Goal: Information Seeking & Learning: Learn about a topic

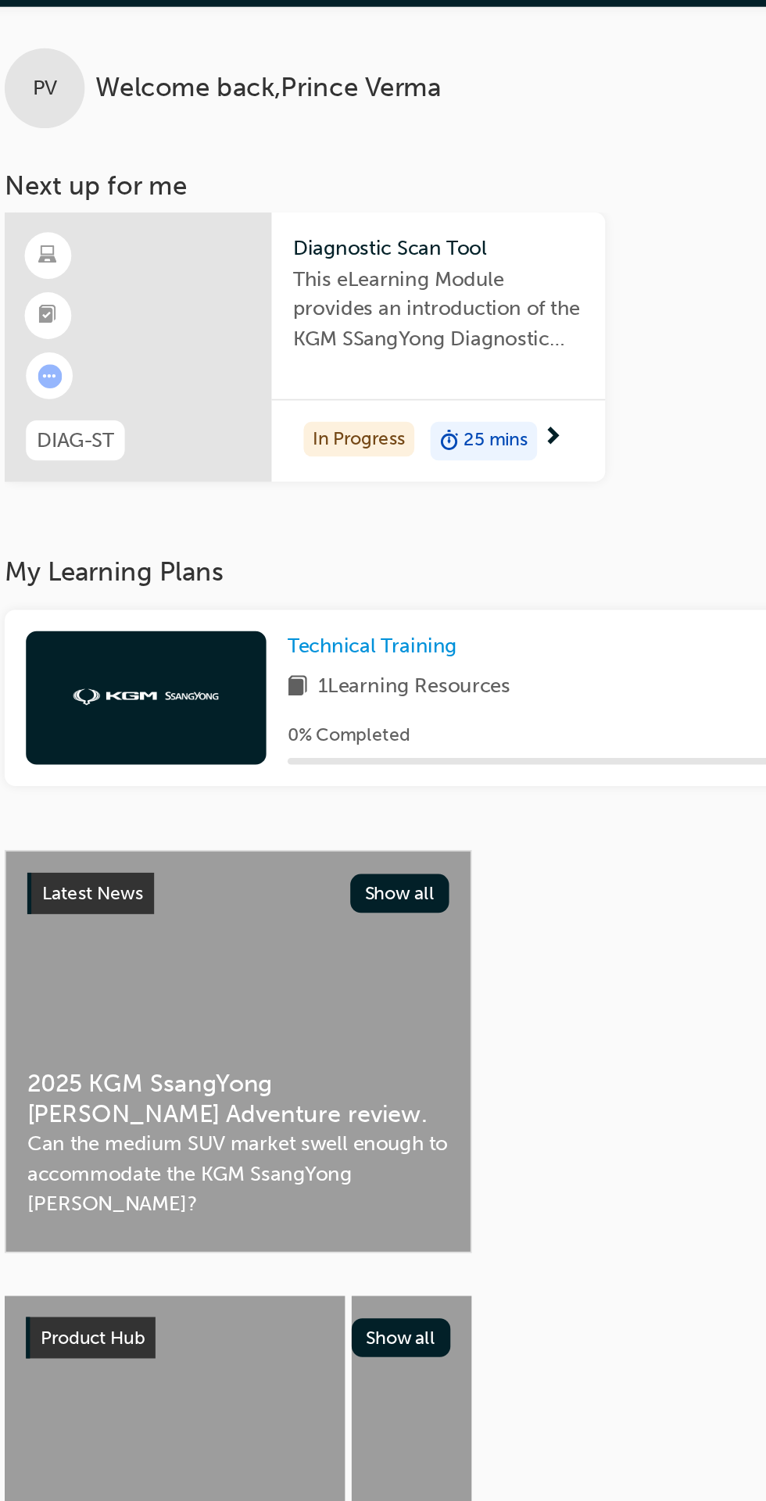
click at [359, 277] on div "In Progress 25 mins" at bounding box center [325, 298] width 195 height 49
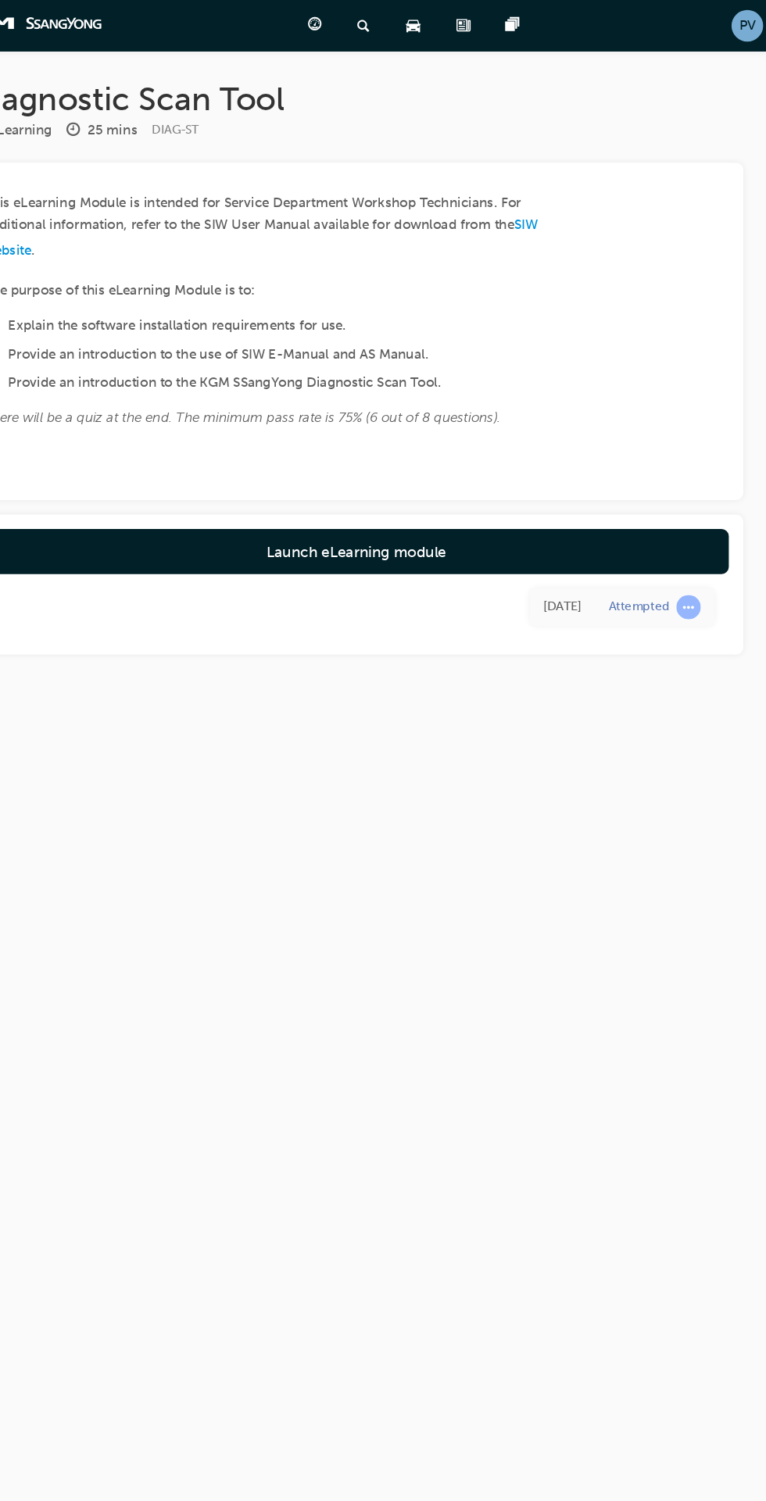
click at [573, 465] on link "Launch eLearning module" at bounding box center [406, 476] width 644 height 39
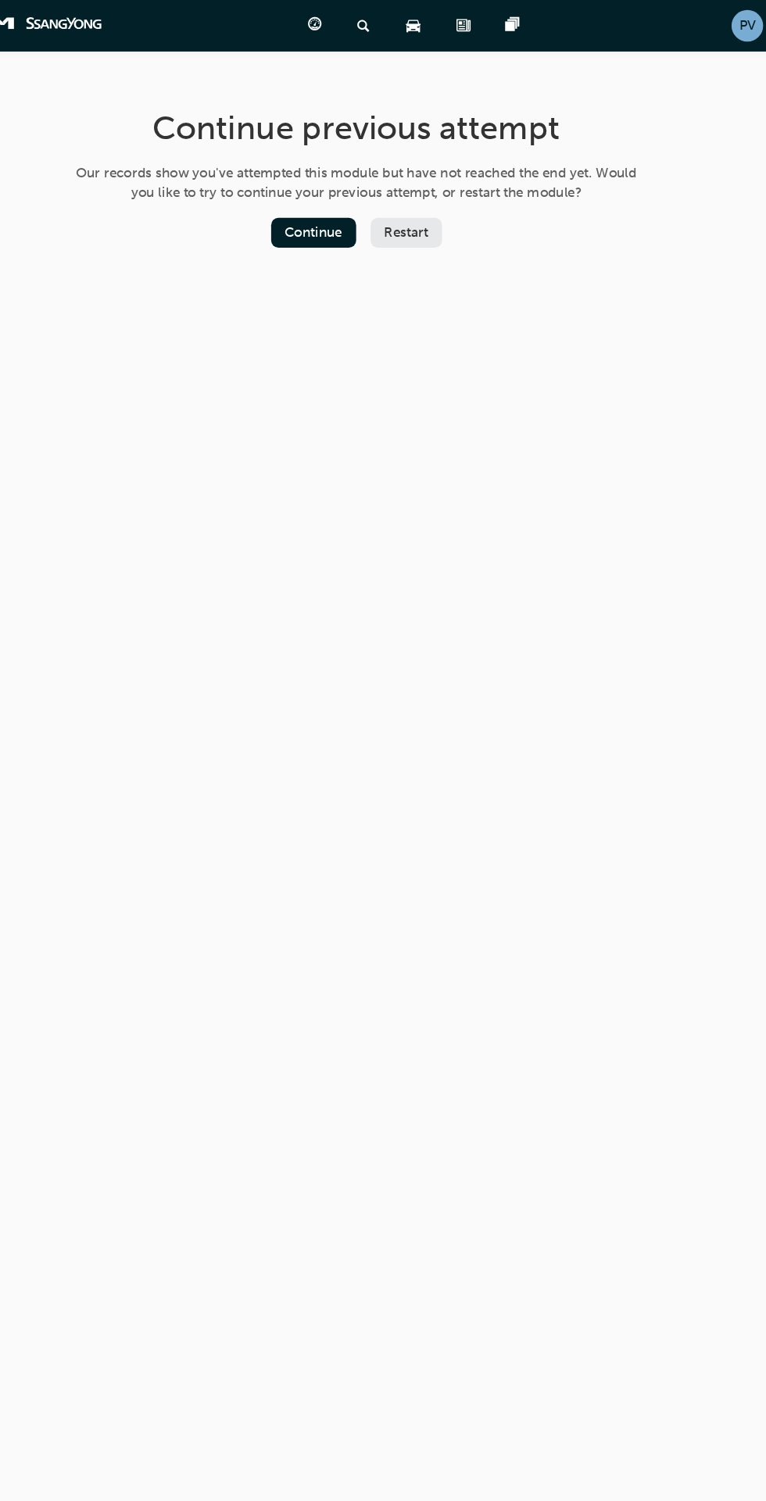
click at [355, 194] on button "Continue" at bounding box center [369, 201] width 73 height 26
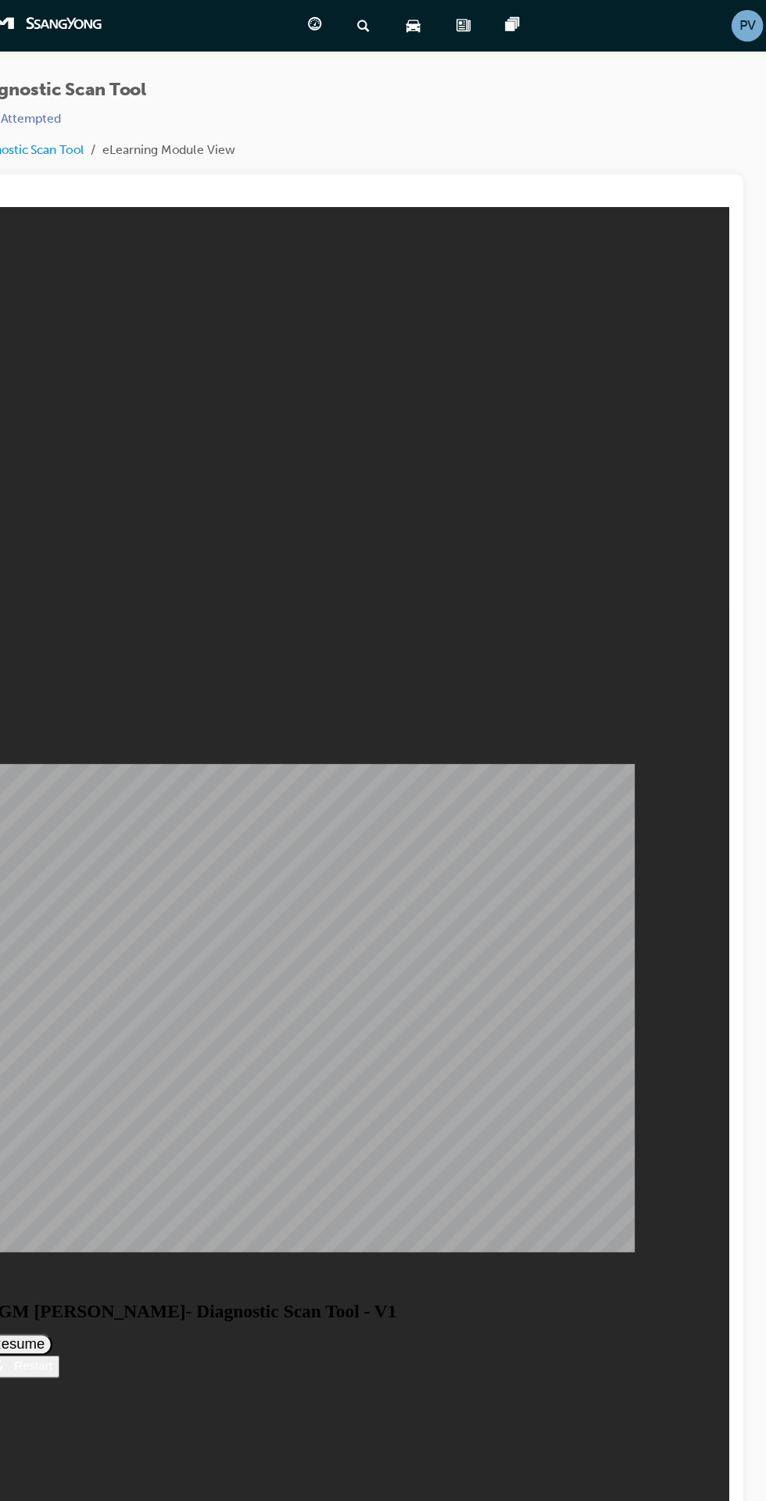
click at [43, 1180] on button "Resume" at bounding box center [13, 1189] width 59 height 19
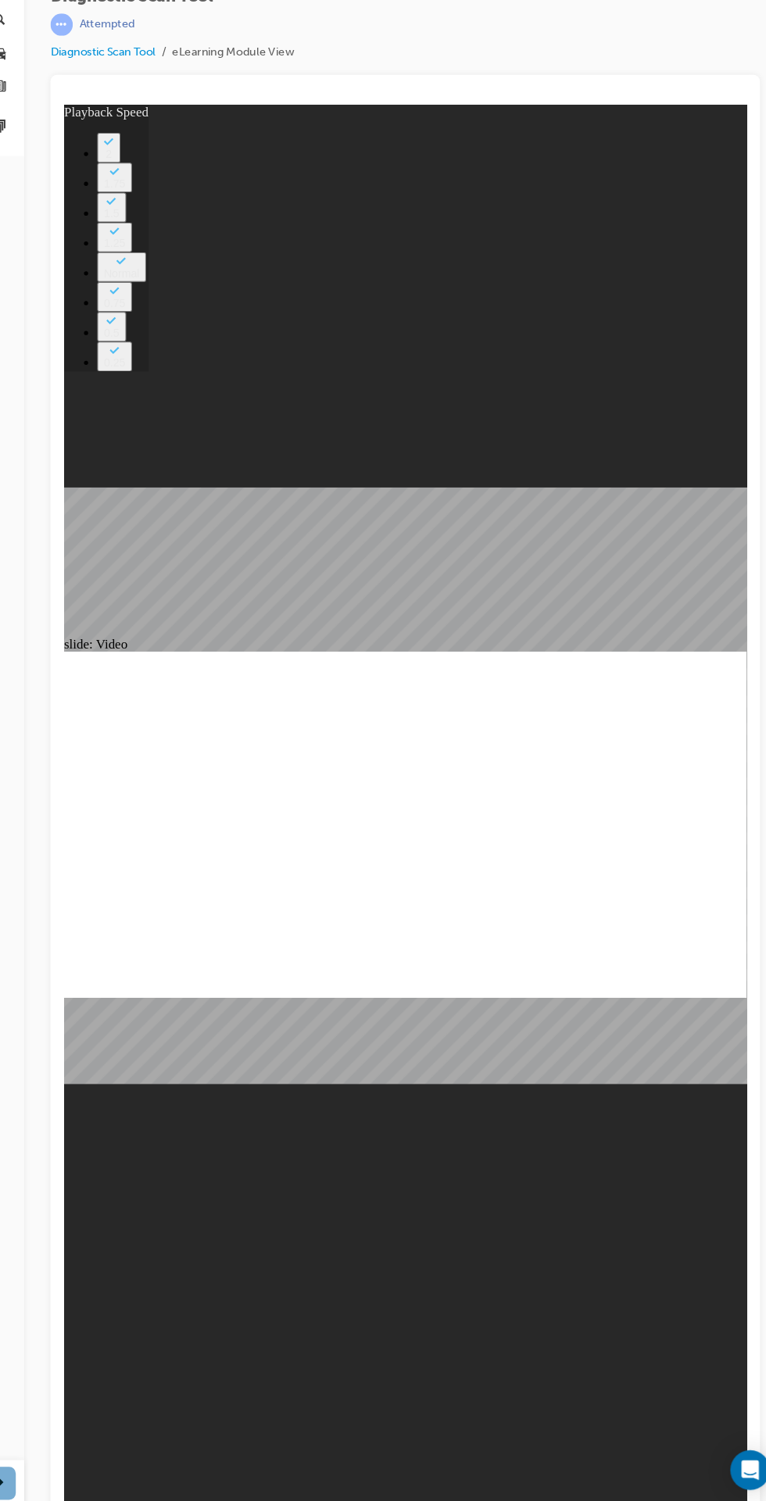
type input "78"
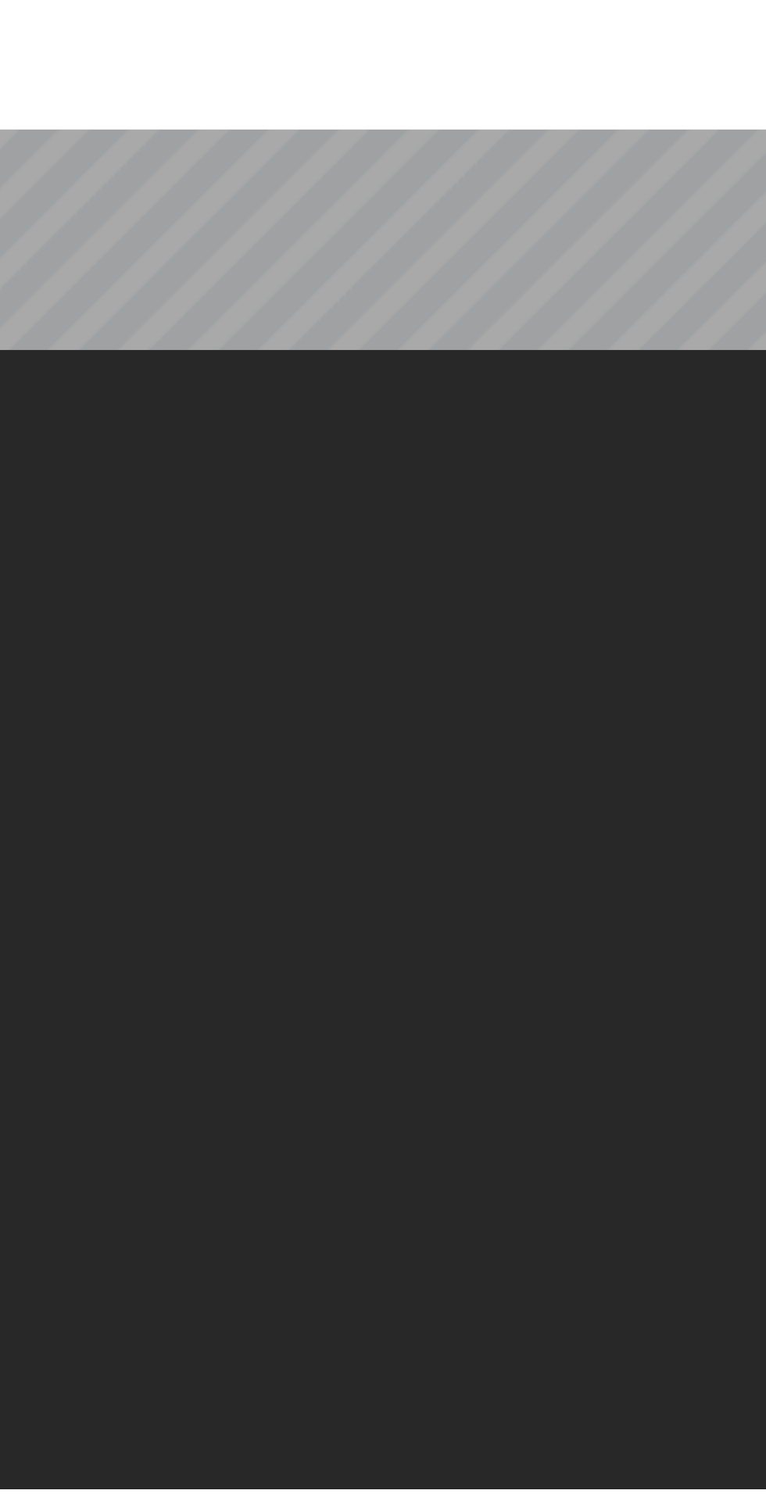
scroll to position [20, 0]
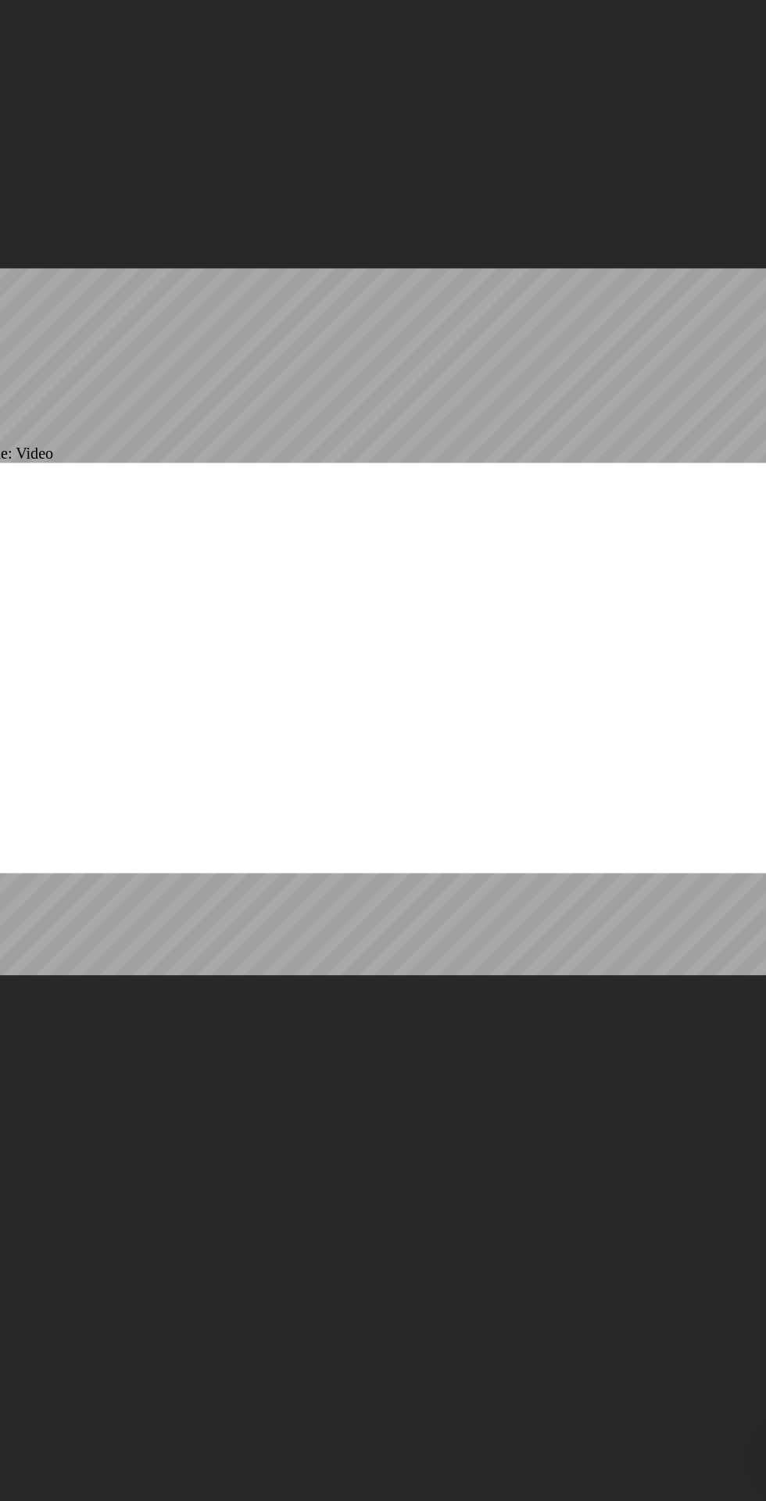
click at [441, 890] on div "slide: Video Rectangle Rectangle 1 Chord 2 Chord 1 Rectangle 4 SIW eManual App …" at bounding box center [301, 487] width 644 height 1344
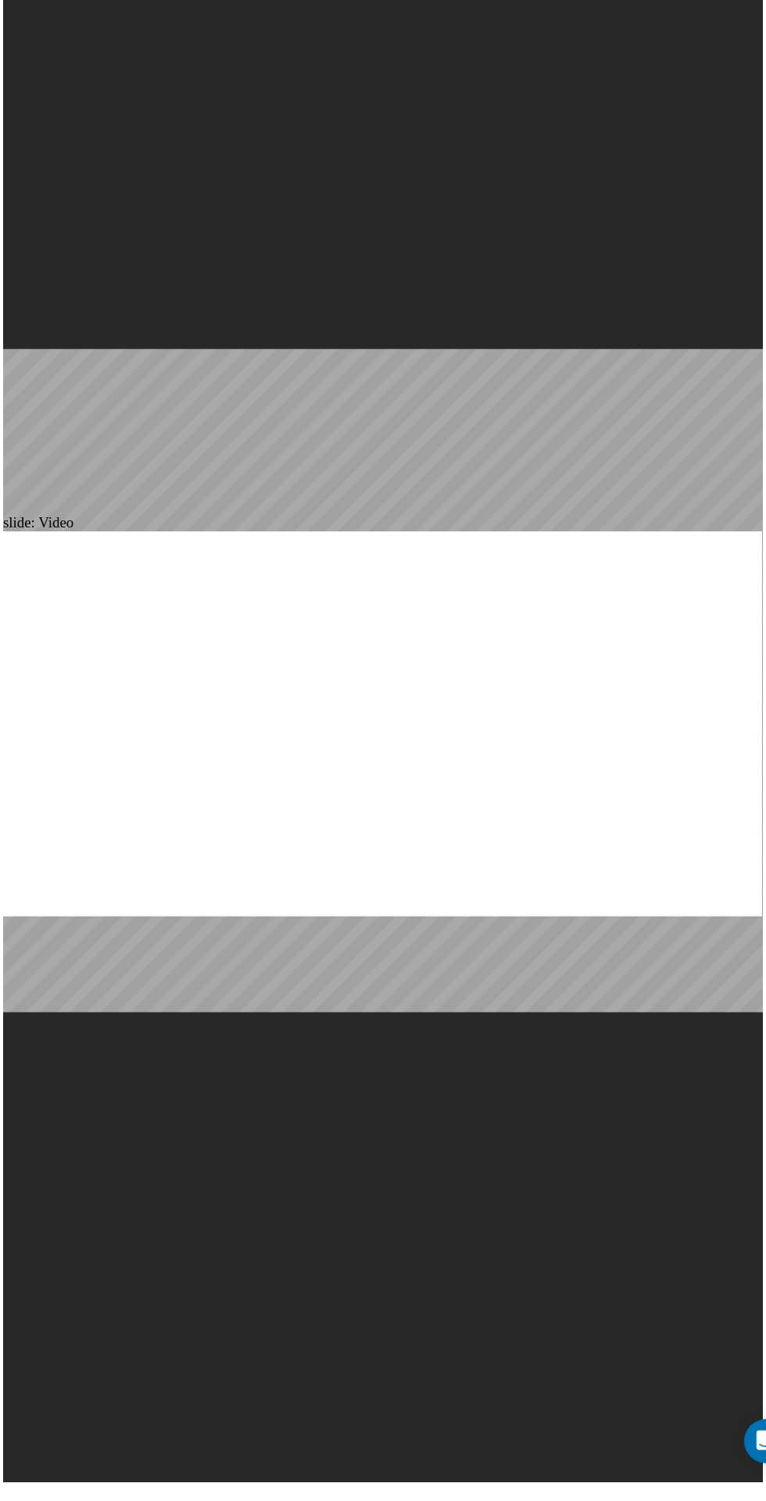
scroll to position [0, 0]
click at [410, 1263] on div "slide: Video Rectangle Rectangle 1 Chord 2 Chord 1 Rectangle 4 SIW eManual App …" at bounding box center [325, 595] width 644 height 1344
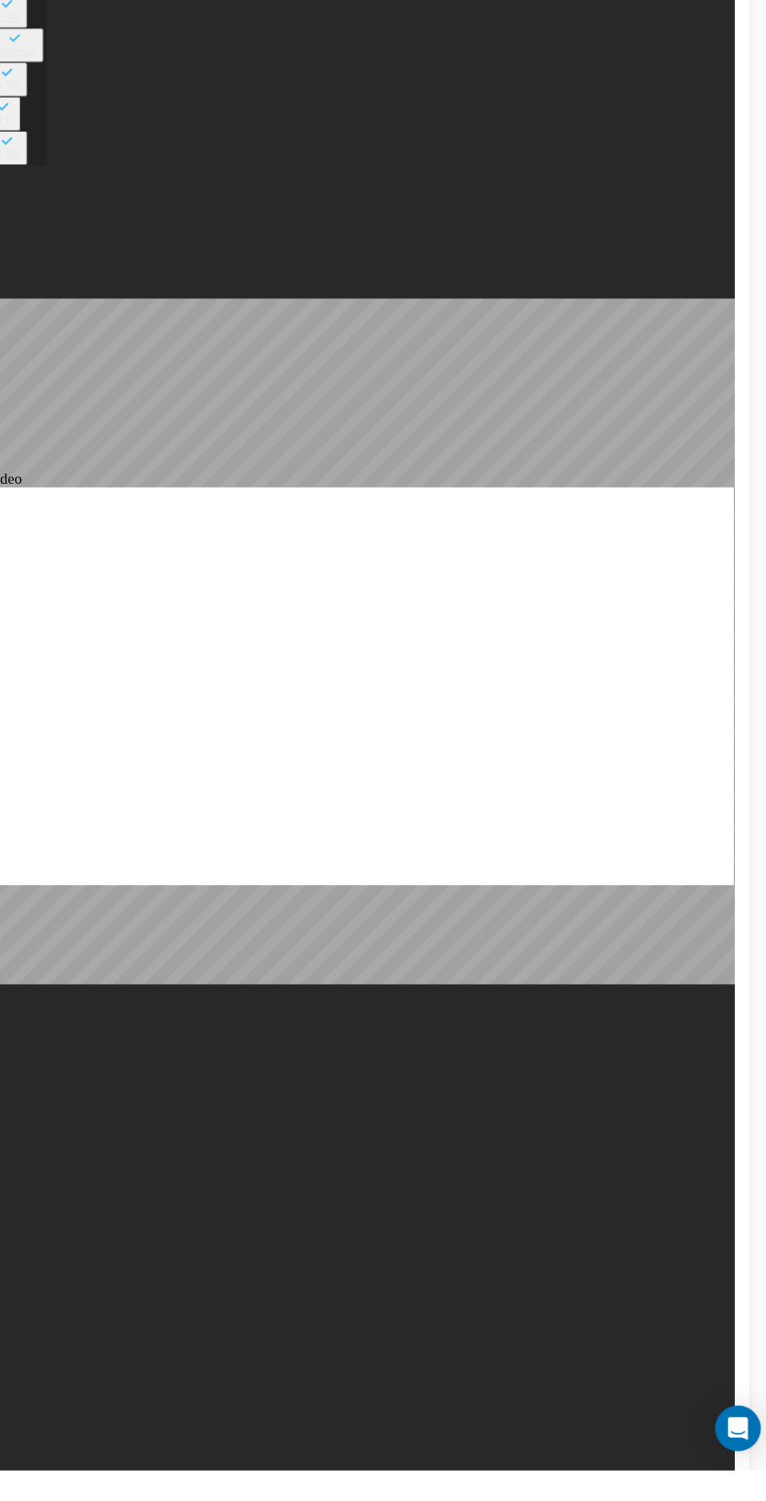
type input "78"
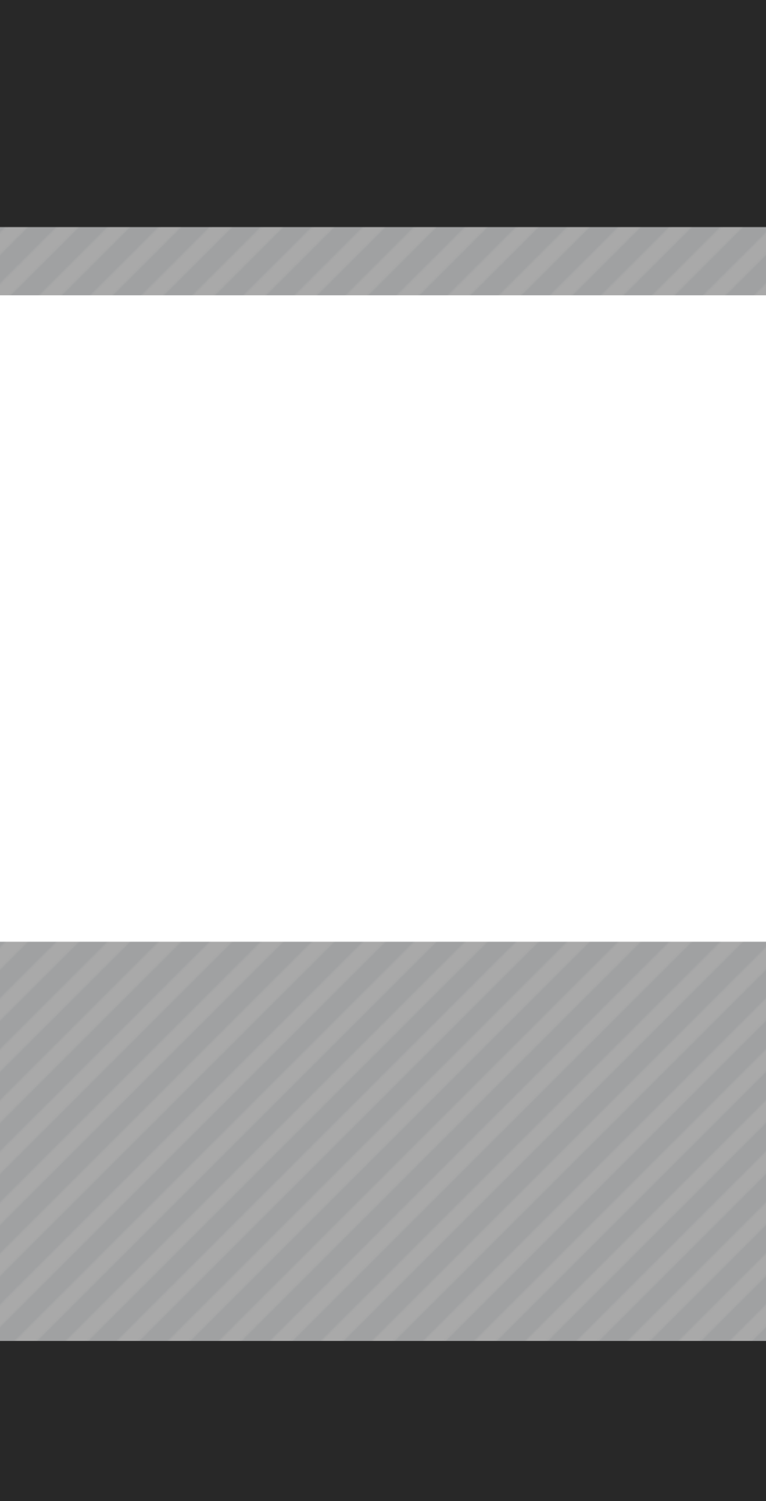
checkbox input "true"
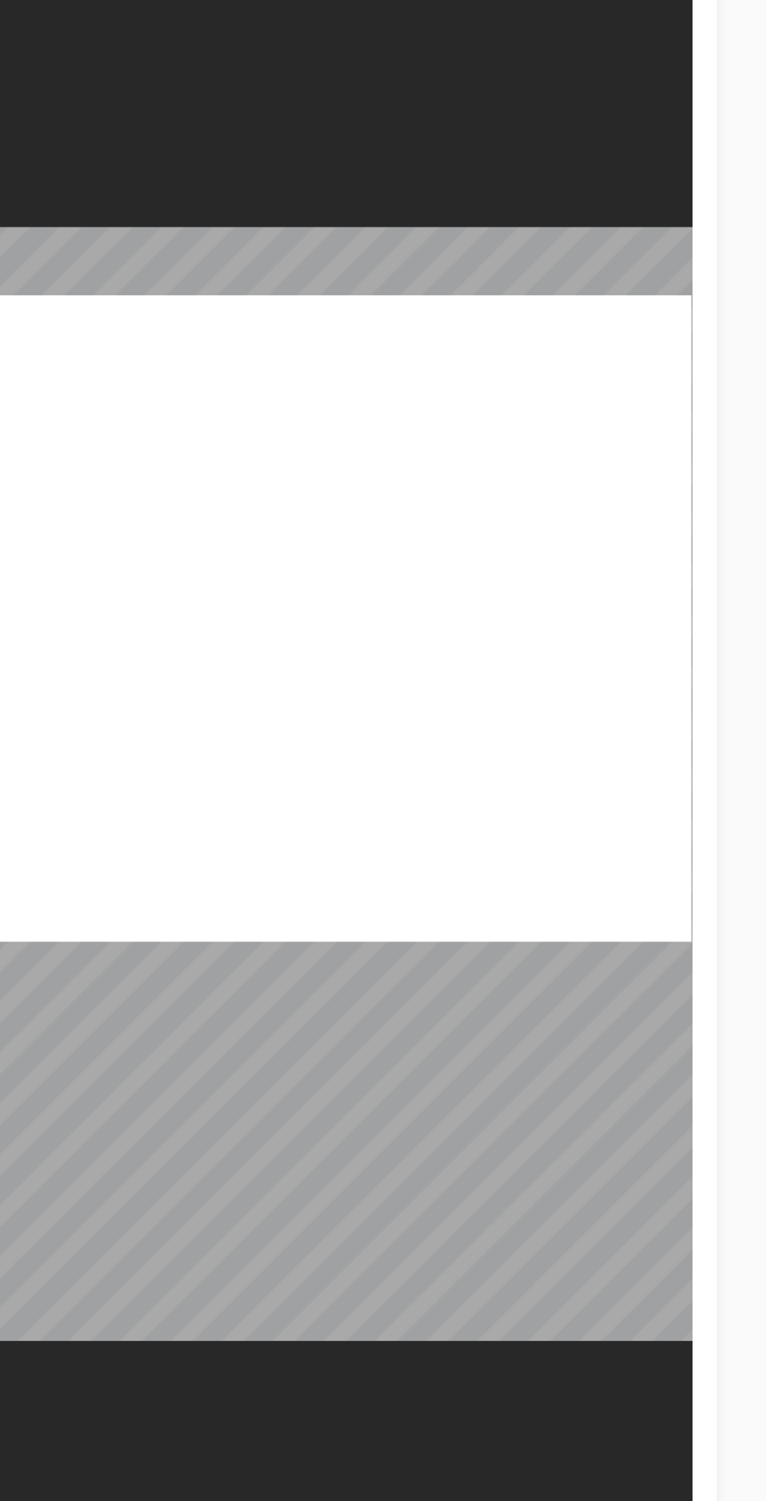
radio input "true"
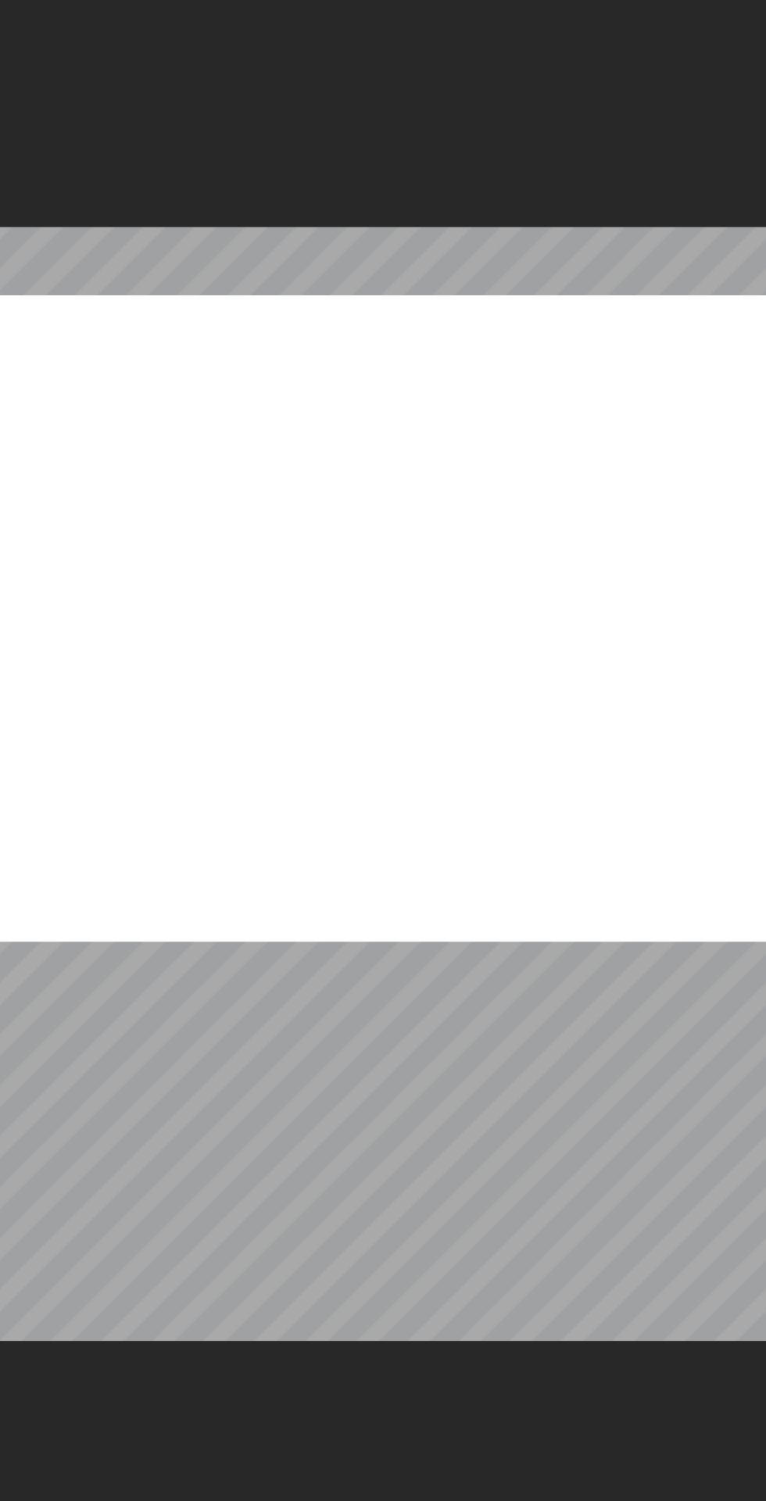
radio input "true"
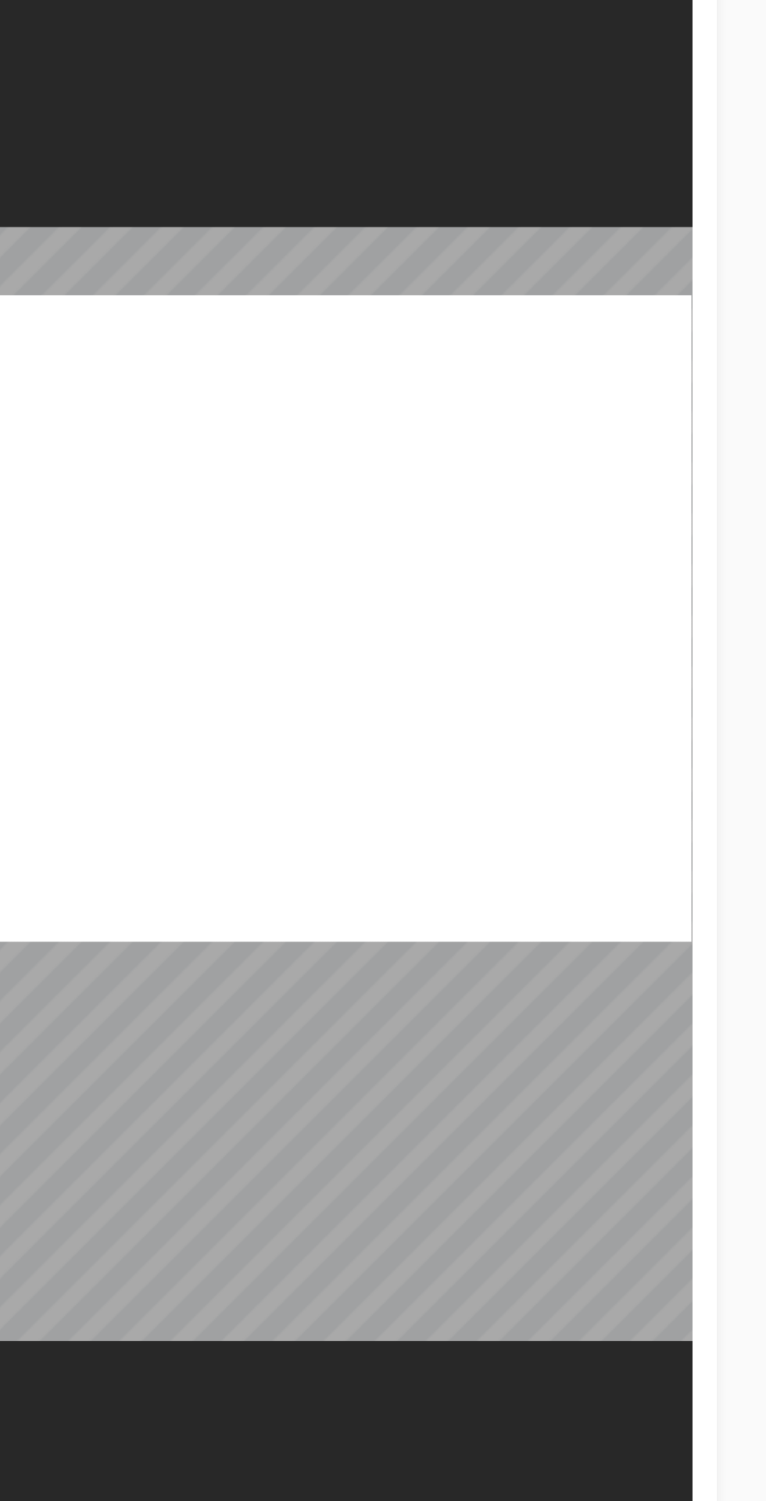
radio input "true"
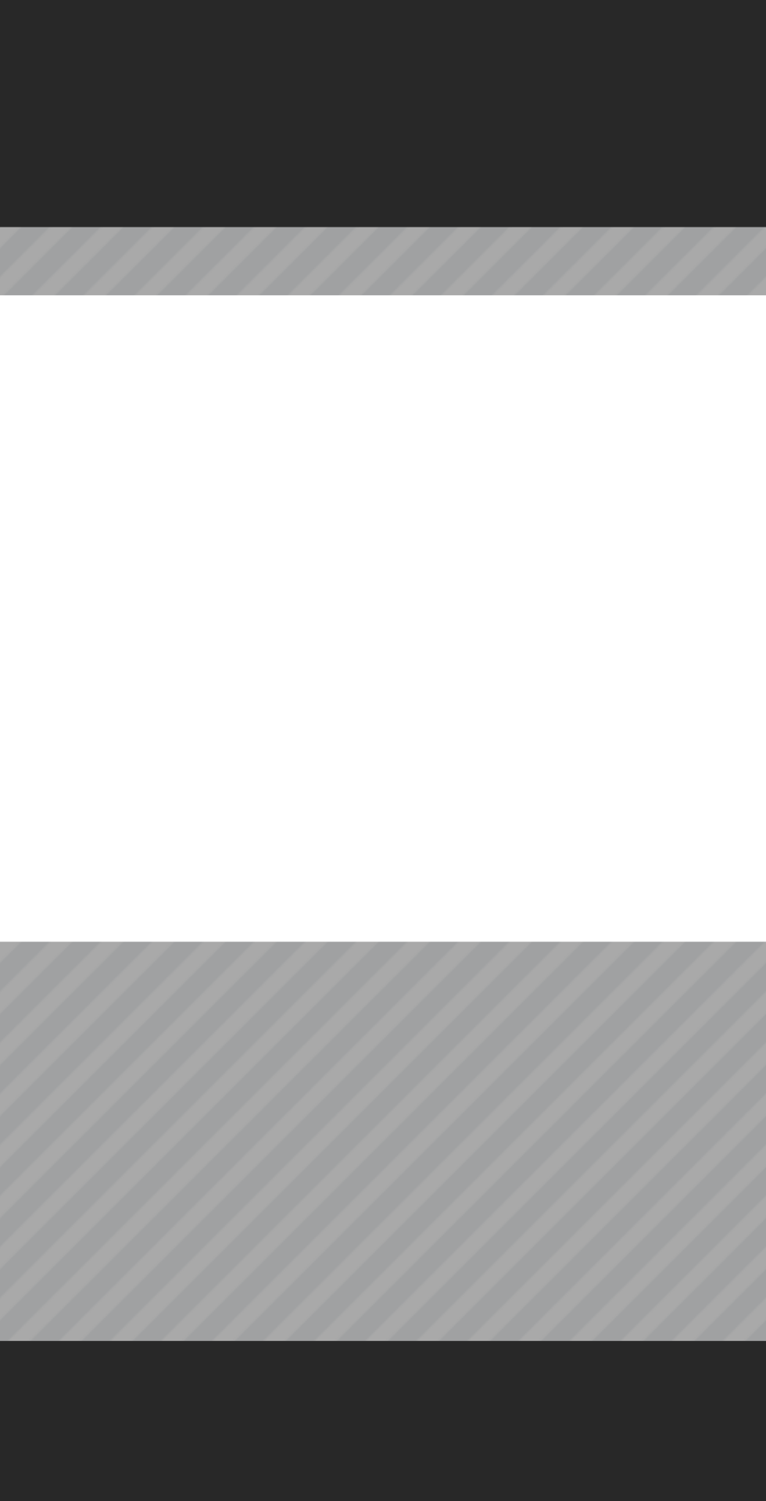
radio input "true"
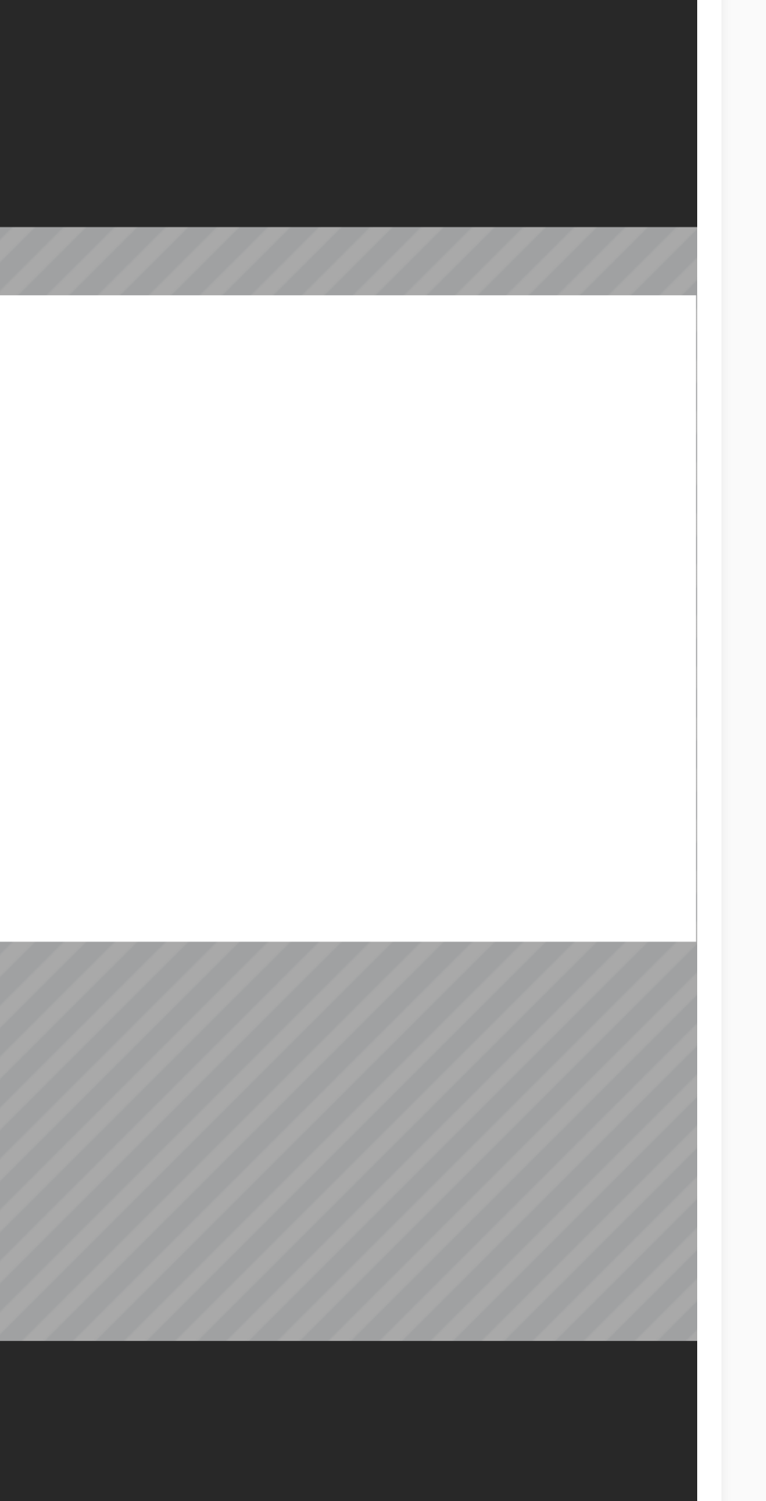
radio input "true"
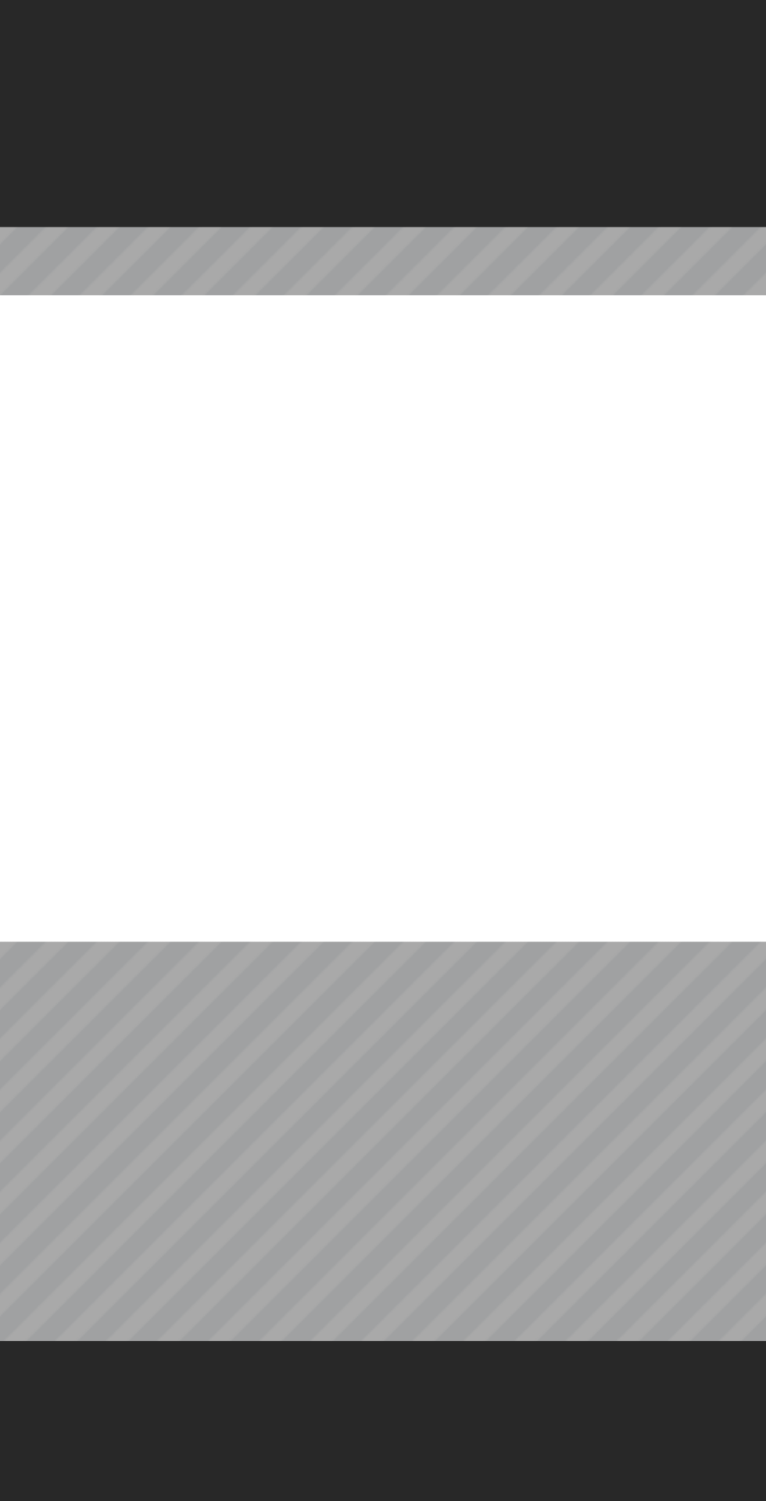
radio input "true"
checkbox input "true"
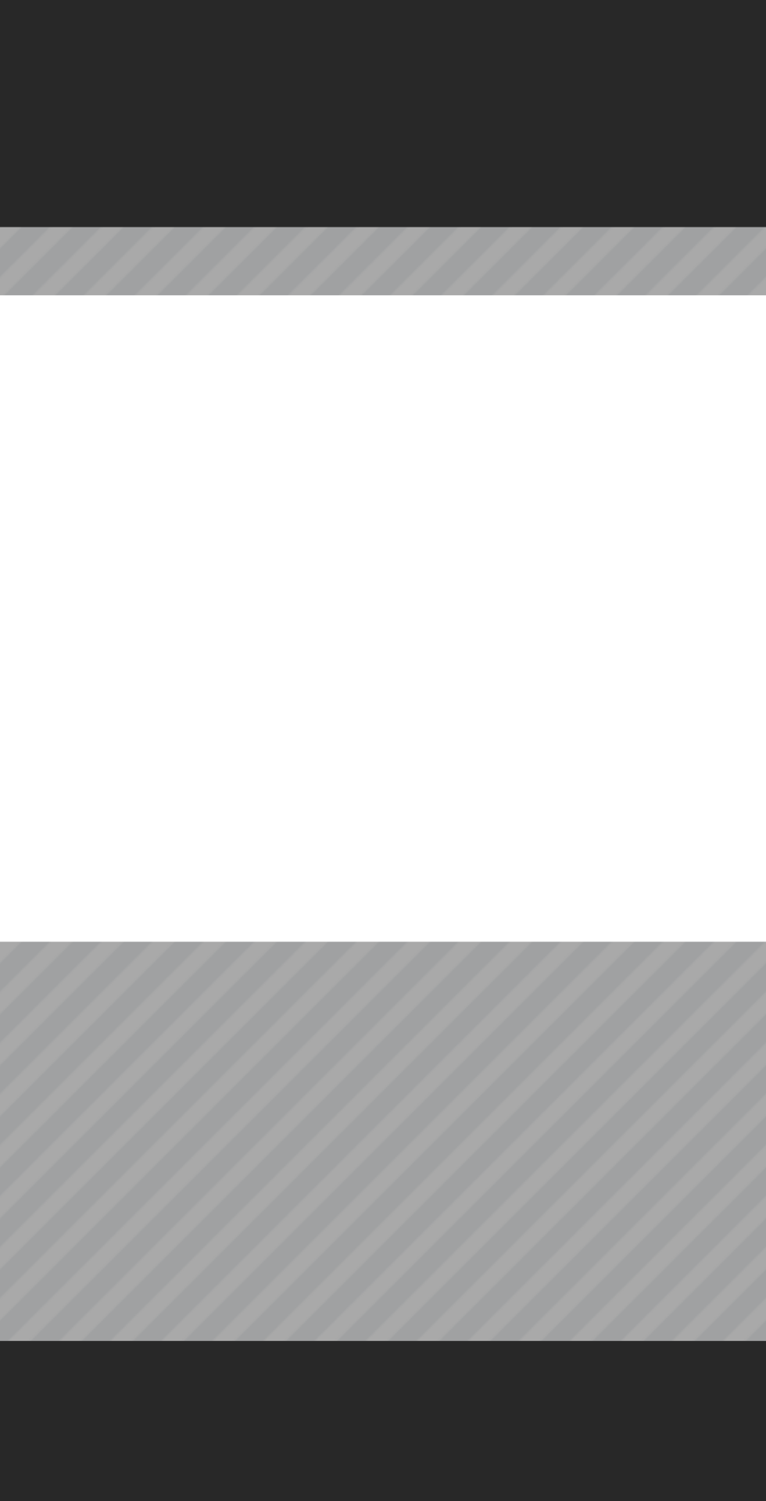
checkbox input "true"
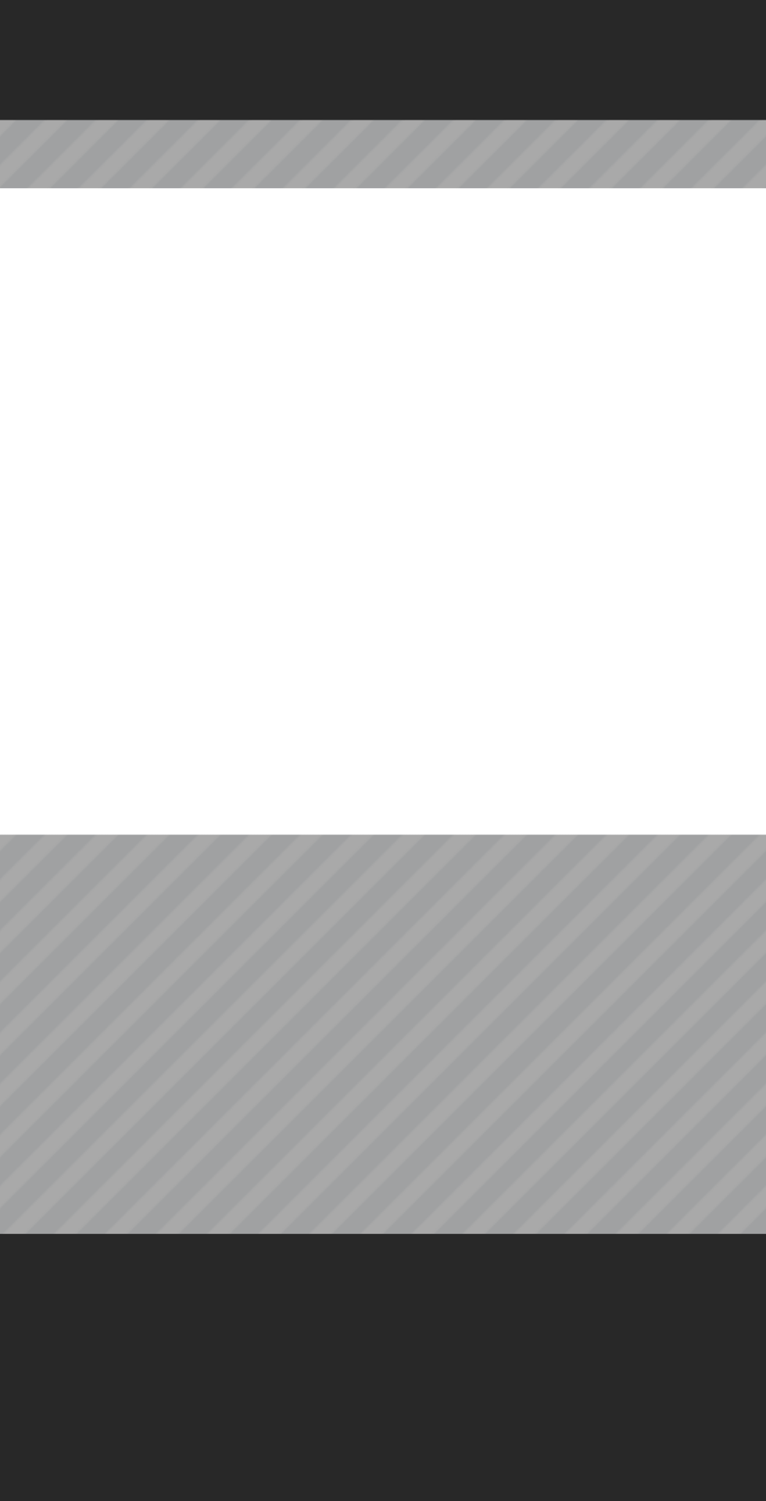
radio input "true"
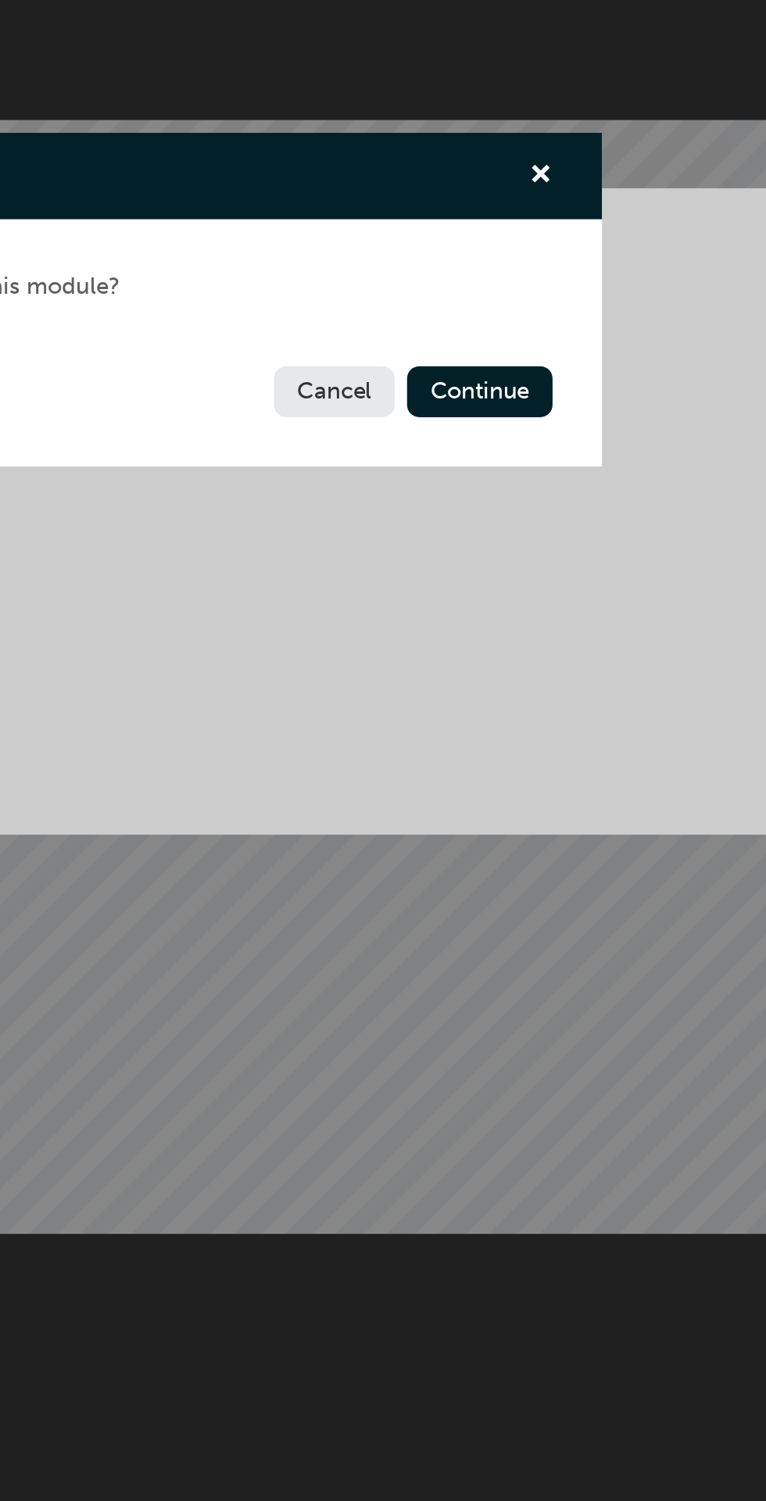
click at [600, 794] on button "Continue" at bounding box center [574, 797] width 73 height 26
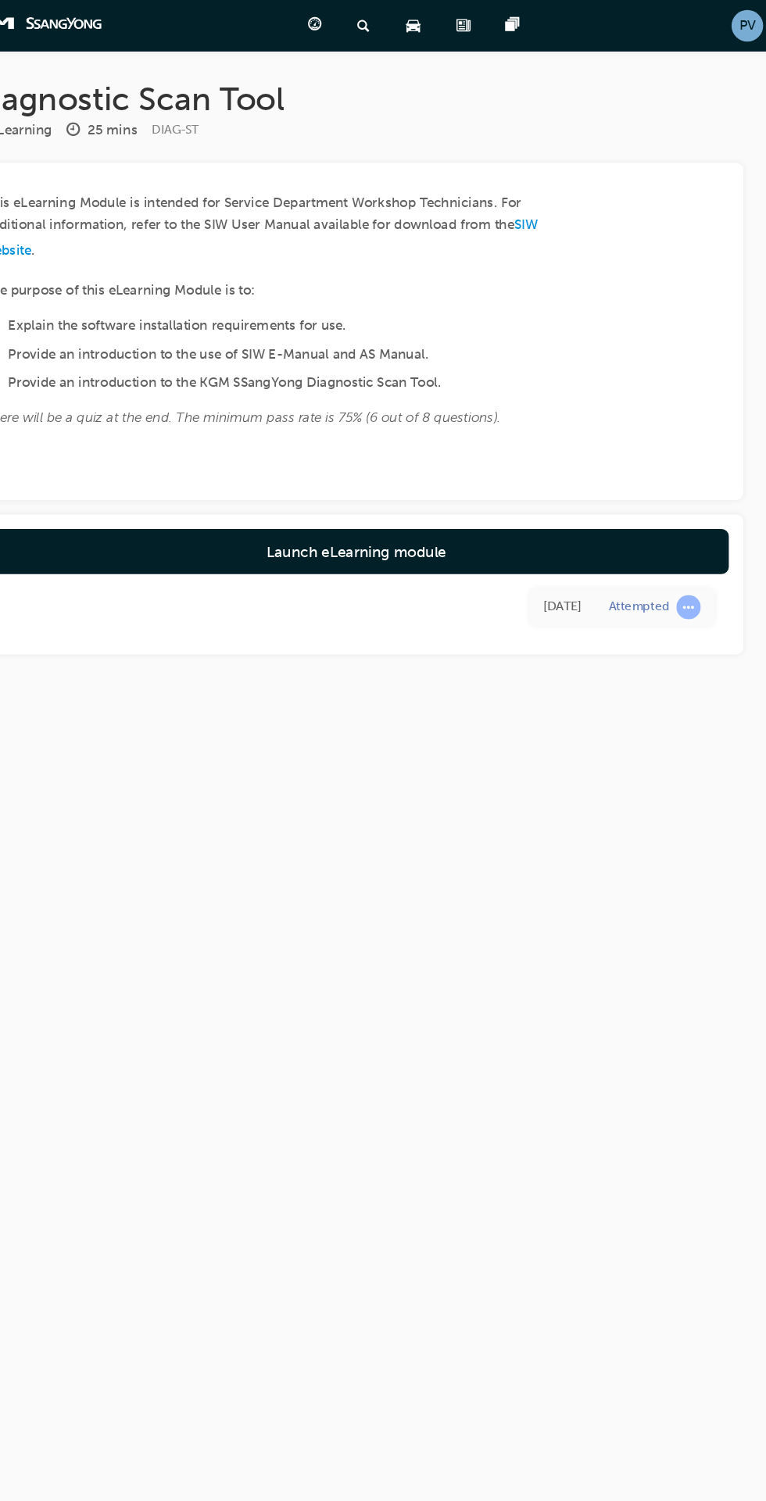
click at [519, 483] on link "Launch eLearning module" at bounding box center [406, 476] width 644 height 39
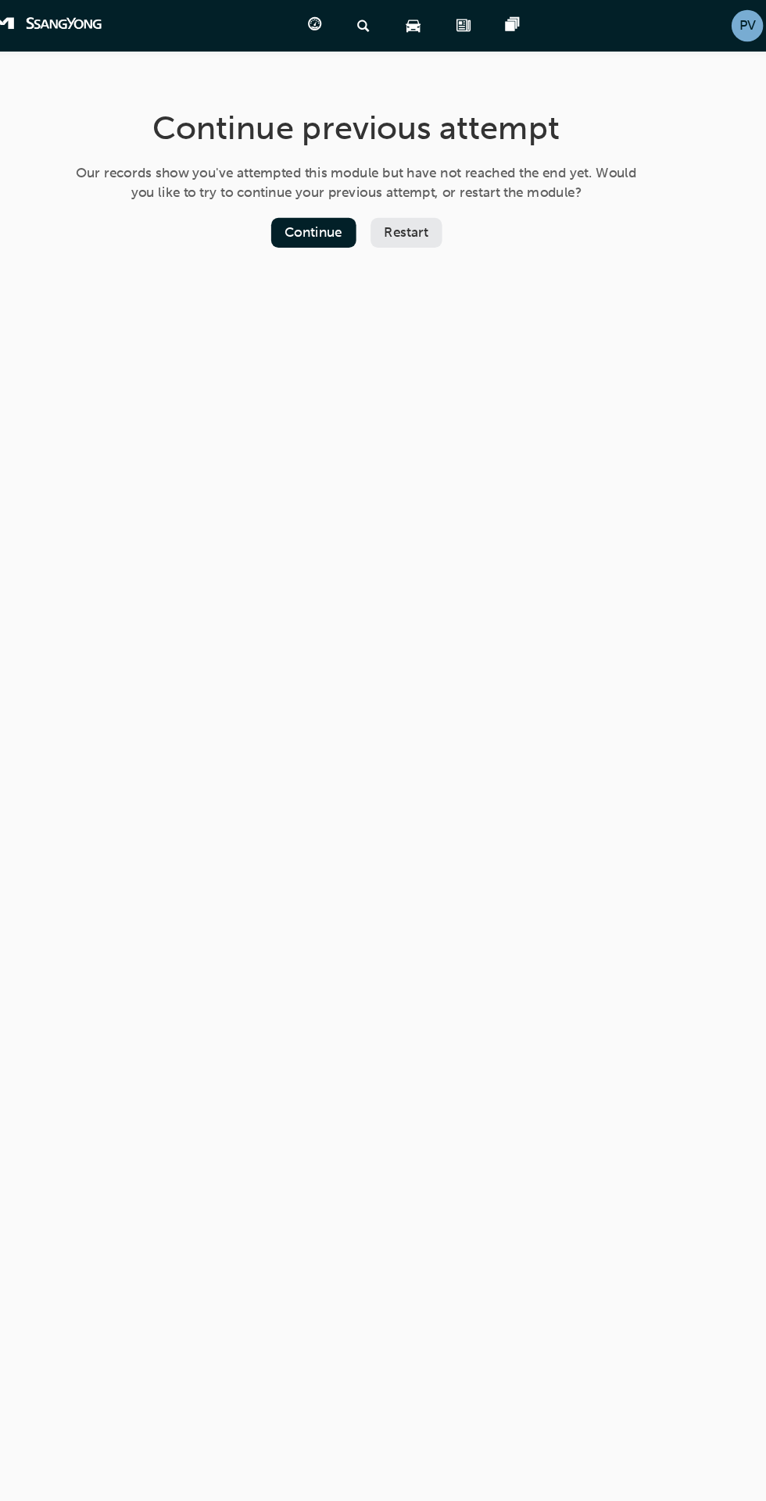
click at [376, 202] on button "Continue" at bounding box center [369, 201] width 73 height 26
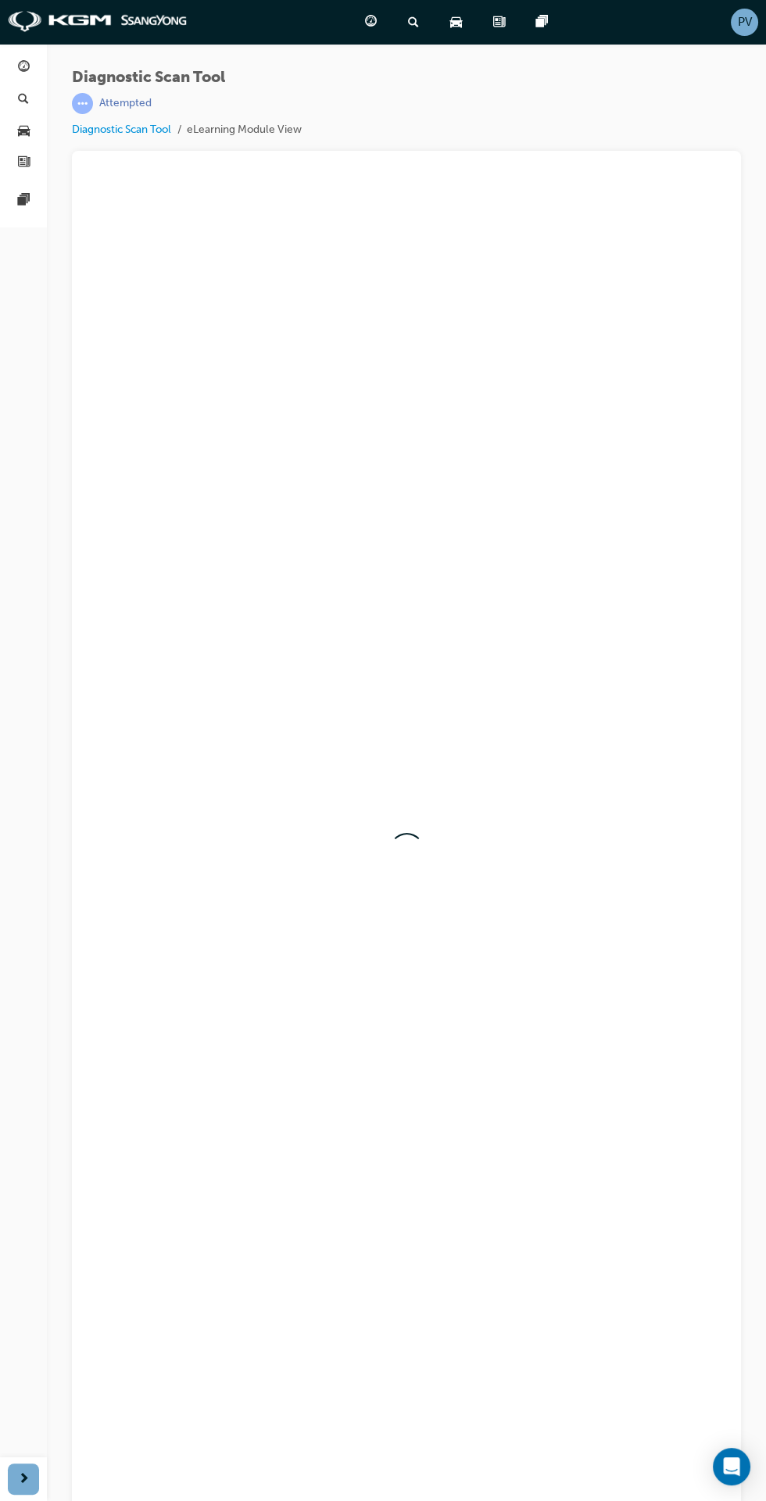
click at [588, 856] on div at bounding box center [406, 850] width 644 height 1343
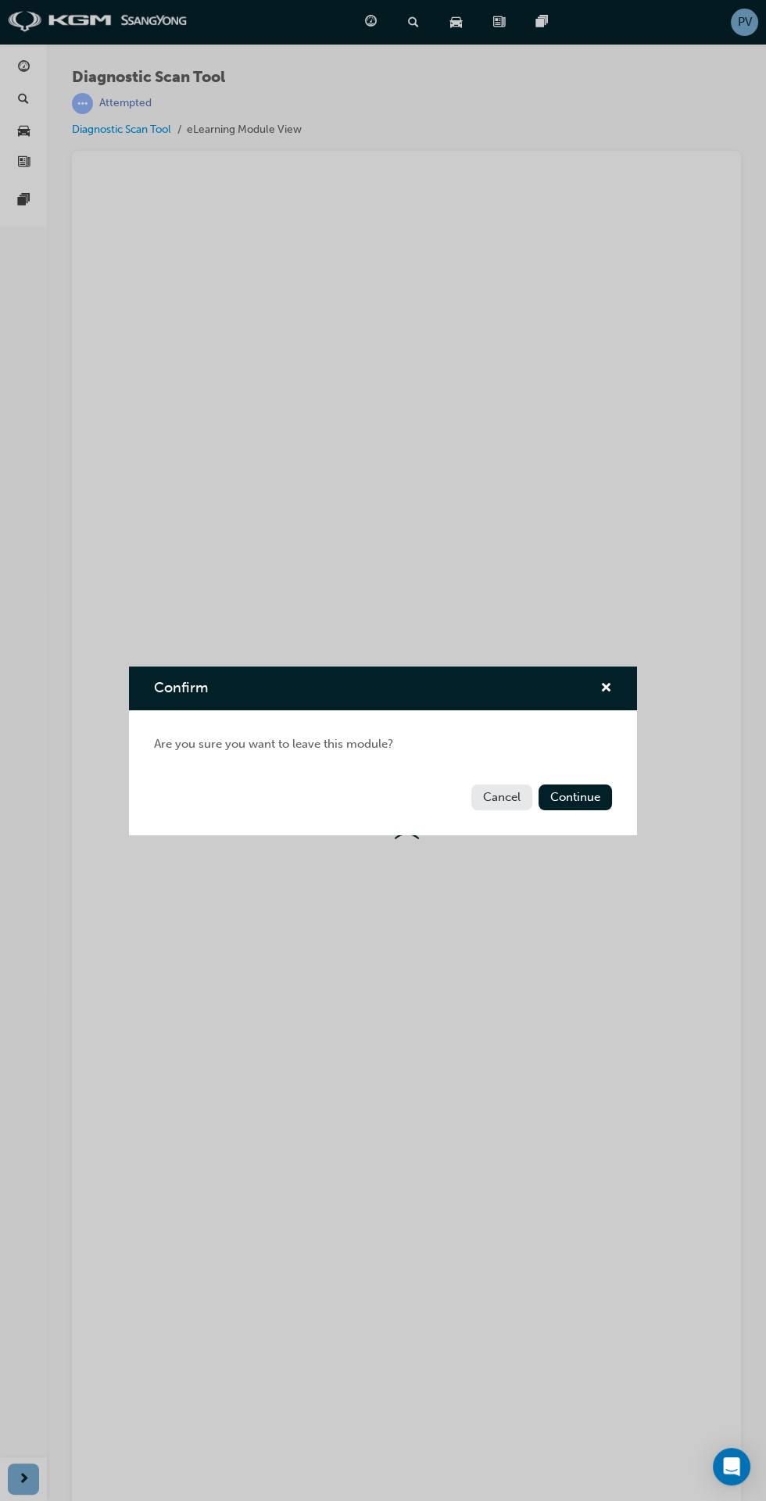
click at [513, 796] on button "Cancel" at bounding box center [501, 797] width 61 height 26
click at [500, 799] on button "Cancel" at bounding box center [501, 797] width 61 height 26
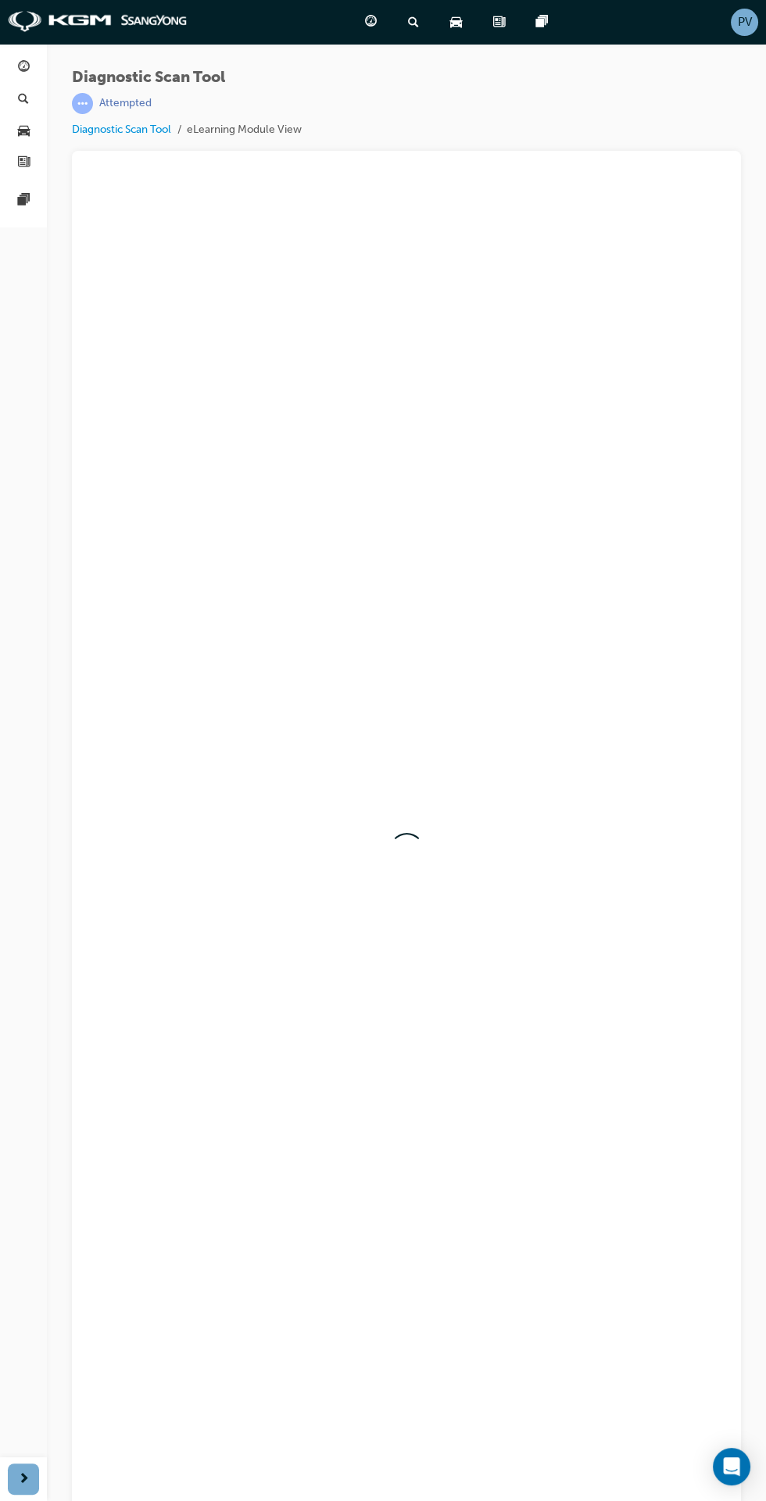
click at [16, 77] on div "button" at bounding box center [23, 68] width 19 height 20
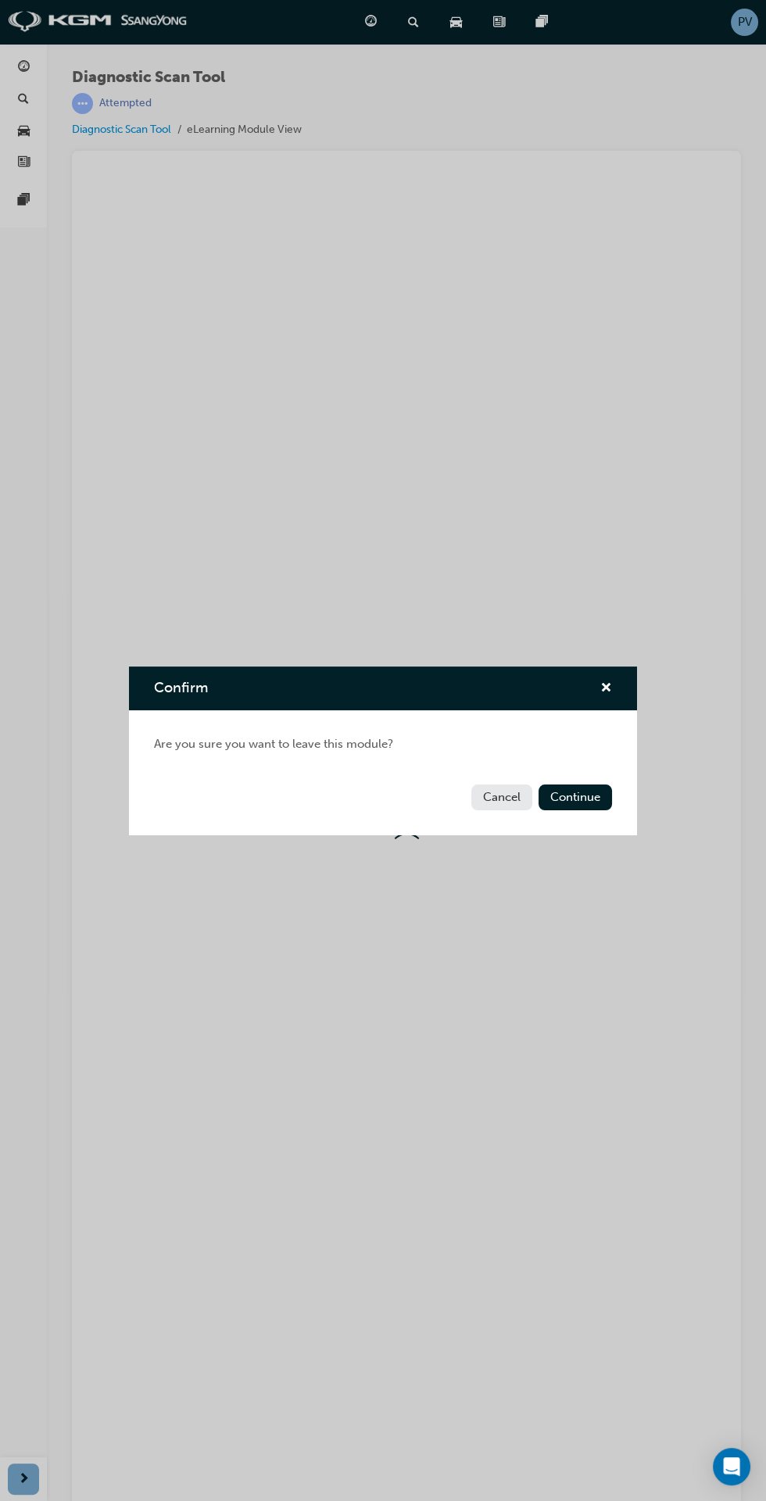
click at [573, 796] on button "Continue" at bounding box center [574, 797] width 73 height 26
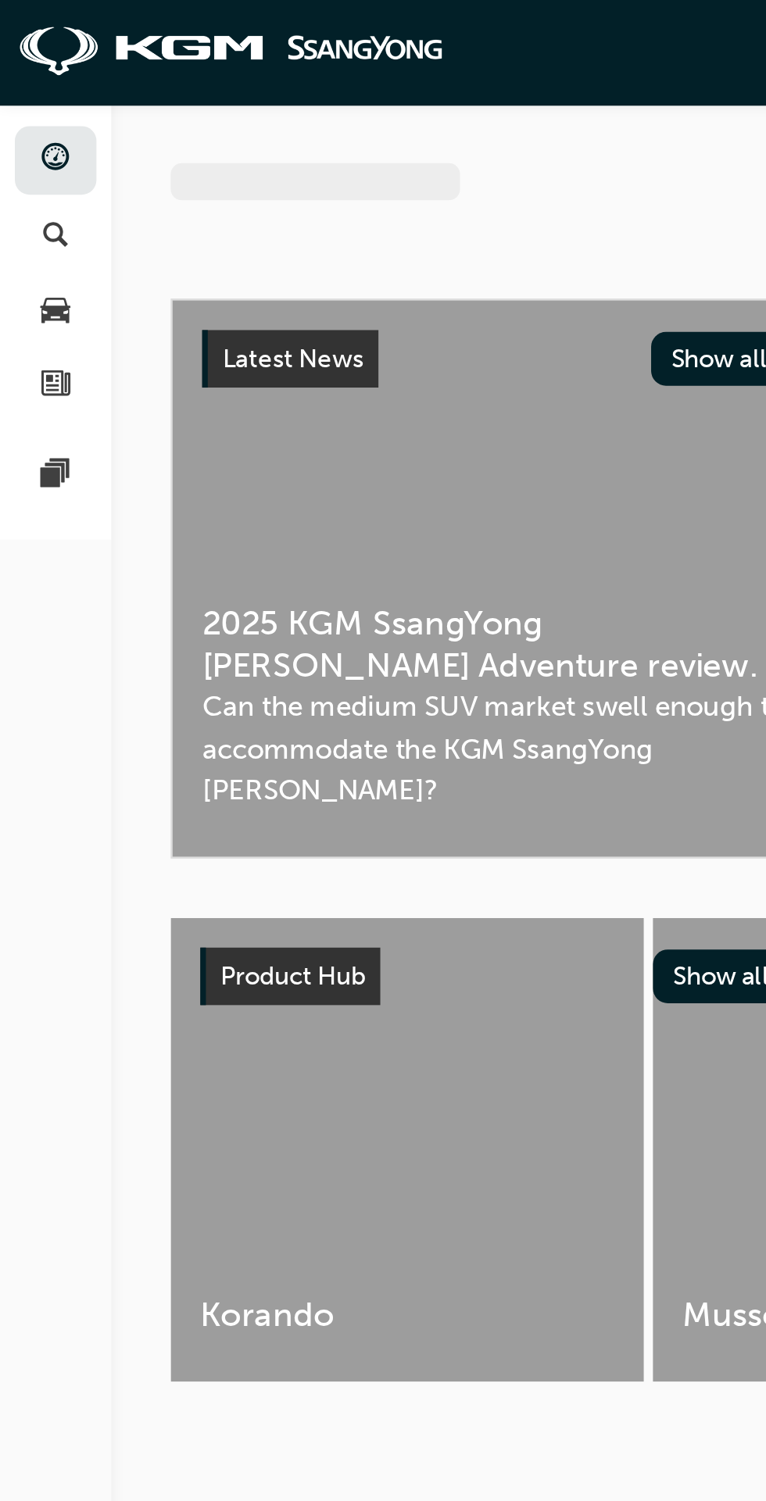
click at [16, 90] on div "button" at bounding box center [23, 100] width 19 height 20
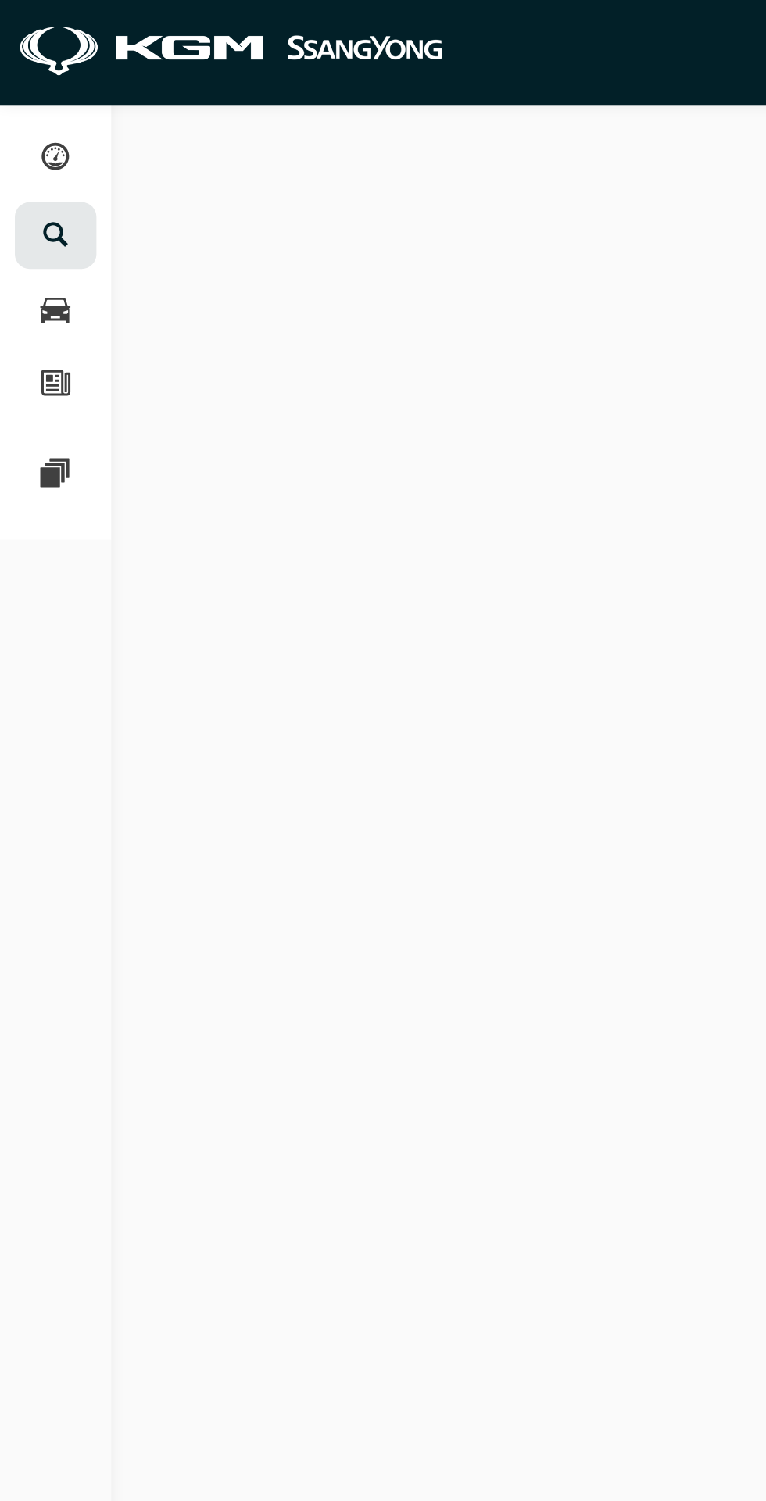
click at [25, 163] on span "news-icon" at bounding box center [24, 163] width 12 height 14
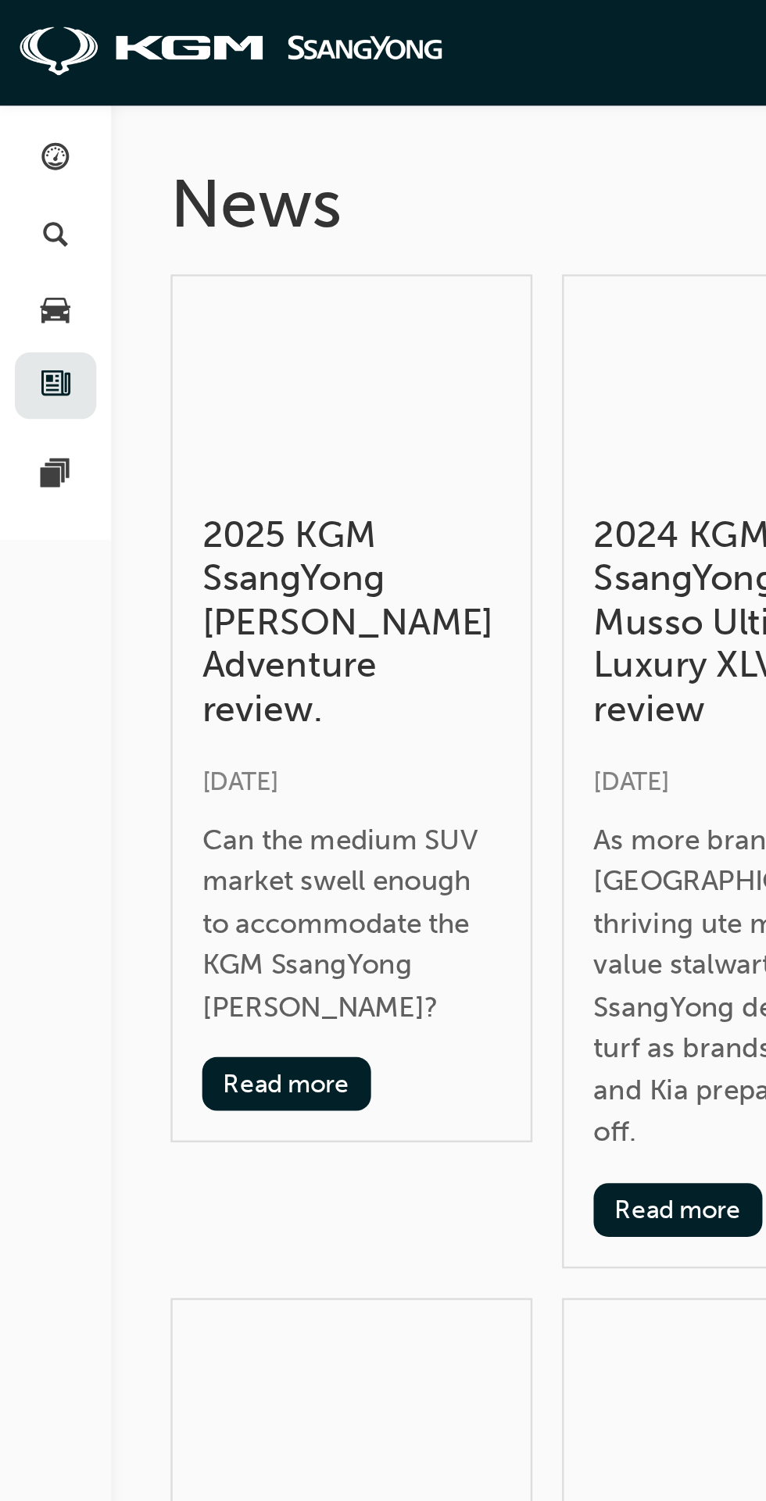
click at [27, 211] on link at bounding box center [23, 200] width 34 height 29
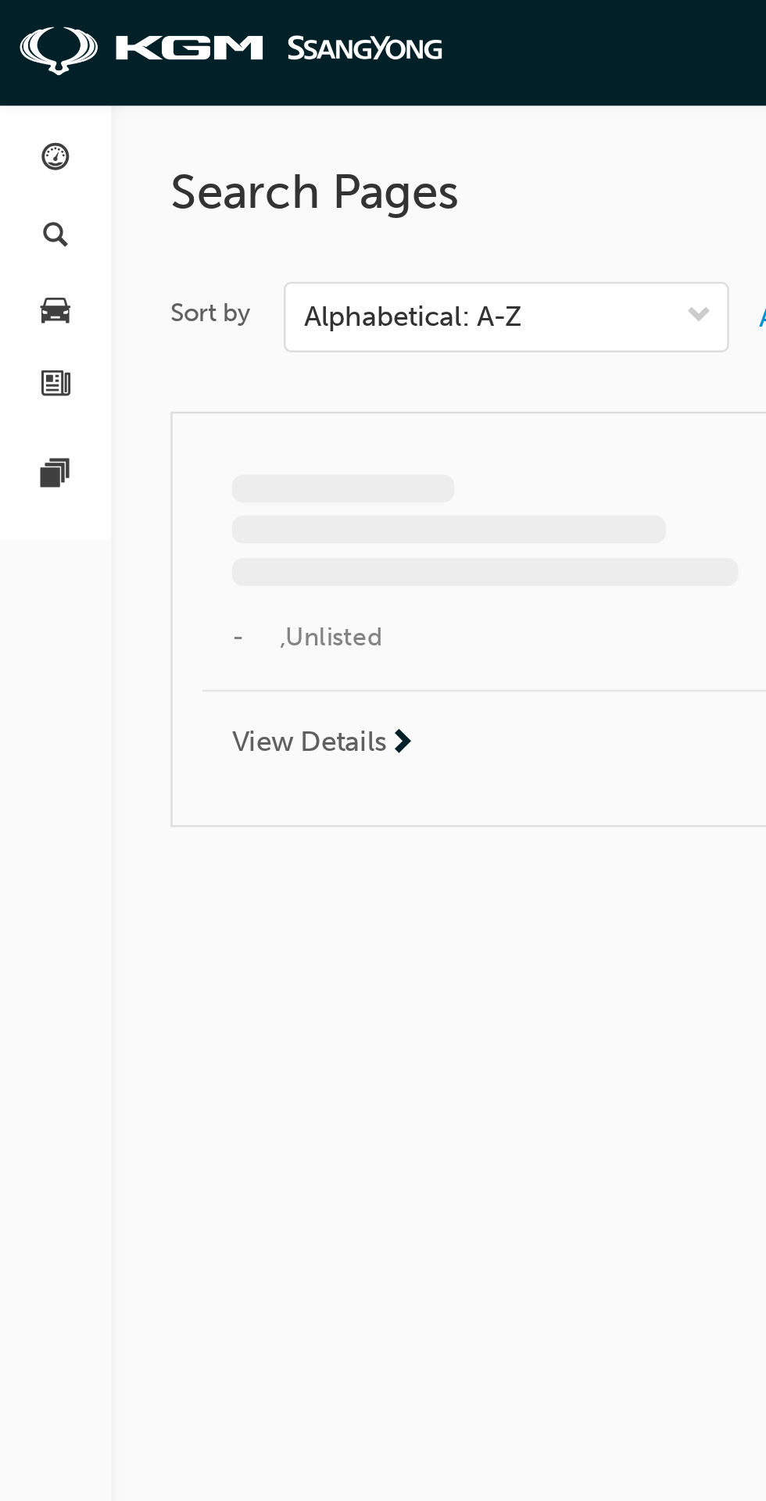
click at [20, 125] on span "car-icon" at bounding box center [24, 131] width 12 height 14
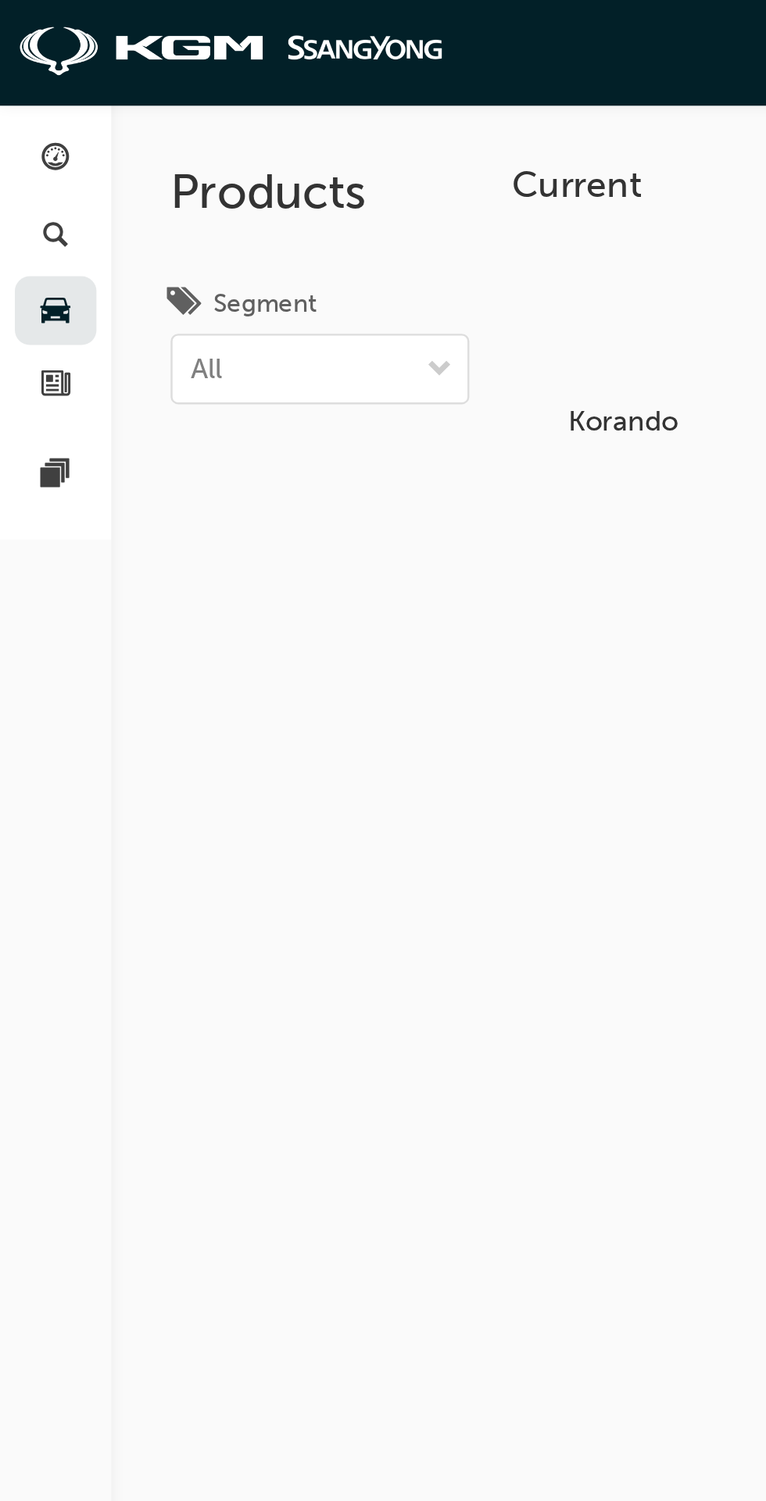
click at [15, 63] on div "button" at bounding box center [23, 68] width 19 height 20
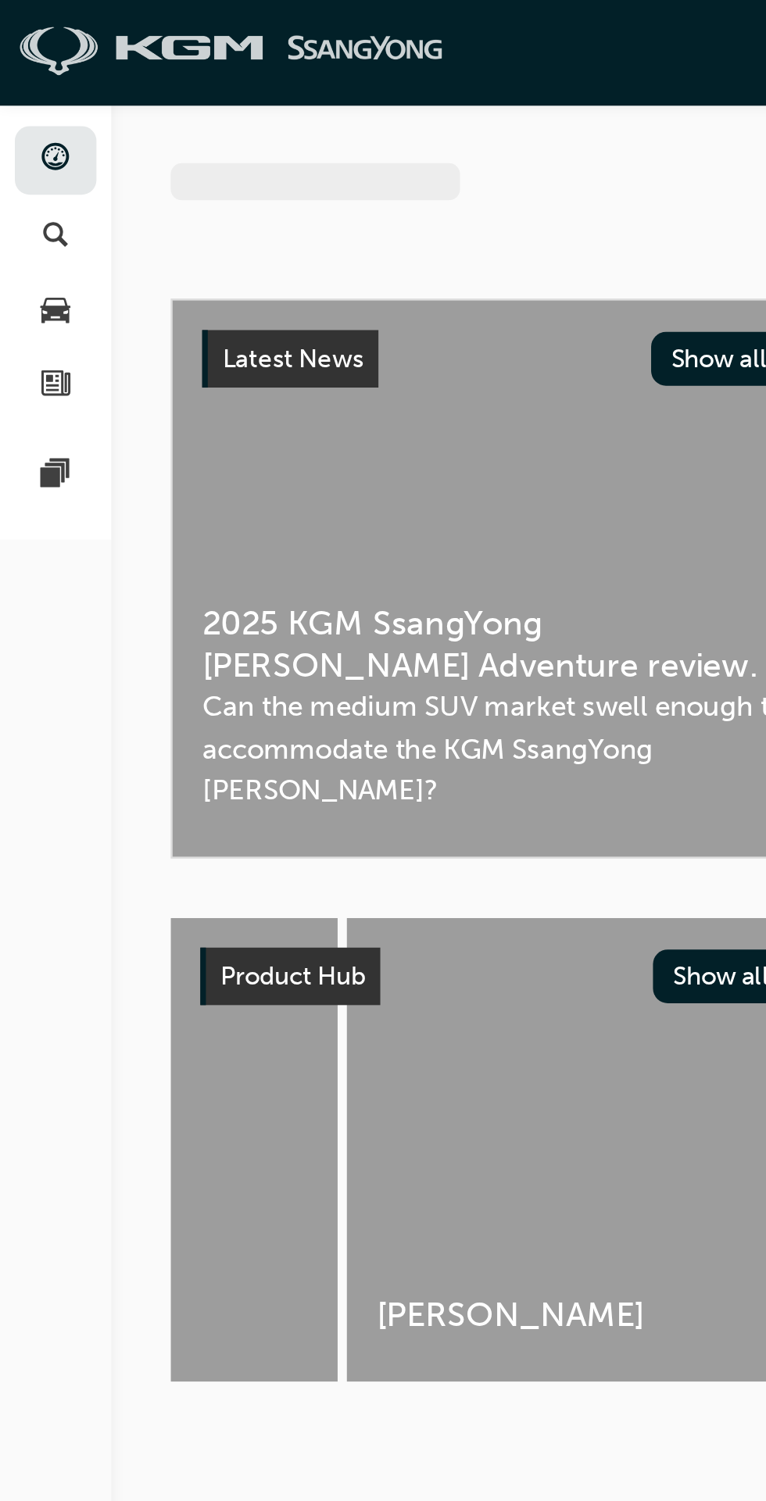
click at [94, 20] on img at bounding box center [98, 22] width 180 height 22
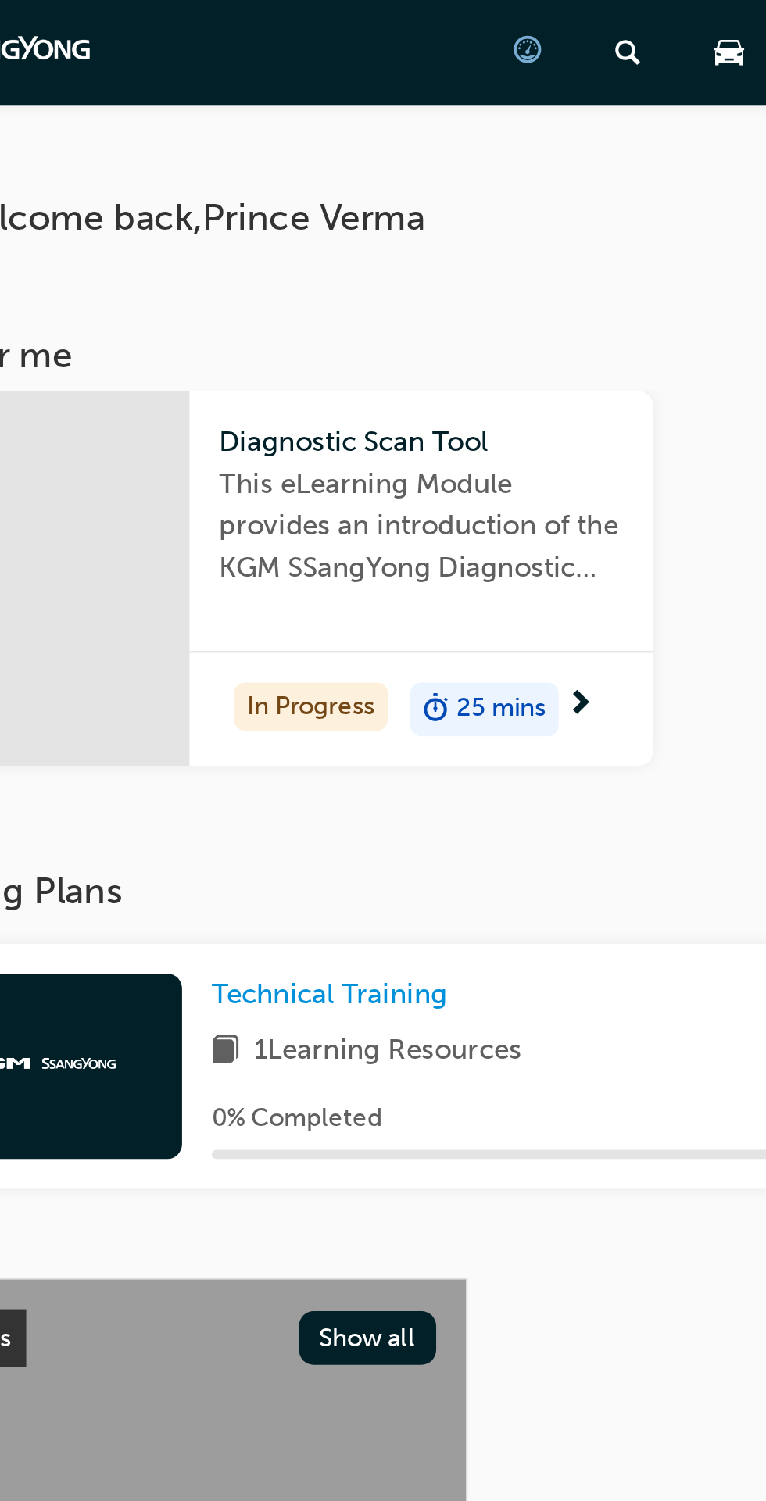
click at [376, 303] on span "25 mins" at bounding box center [360, 299] width 38 height 18
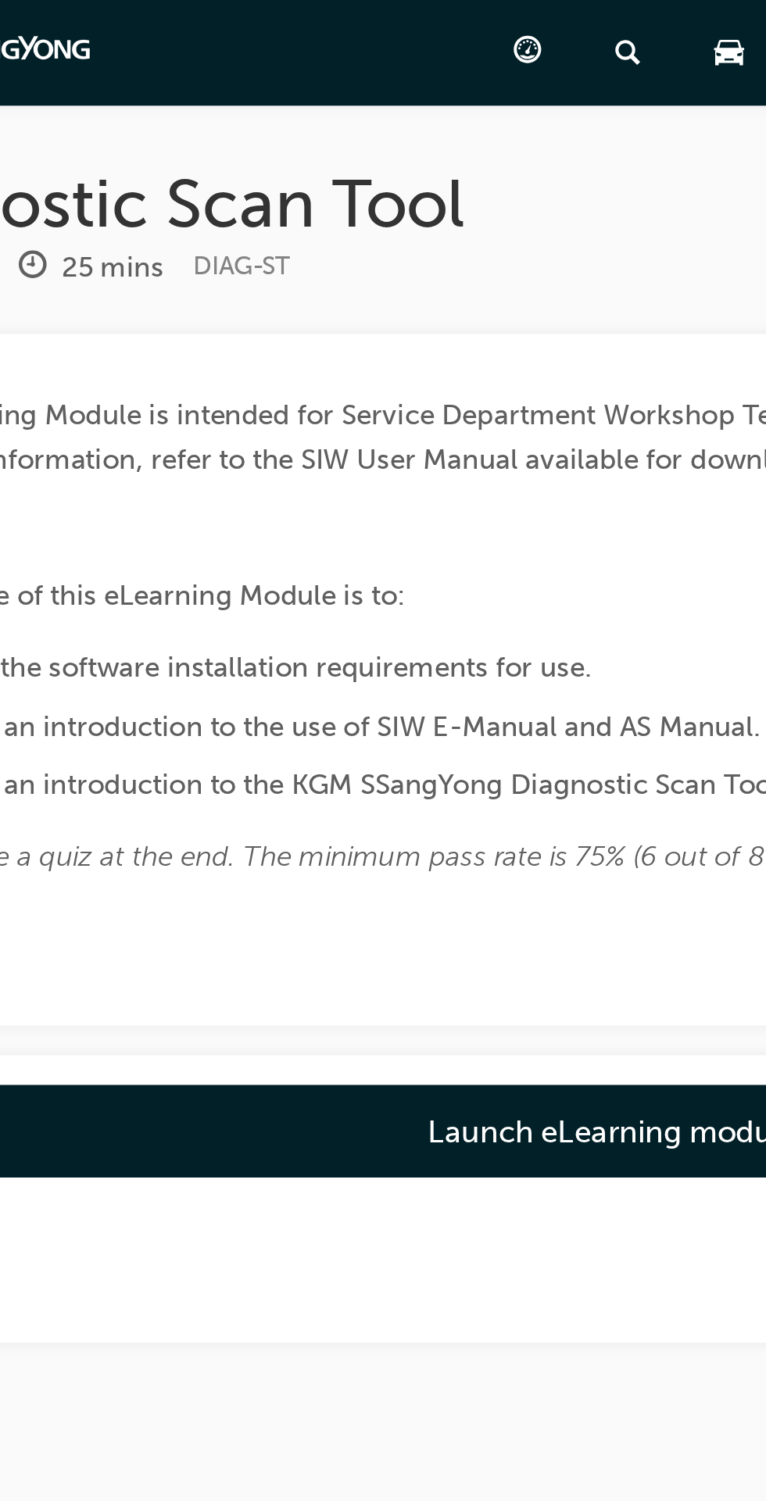
click at [407, 483] on link "Launch eLearning module" at bounding box center [406, 476] width 644 height 39
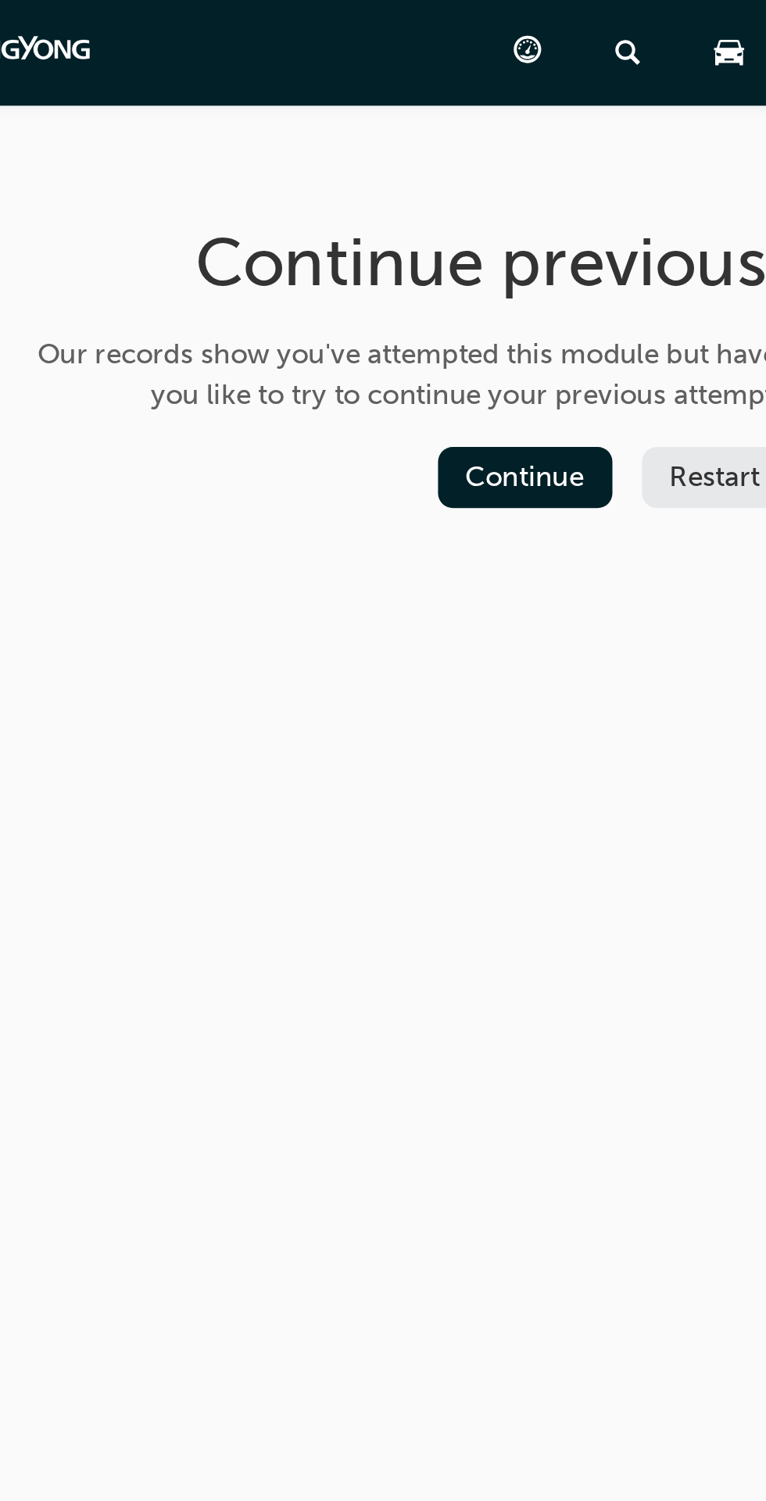
click at [370, 198] on button "Continue" at bounding box center [369, 201] width 73 height 26
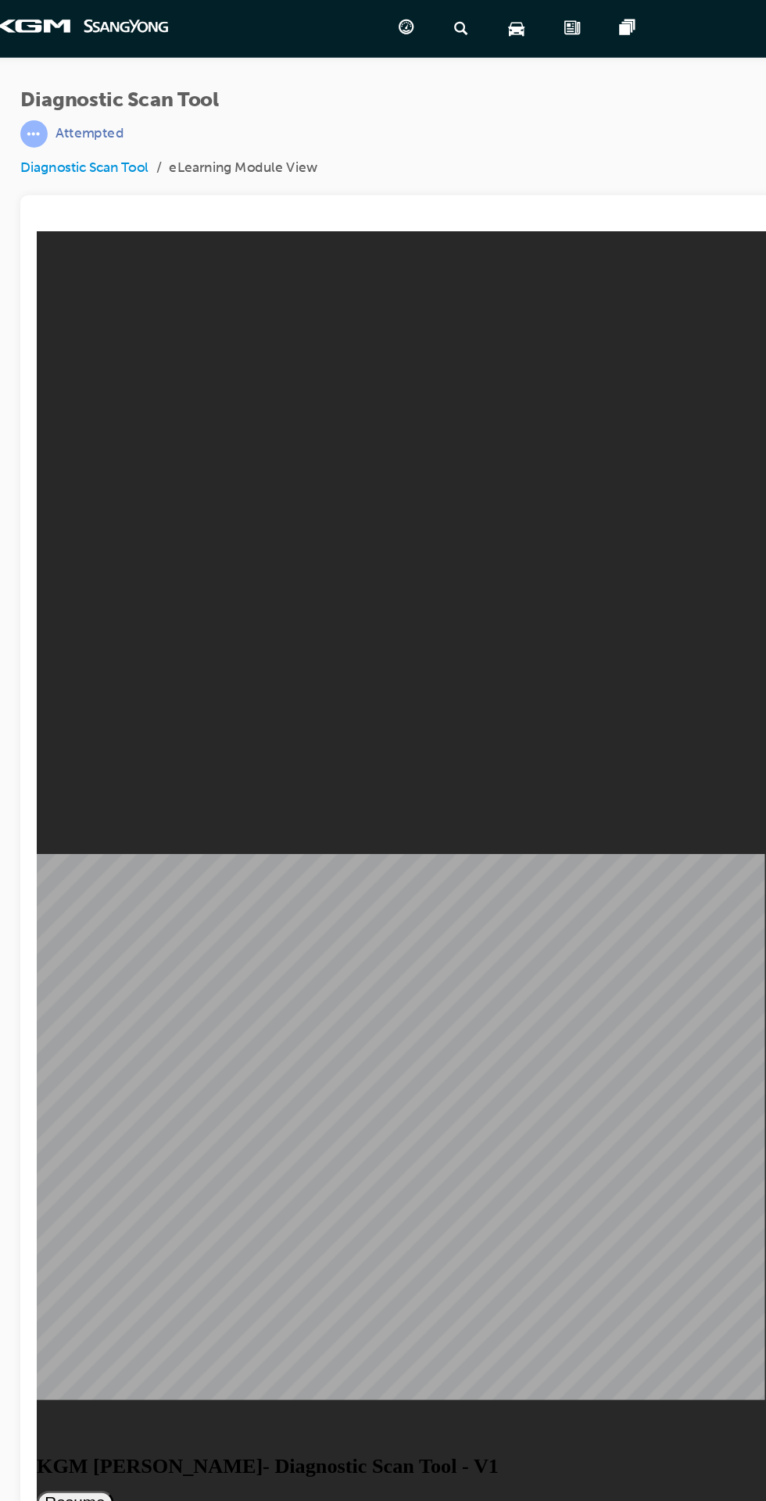
click at [95, 1205] on button "Resume" at bounding box center [65, 1214] width 59 height 19
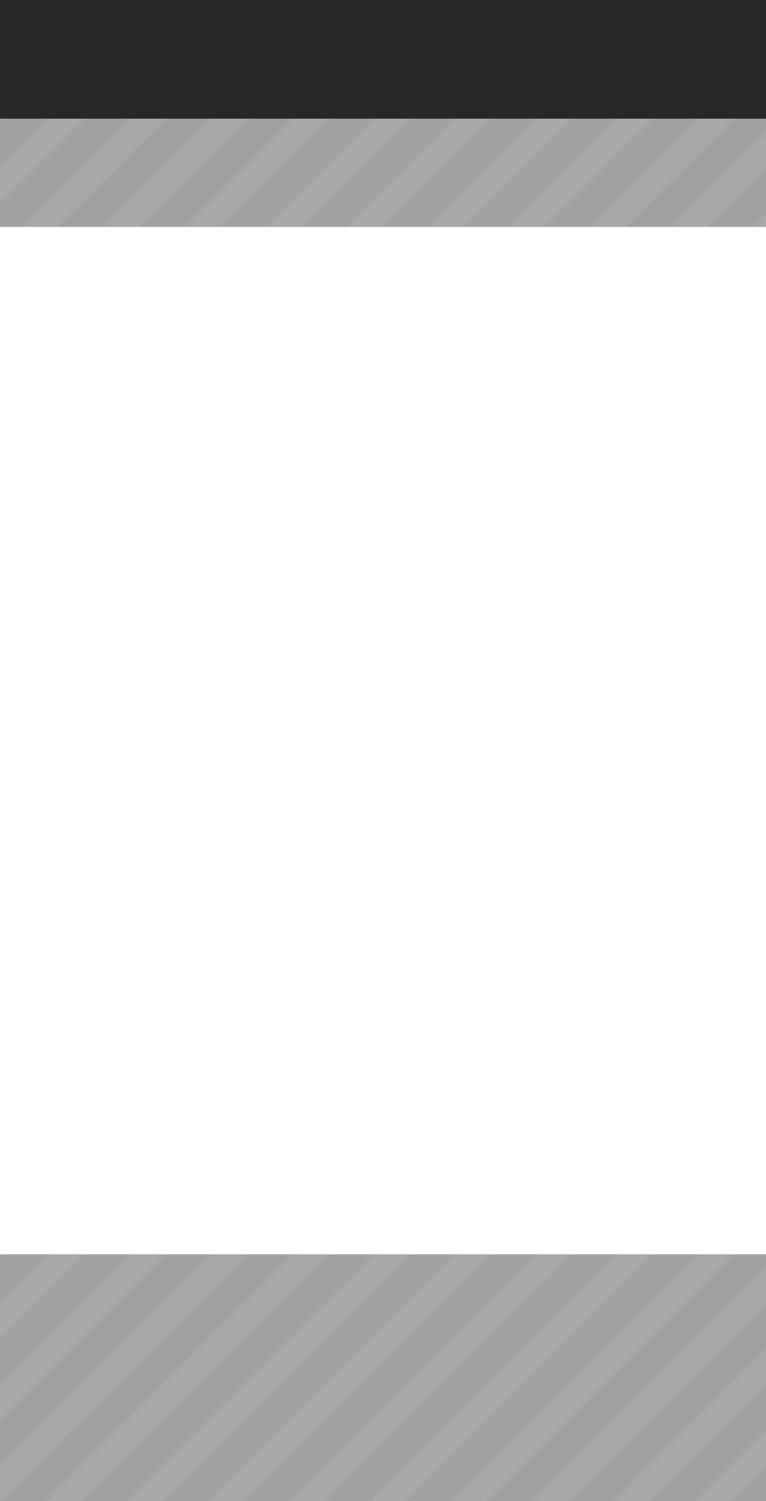
radio input "true"
radio input "false"
radio input "true"
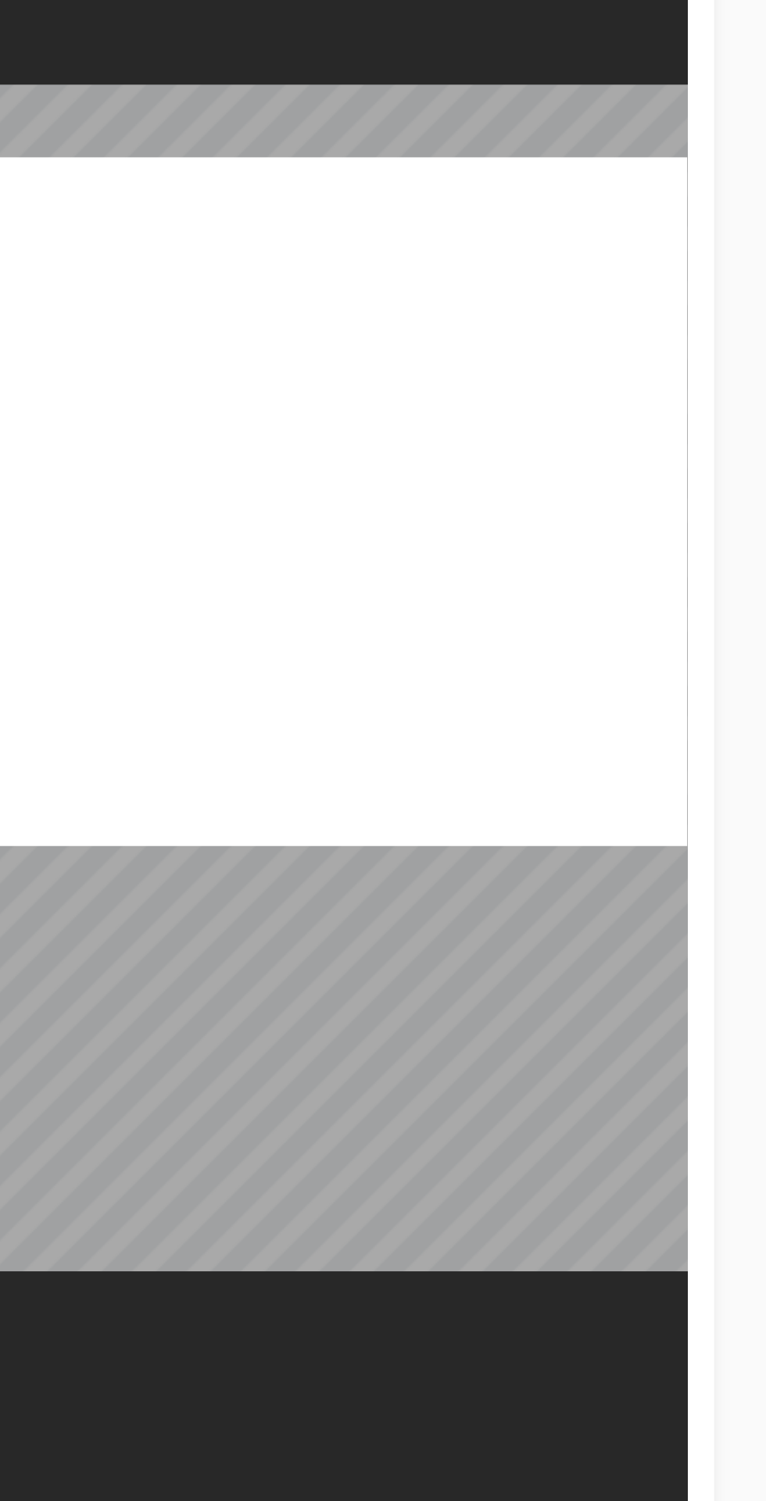
radio input "true"
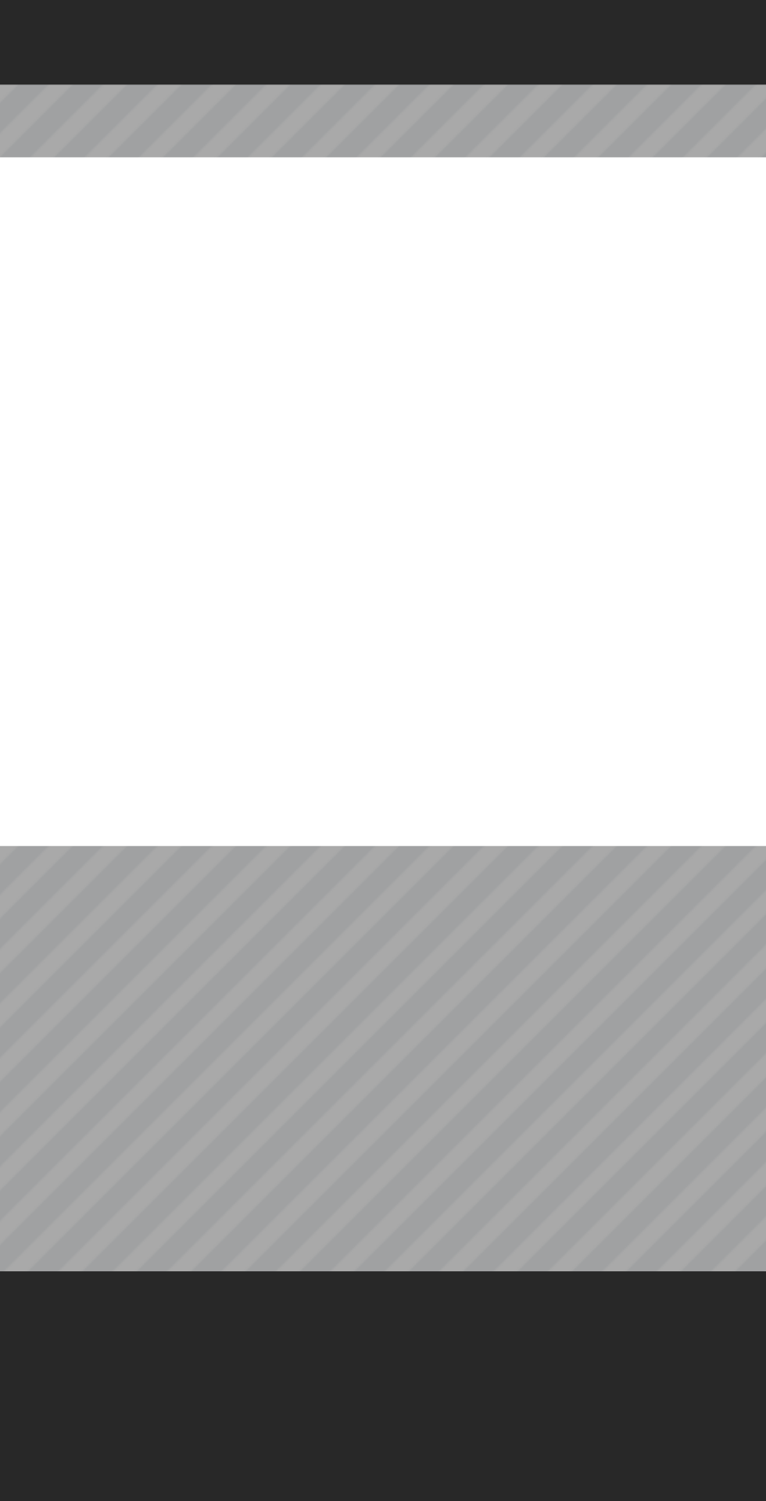
radio input "true"
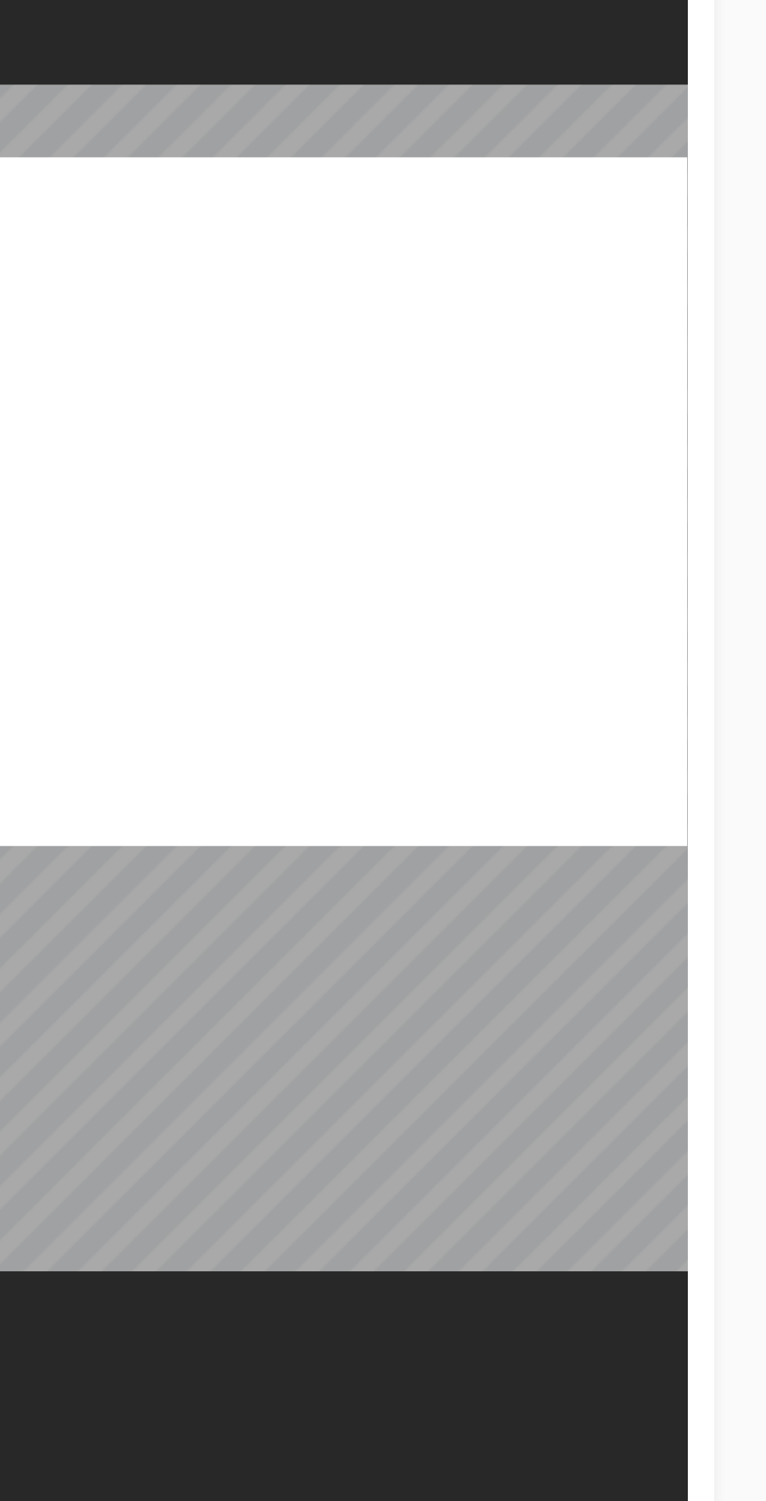
checkbox input "true"
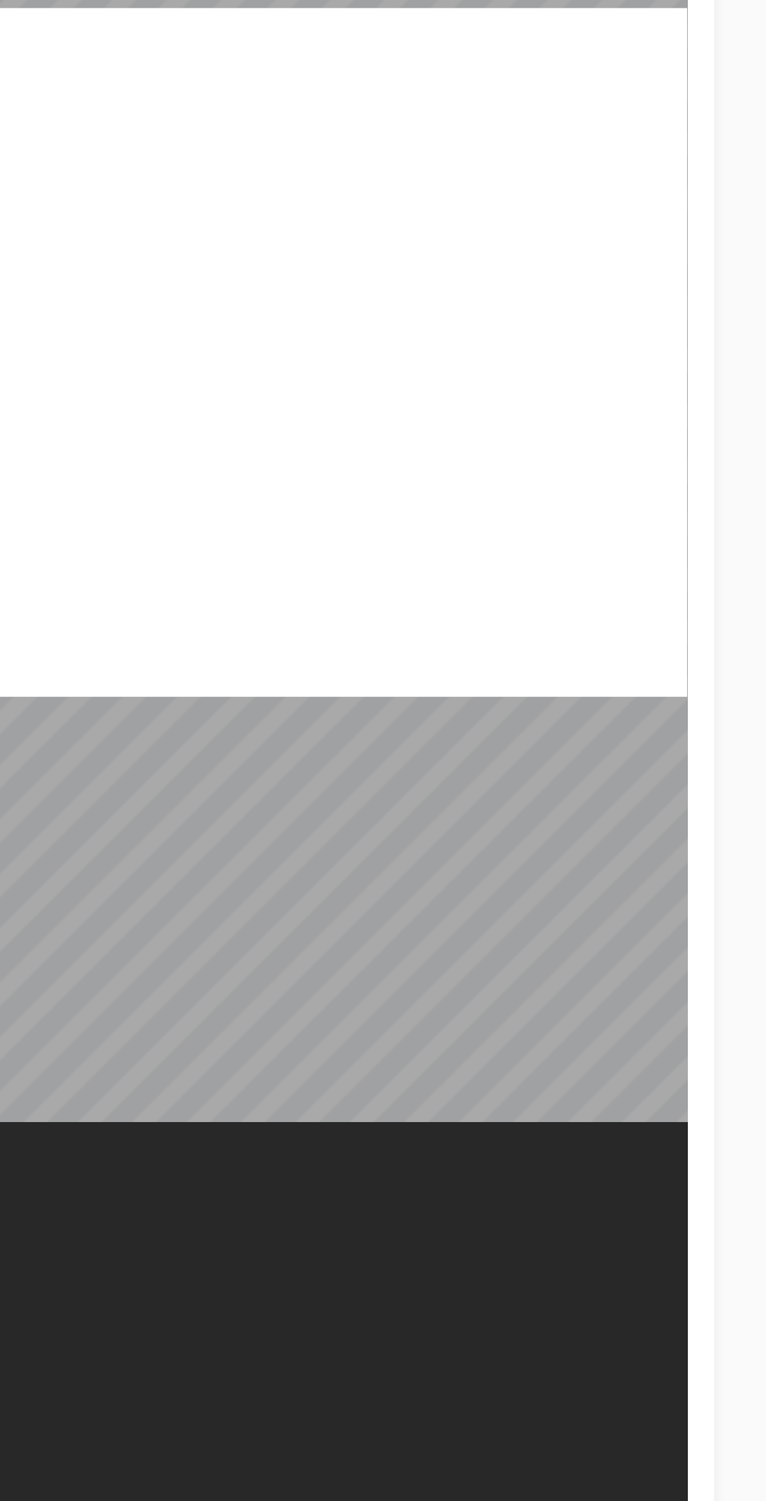
checkbox input "false"
checkbox input "true"
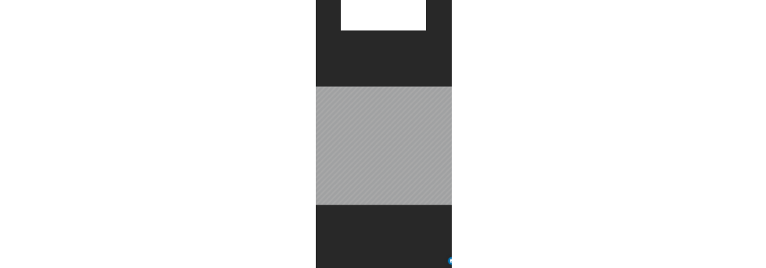
scroll to position [125, 0]
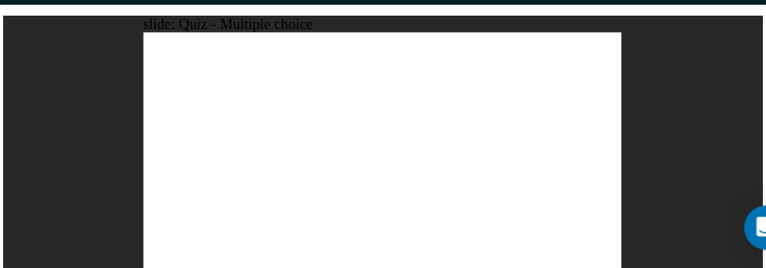
radio input "true"
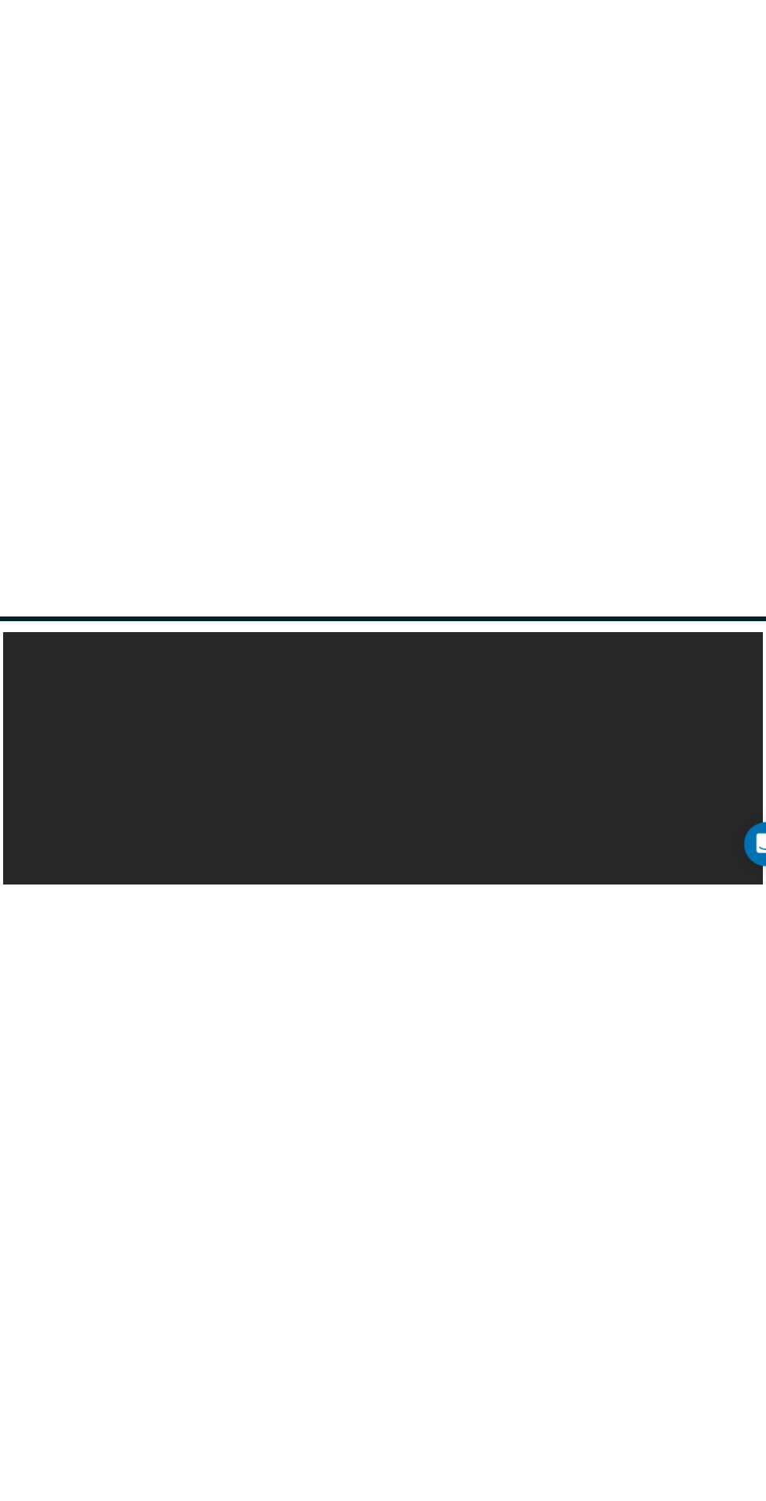
scroll to position [0, 0]
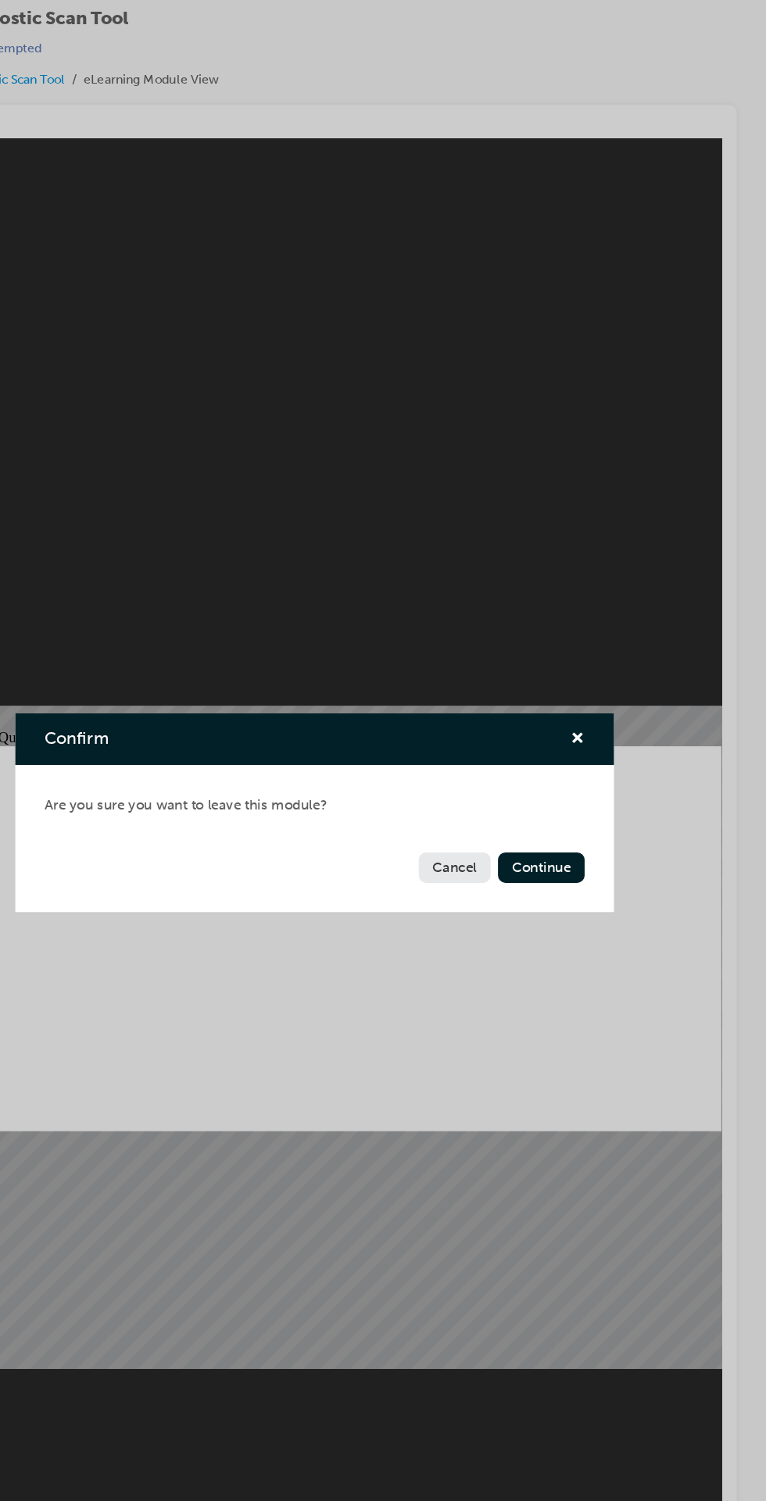
click at [584, 798] on button "Continue" at bounding box center [574, 797] width 73 height 26
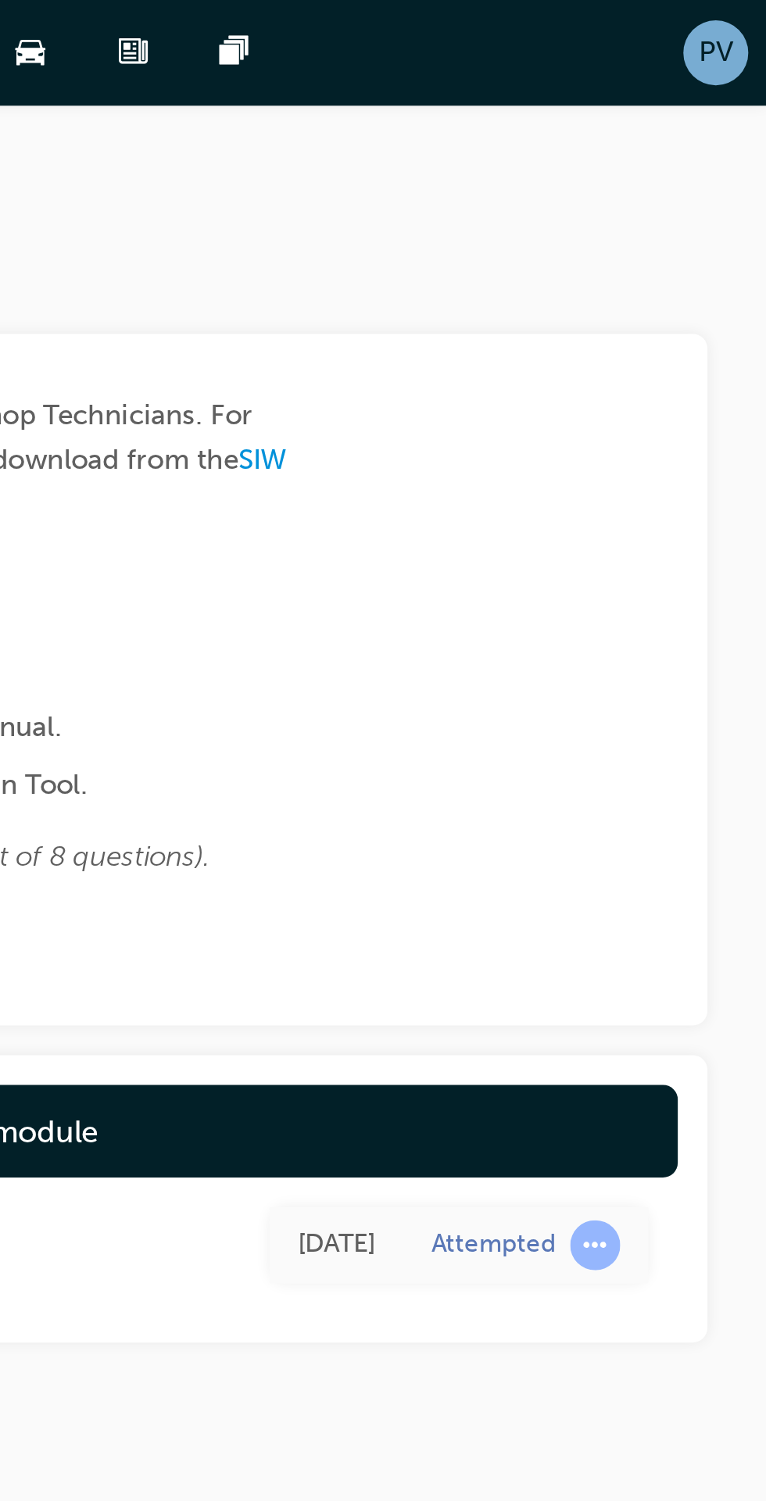
click at [570, 481] on link "Launch eLearning module" at bounding box center [406, 476] width 644 height 39
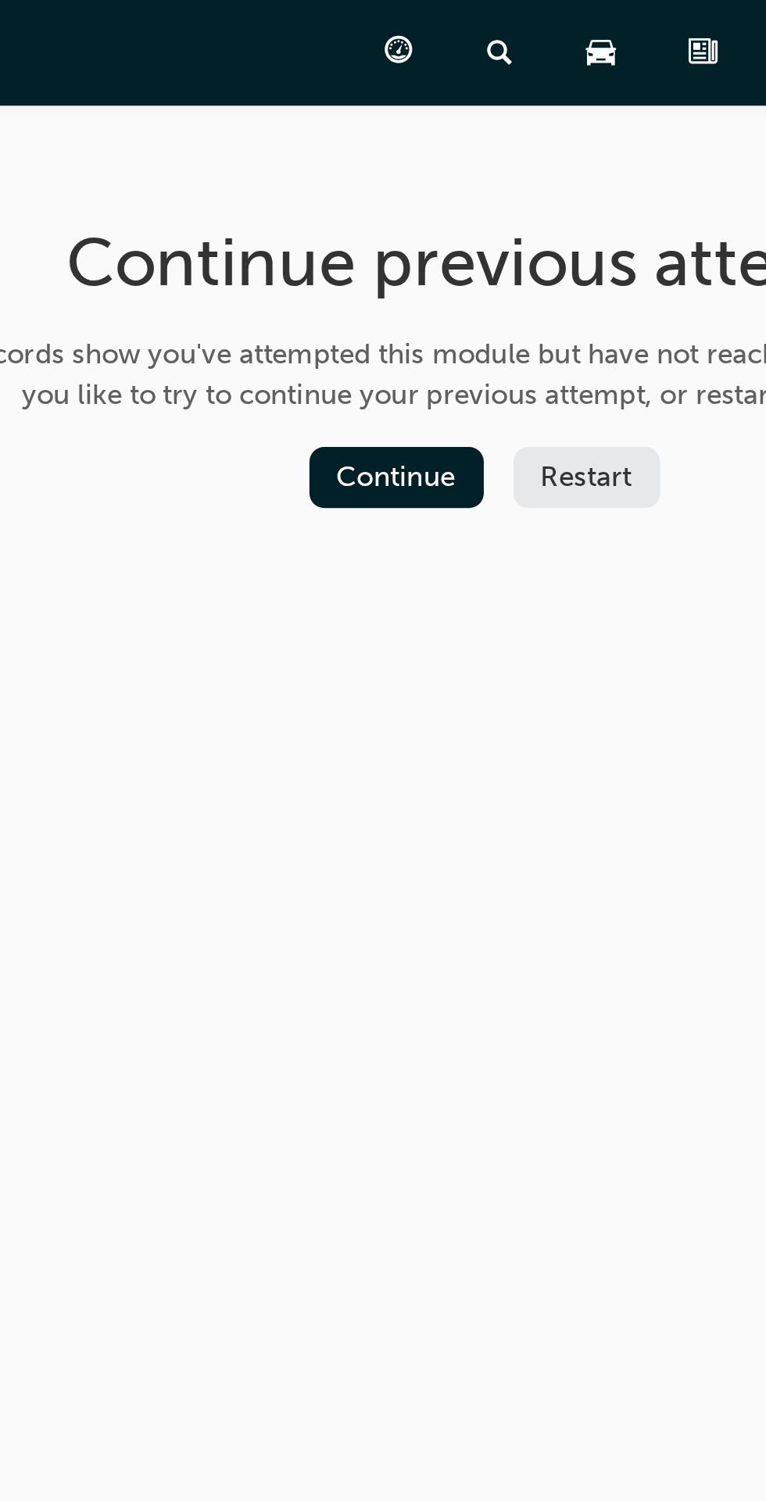
click at [388, 203] on button "Continue" at bounding box center [369, 201] width 73 height 26
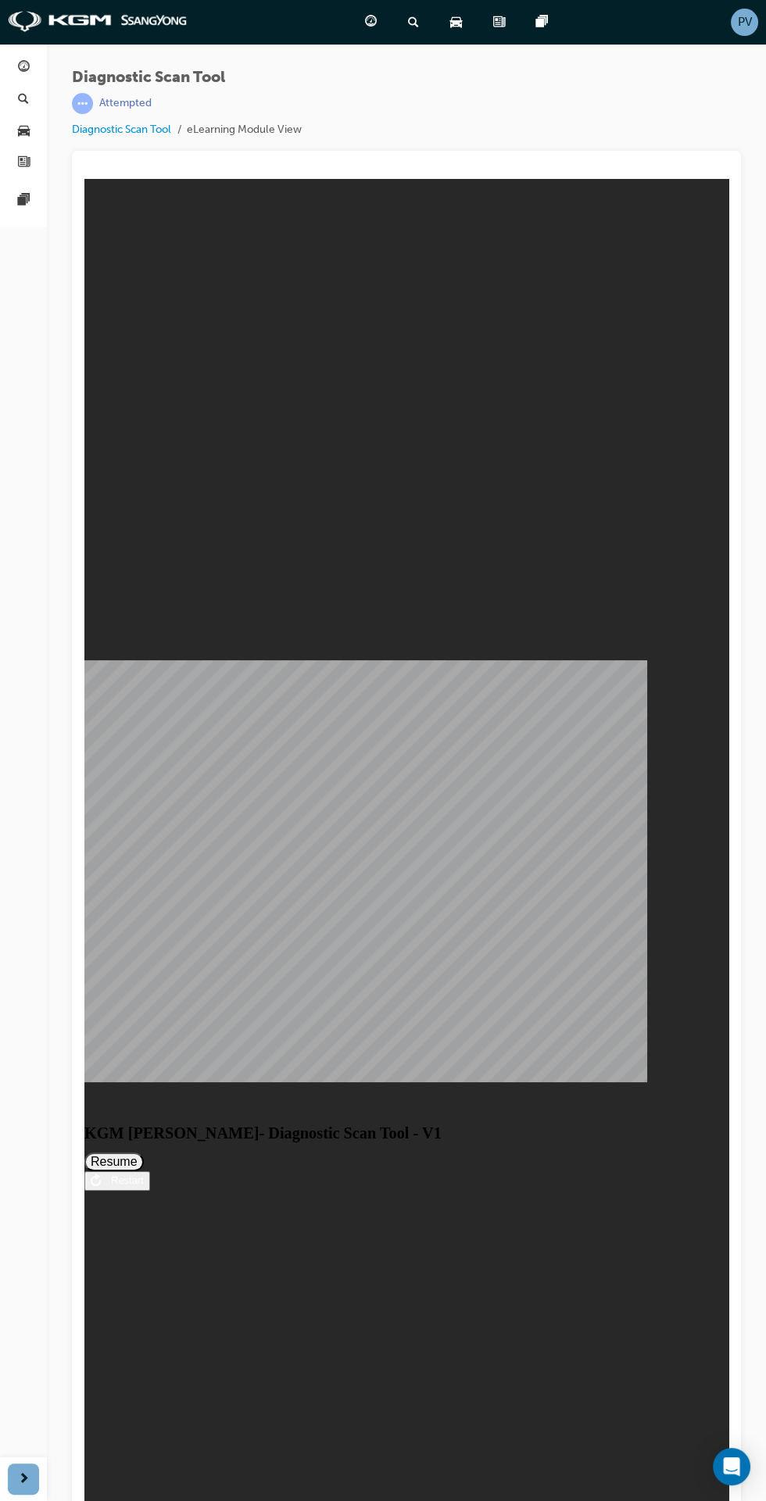
click at [144, 1152] on button "Resume" at bounding box center [113, 1161] width 59 height 19
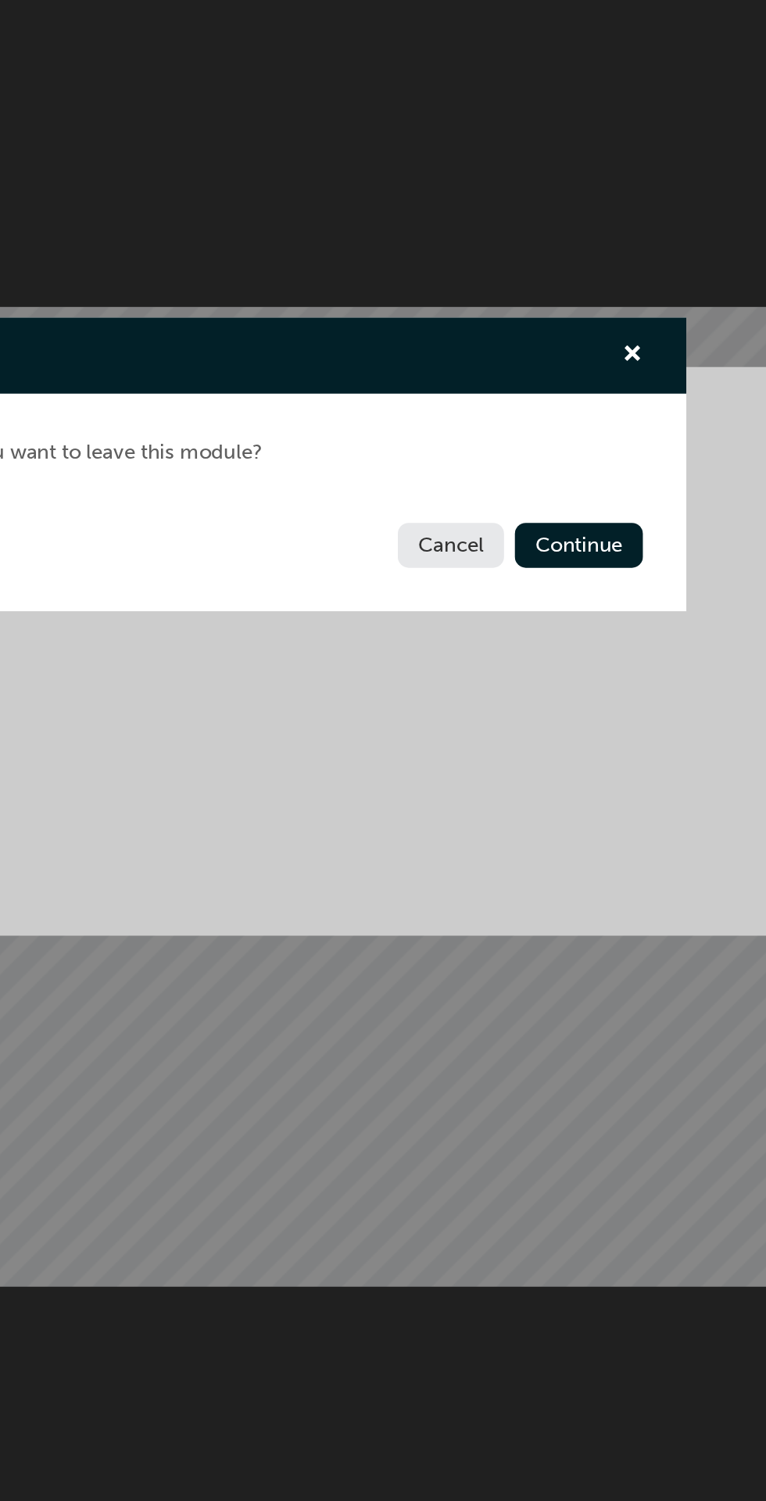
click at [509, 1095] on div "Confirm Are you sure you want to leave this module? Cancel Continue" at bounding box center [383, 750] width 766 height 1501
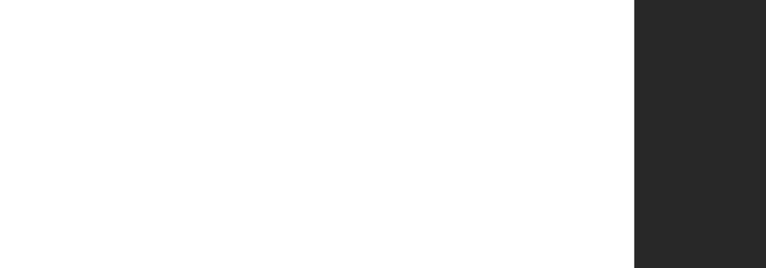
scroll to position [124, 0]
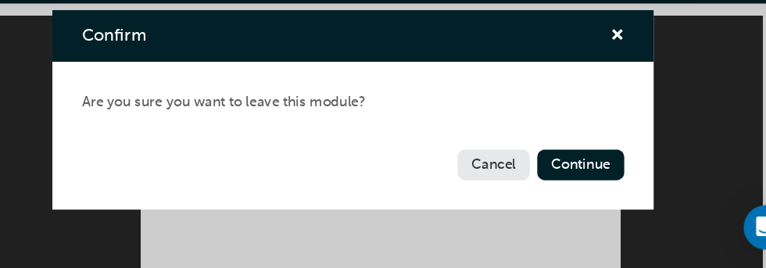
click at [500, 178] on button "Cancel" at bounding box center [501, 181] width 61 height 26
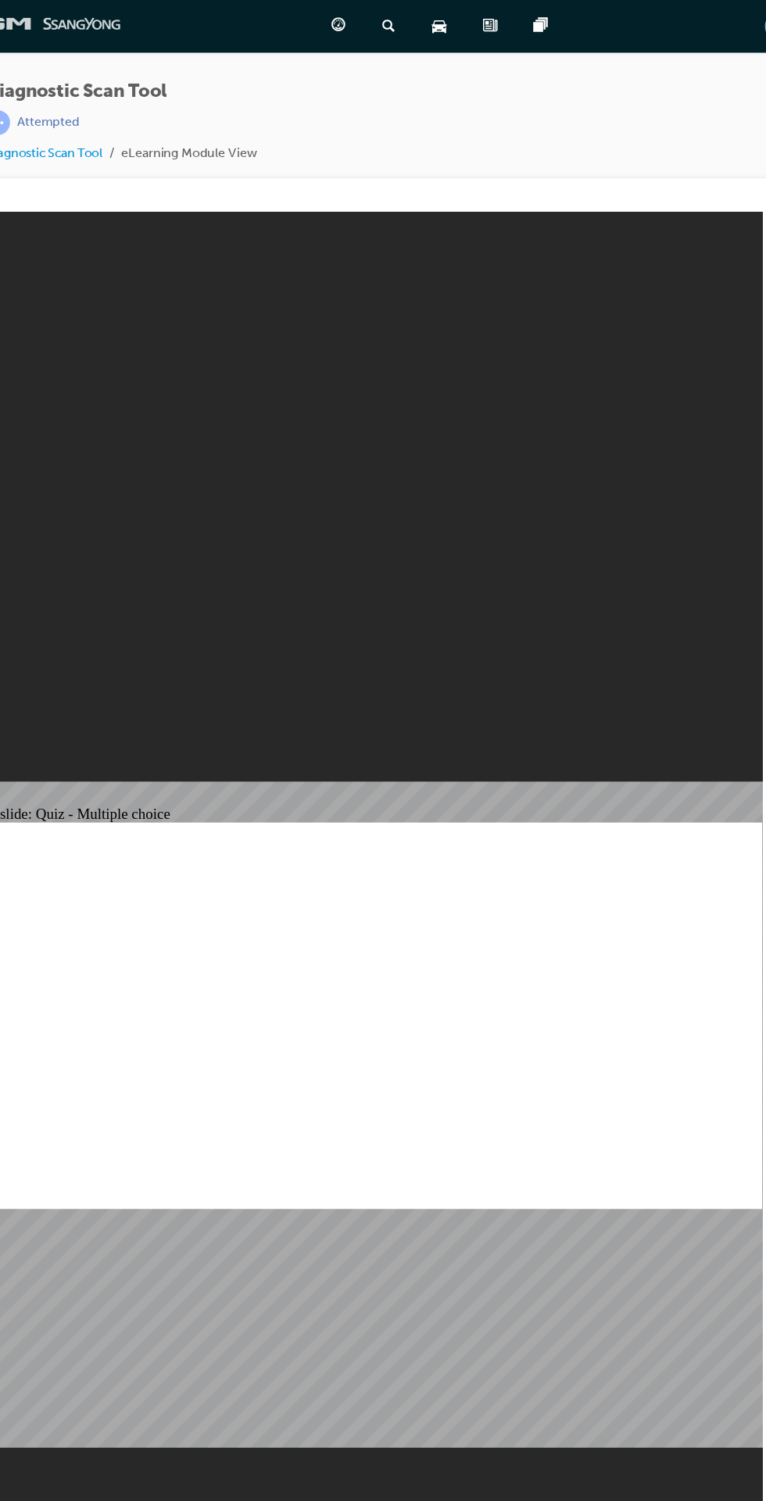
click at [138, 20] on img at bounding box center [98, 22] width 180 height 22
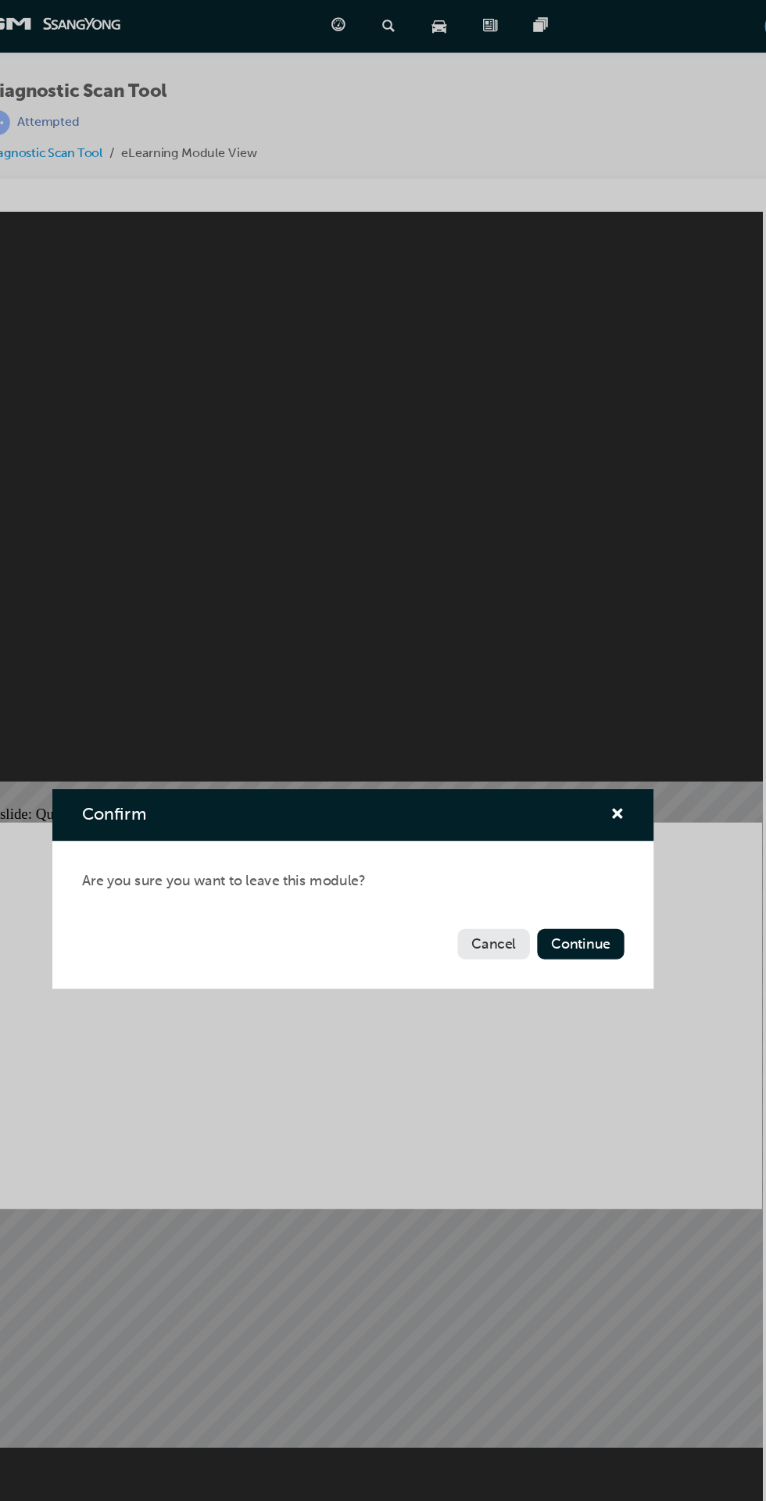
click at [598, 800] on button "Continue" at bounding box center [574, 797] width 73 height 26
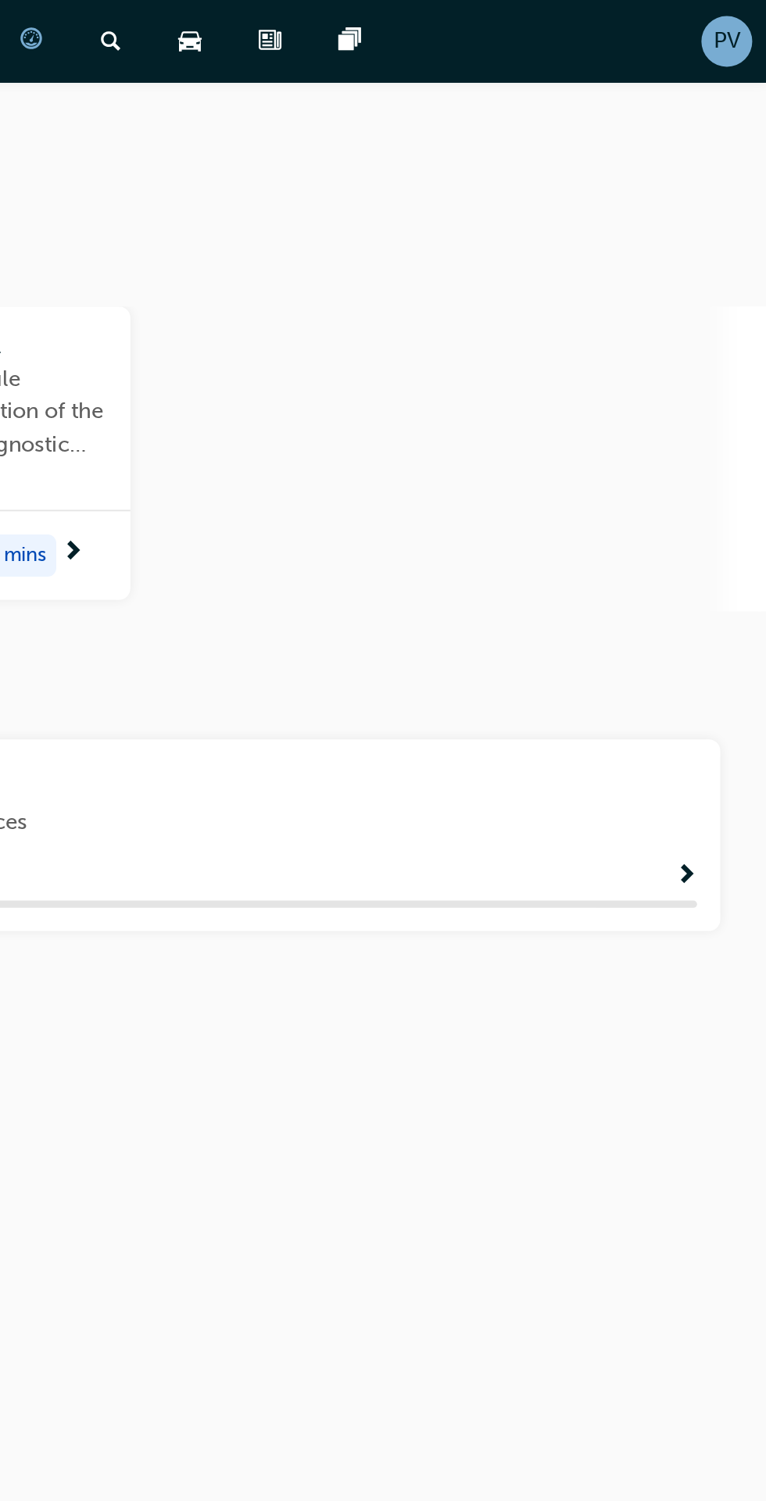
click at [755, 16] on div "PV" at bounding box center [744, 22] width 27 height 27
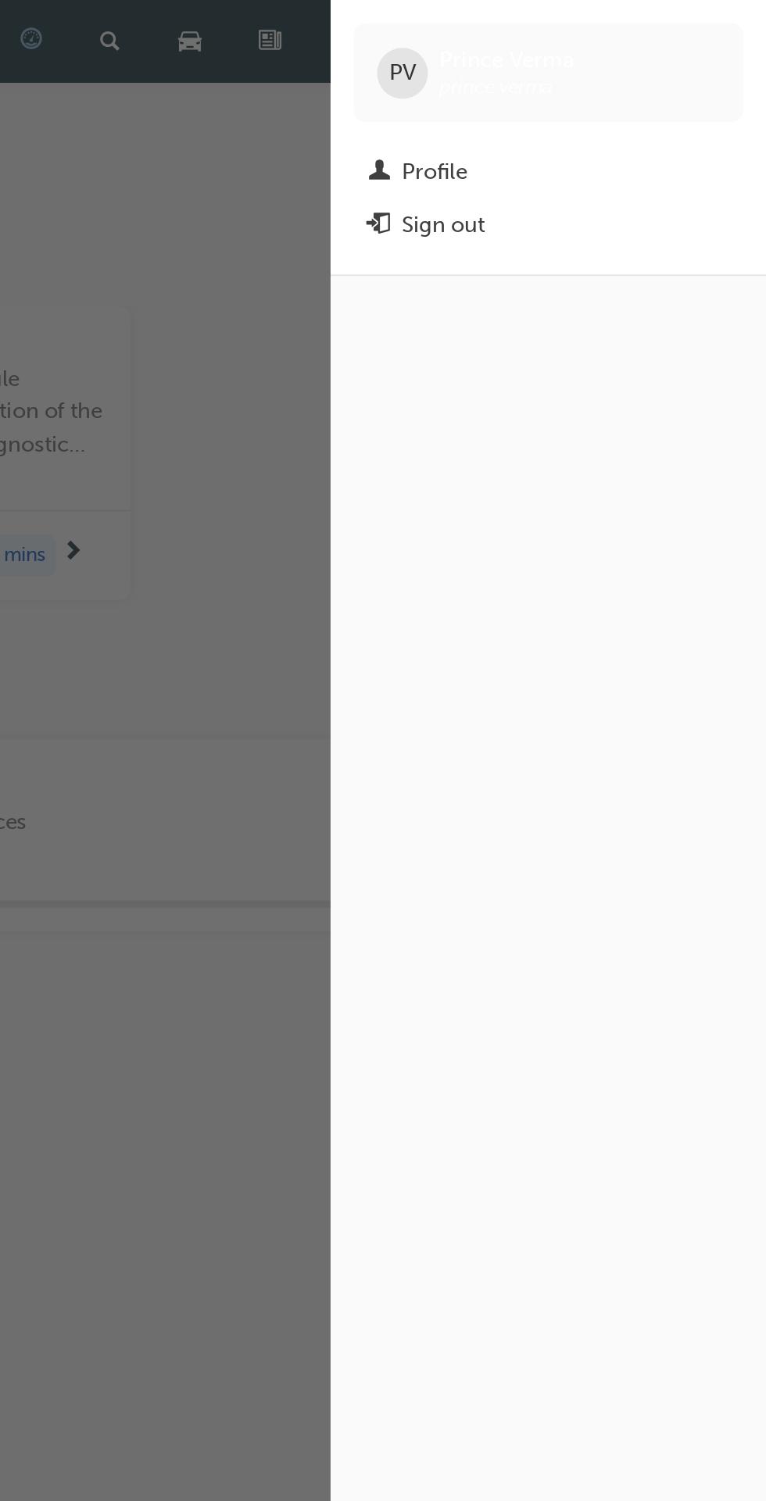
click at [598, 95] on div "Profile" at bounding box center [587, 93] width 35 height 18
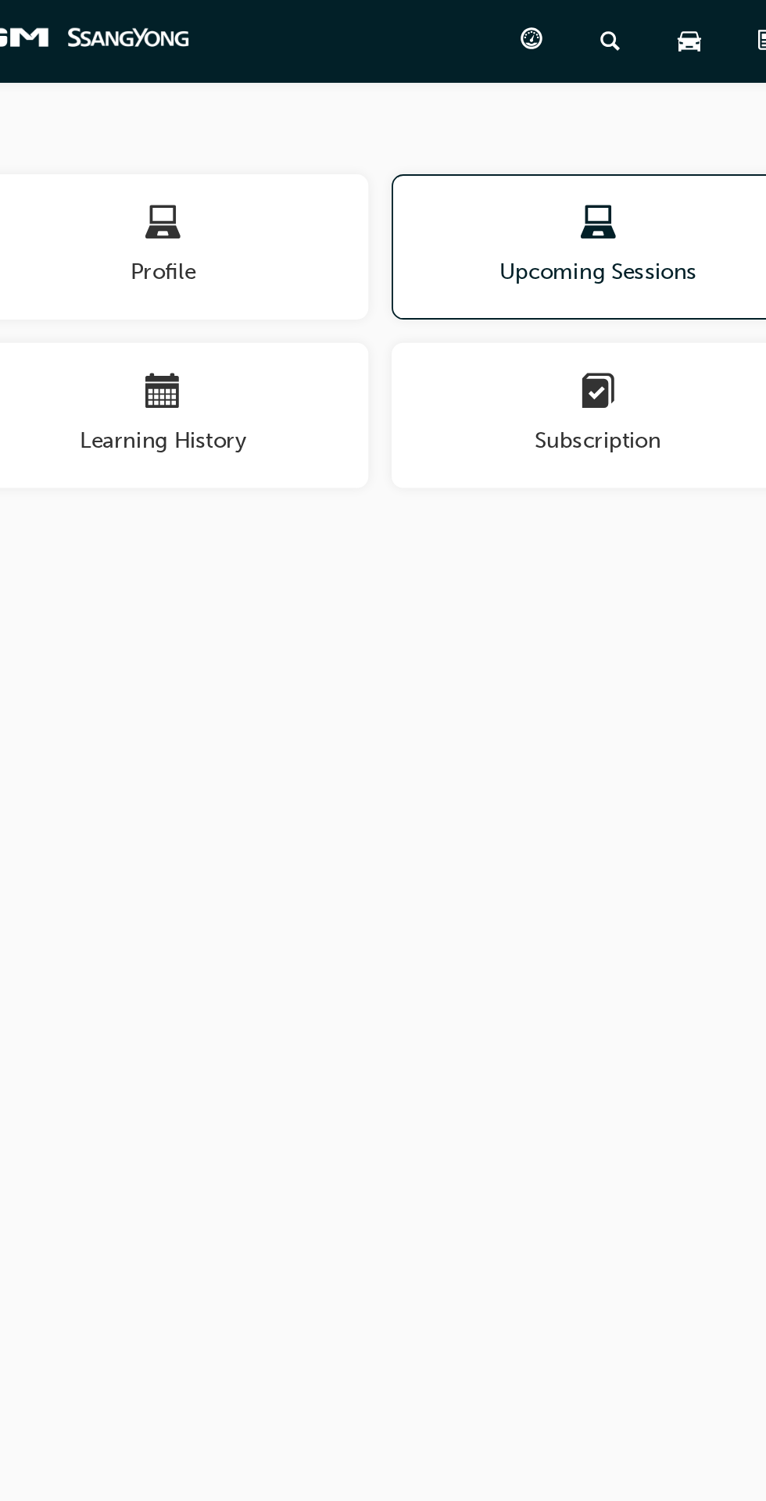
click at [241, 127] on div "button" at bounding box center [172, 123] width 221 height 24
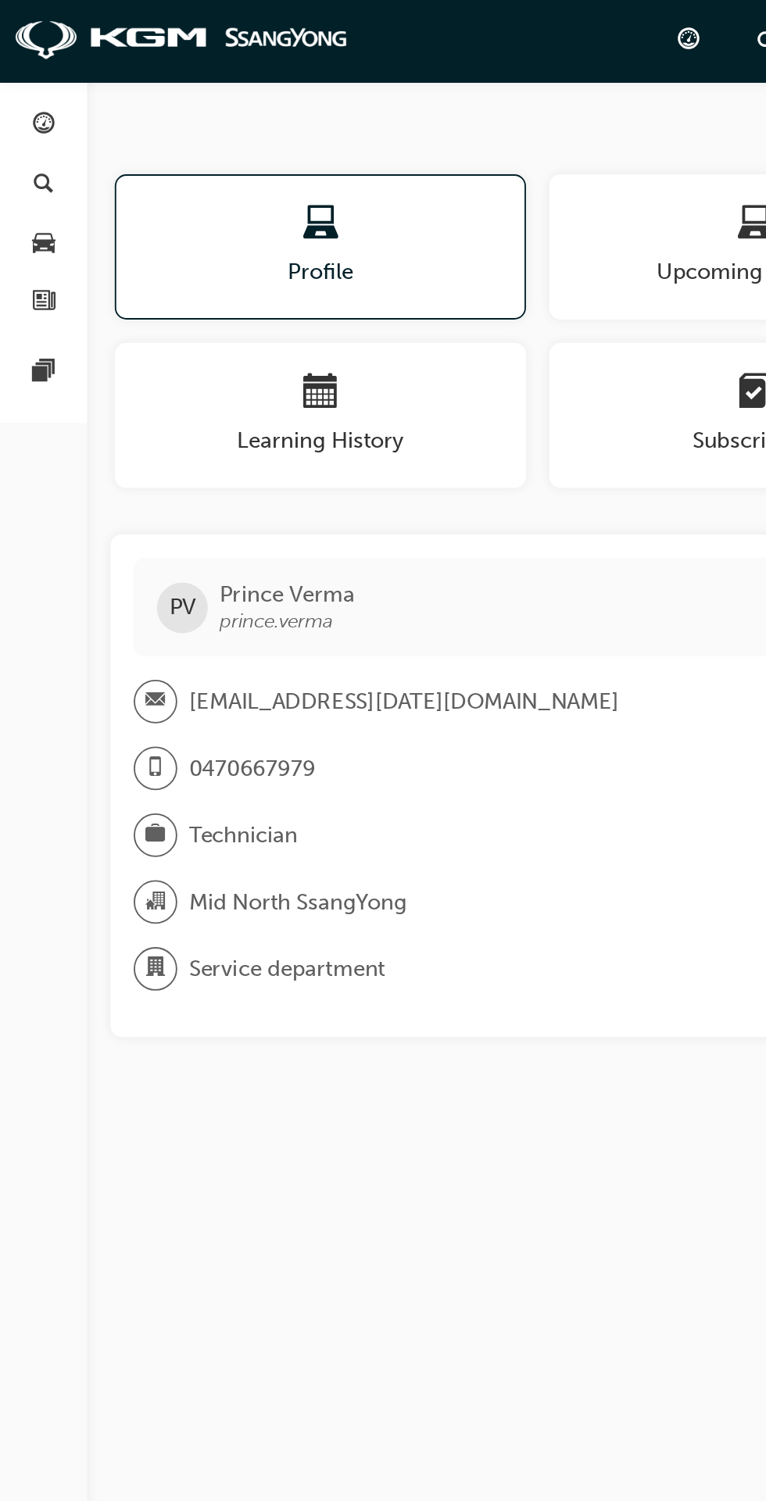
click at [27, 136] on span "car-icon" at bounding box center [24, 131] width 12 height 14
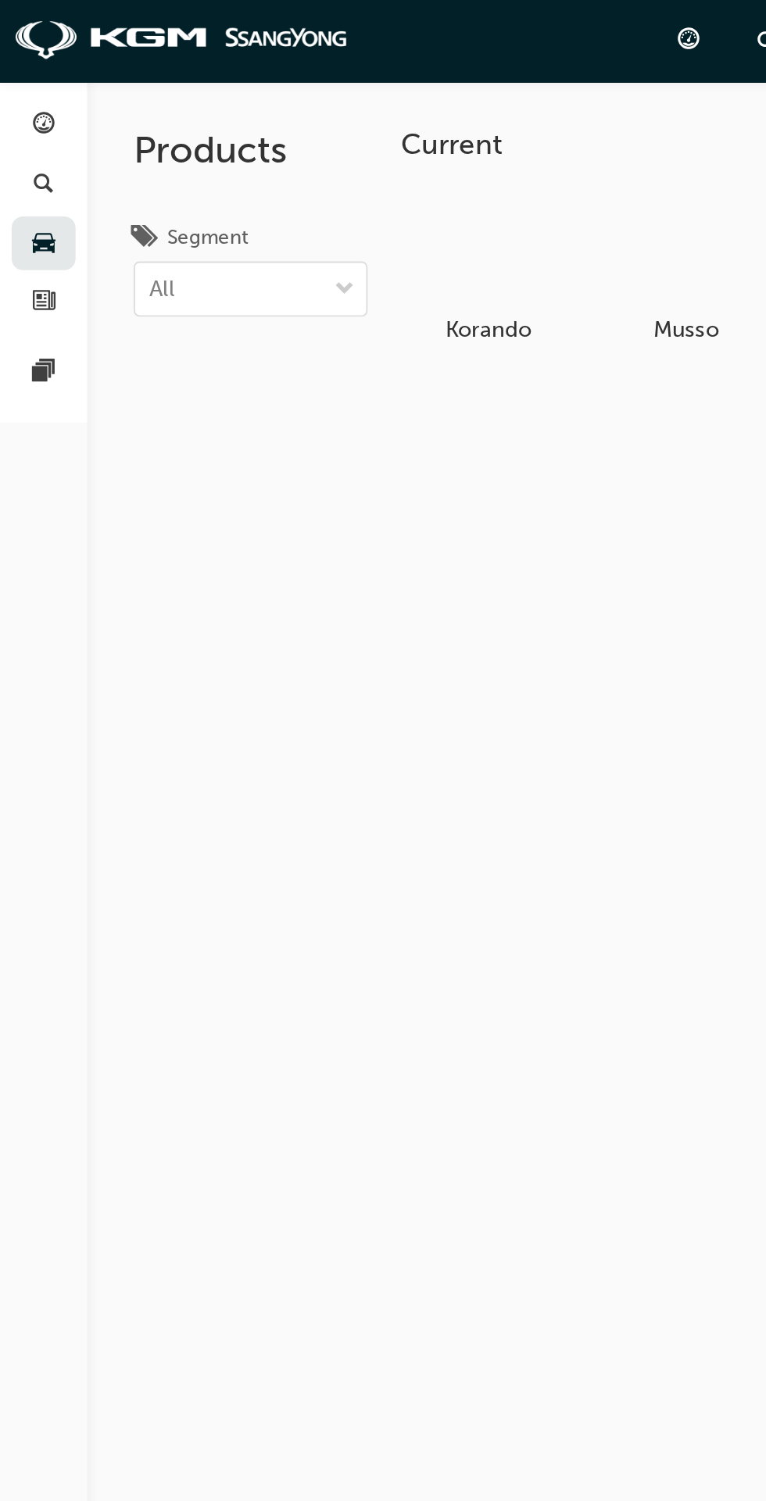
click at [27, 107] on div "button" at bounding box center [23, 100] width 11 height 20
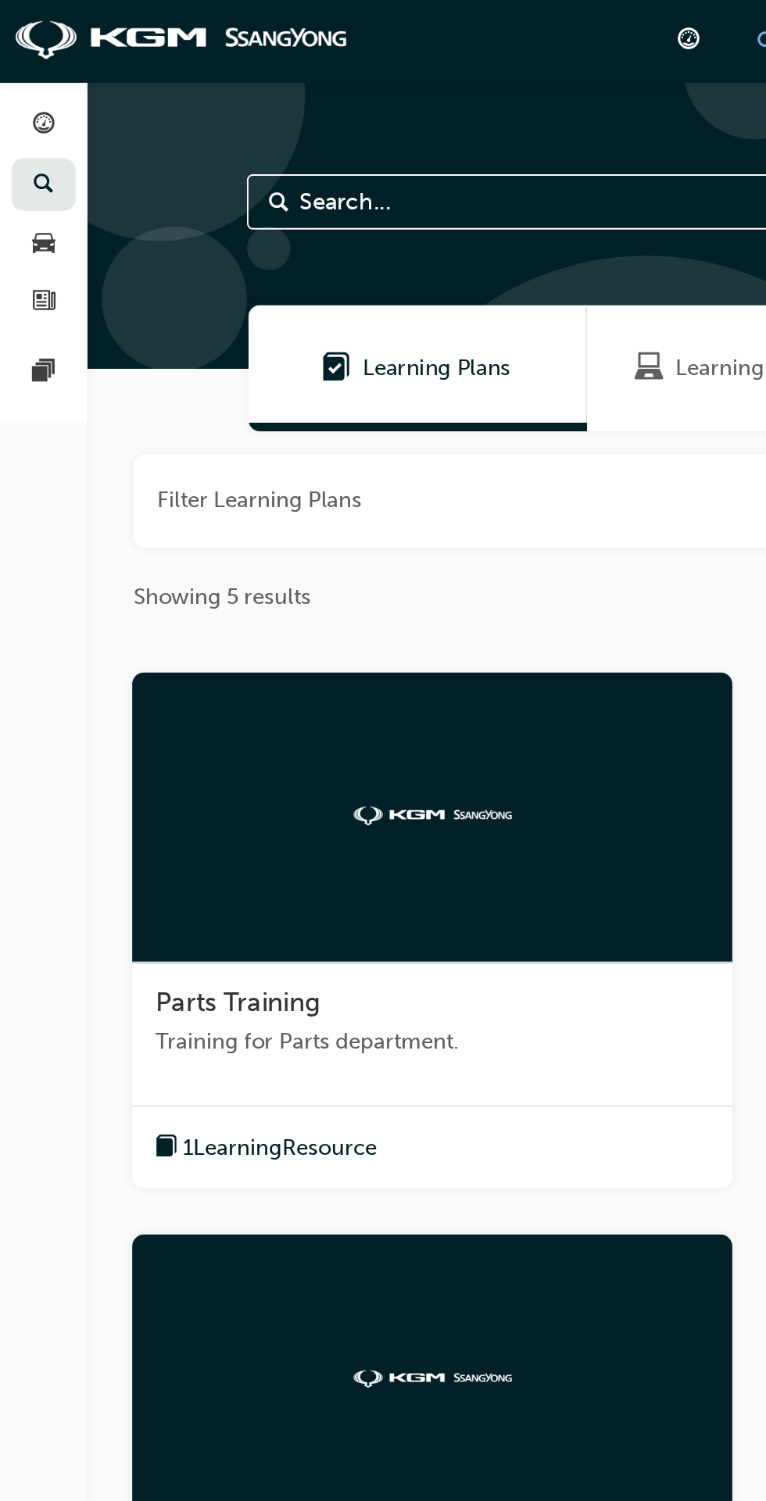
click at [27, 61] on span "guage-icon" at bounding box center [24, 68] width 12 height 14
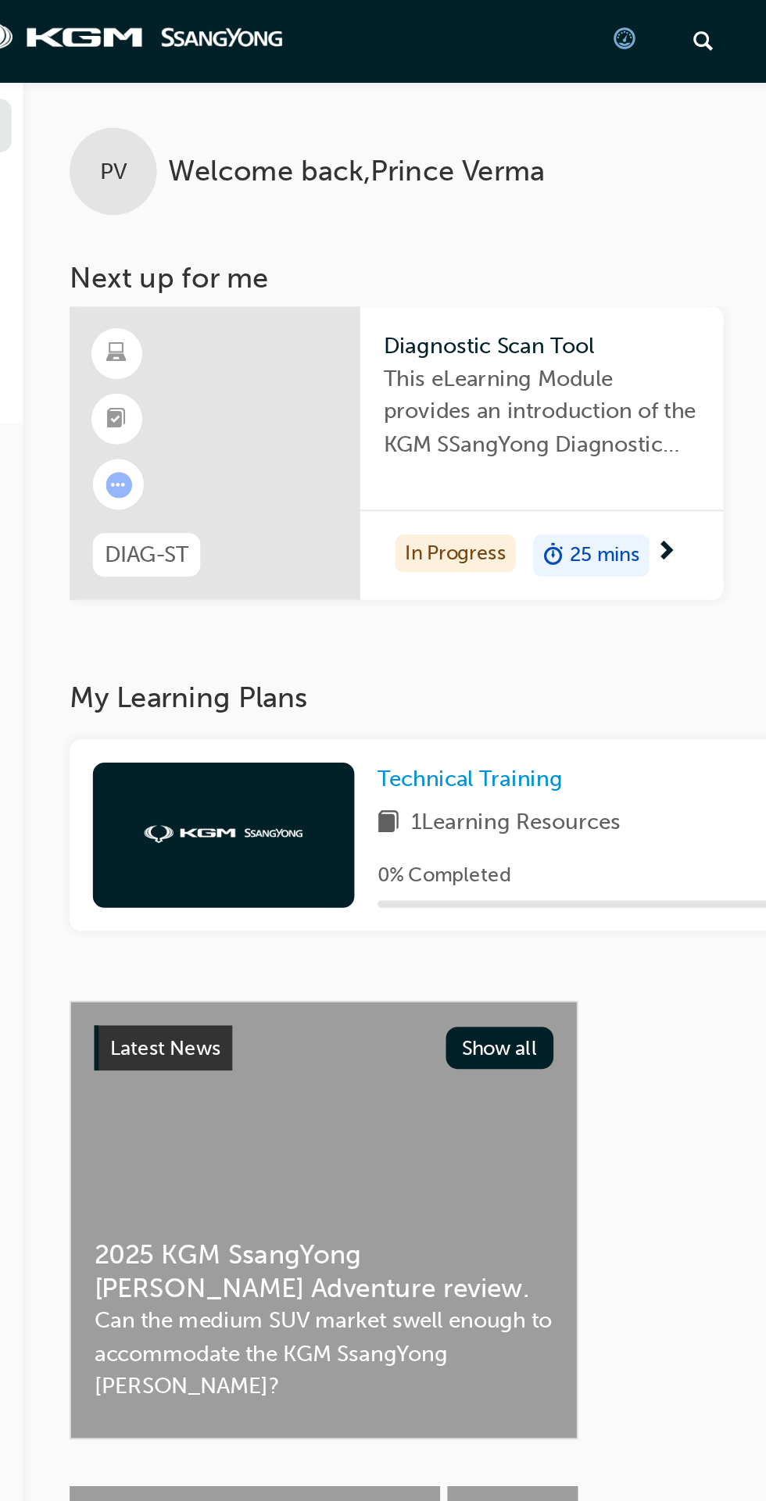
click at [384, 300] on div "In Progress 25 mins" at bounding box center [325, 298] width 195 height 49
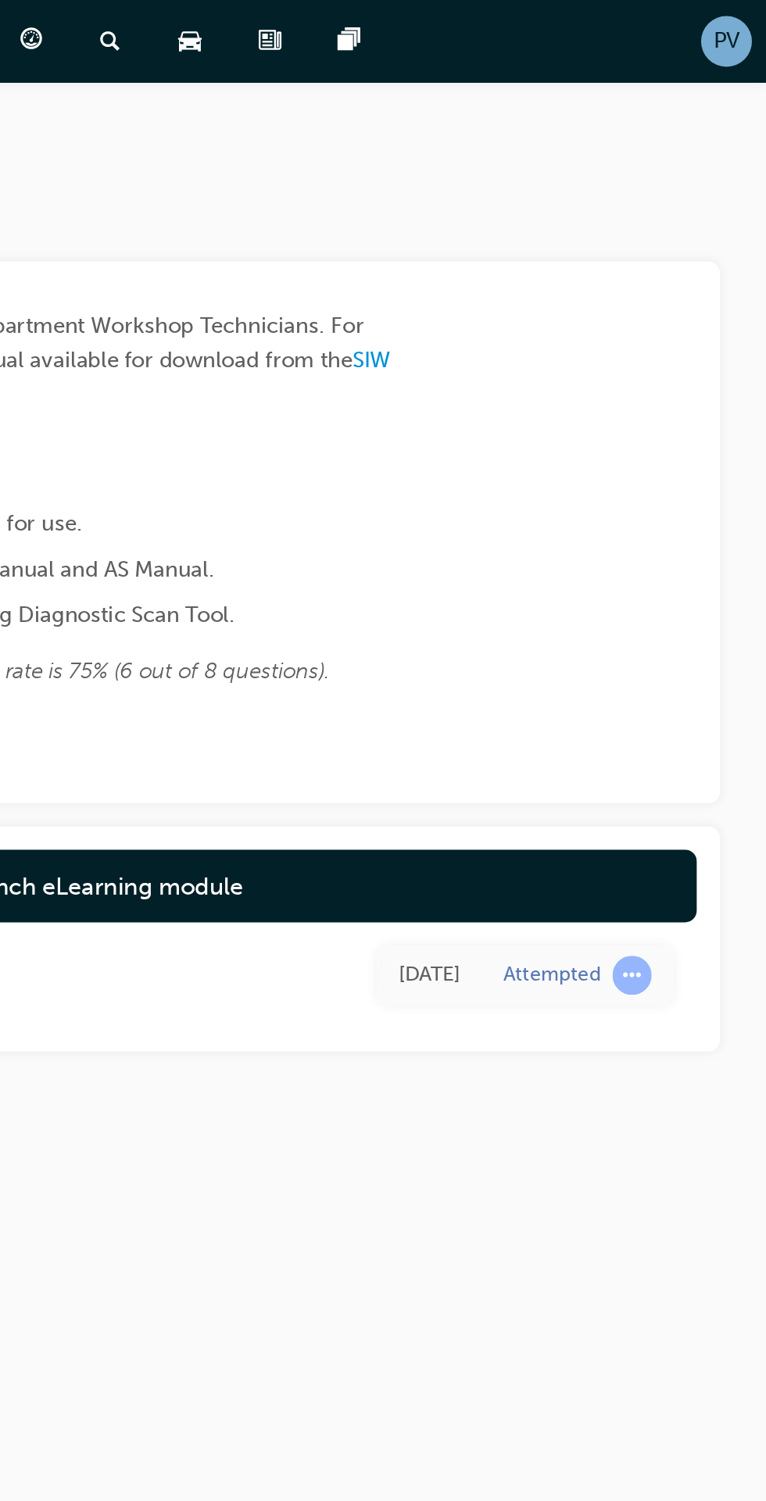
click at [656, 492] on link "Launch eLearning module" at bounding box center [406, 476] width 644 height 39
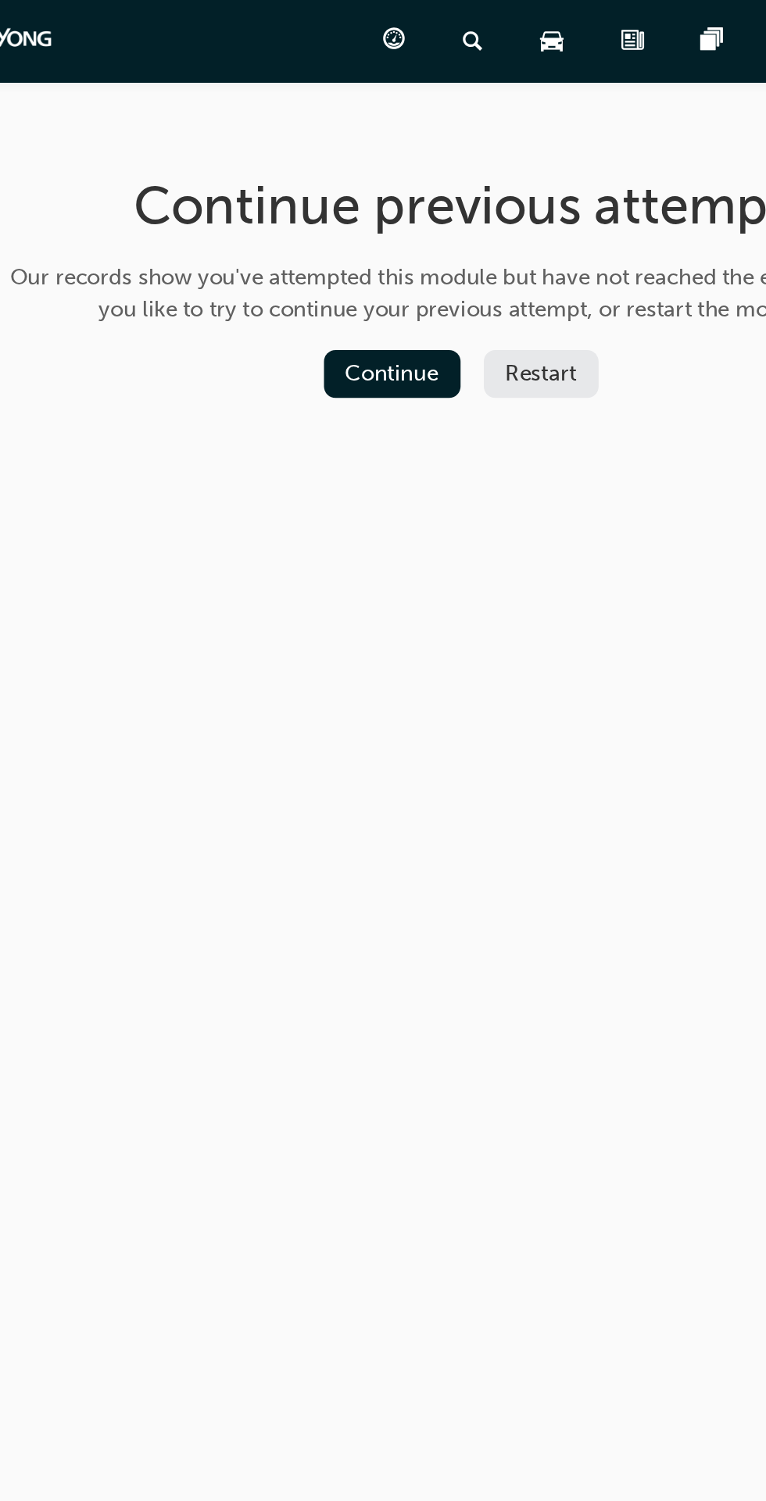
click at [448, 201] on button "Restart" at bounding box center [450, 201] width 62 height 26
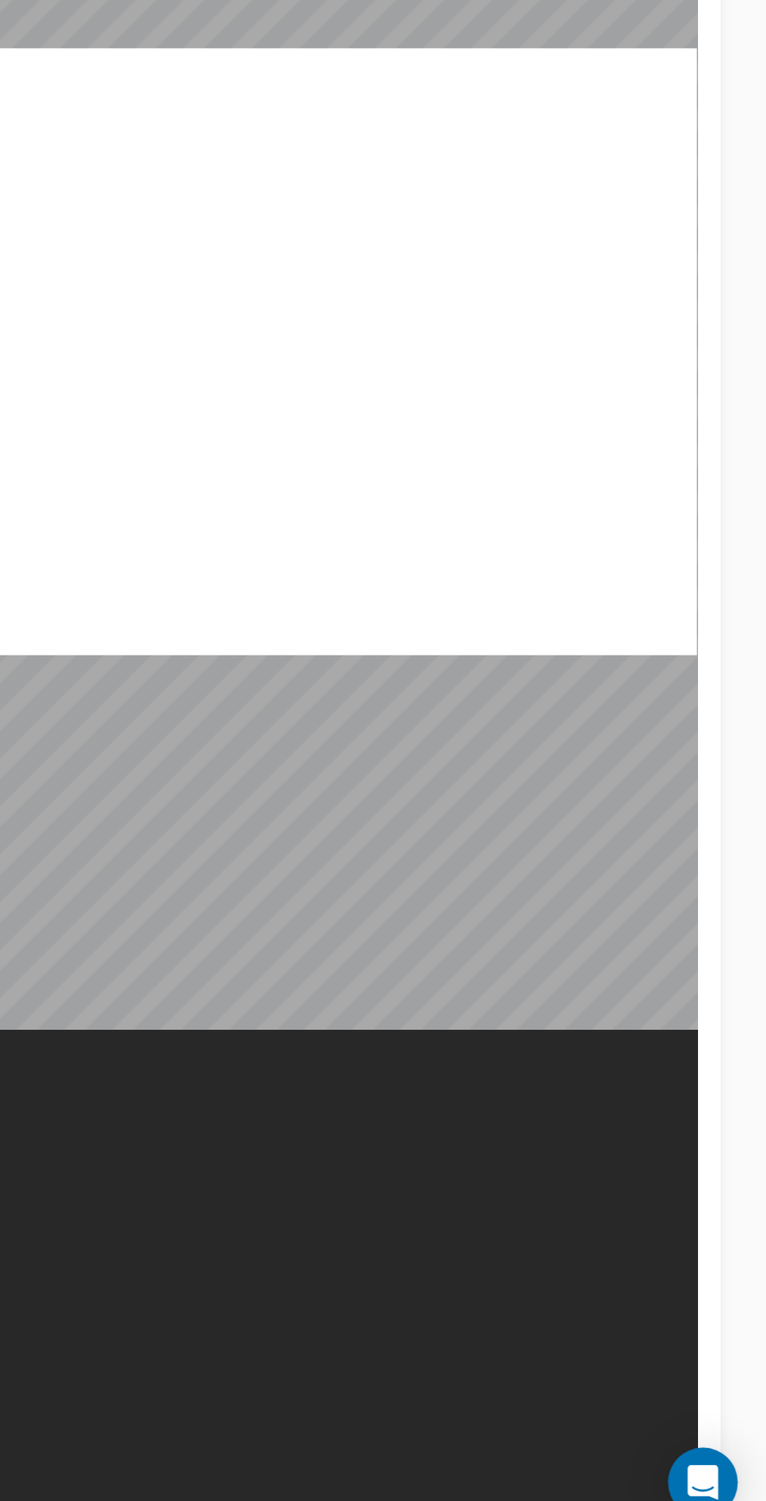
scroll to position [20, 0]
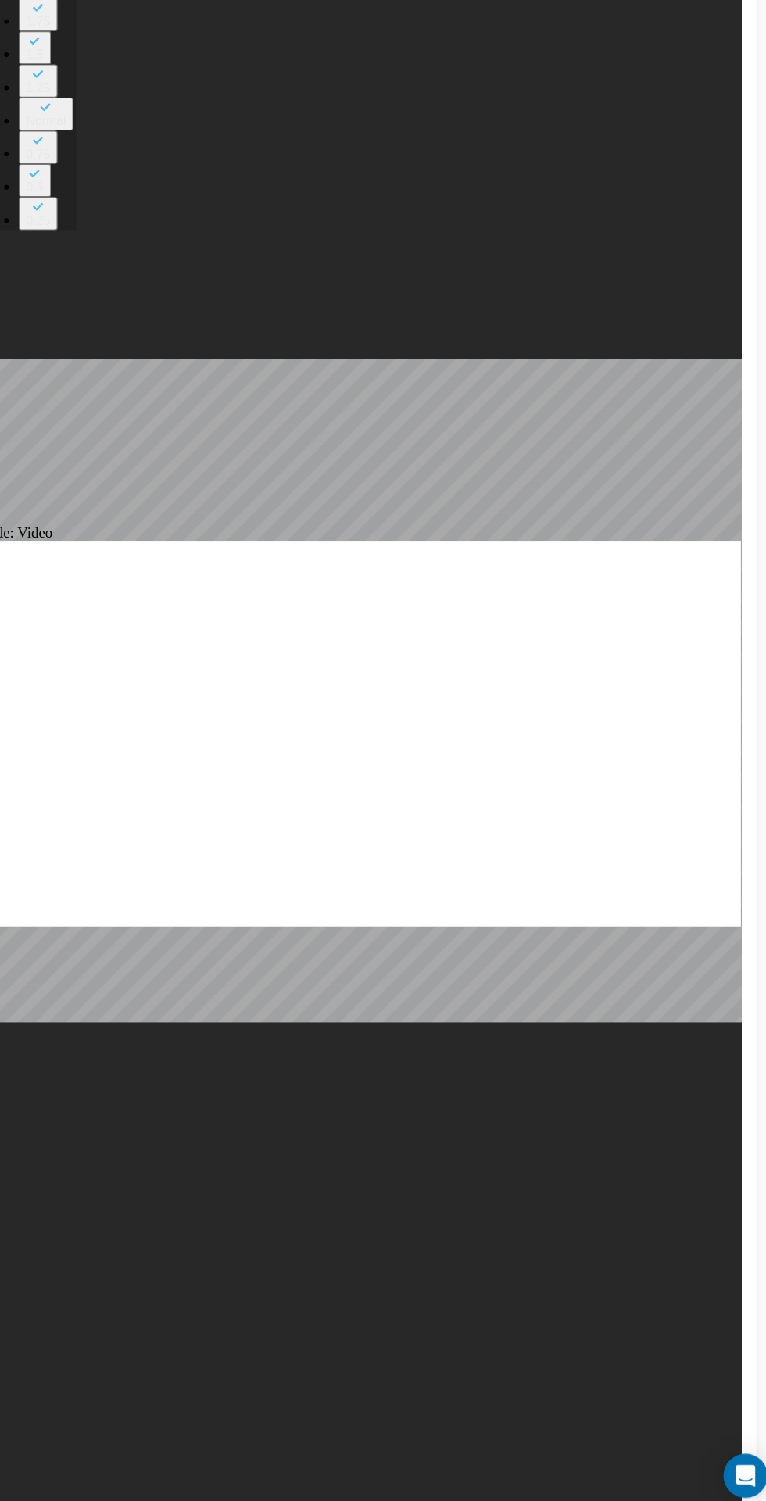
click at [306, 869] on div "slide: Video Rectangle Rectangle 1 playback speed 2 1.75 1.5 1.25 Normal 0.75 0…" at bounding box center [305, 606] width 644 height 1344
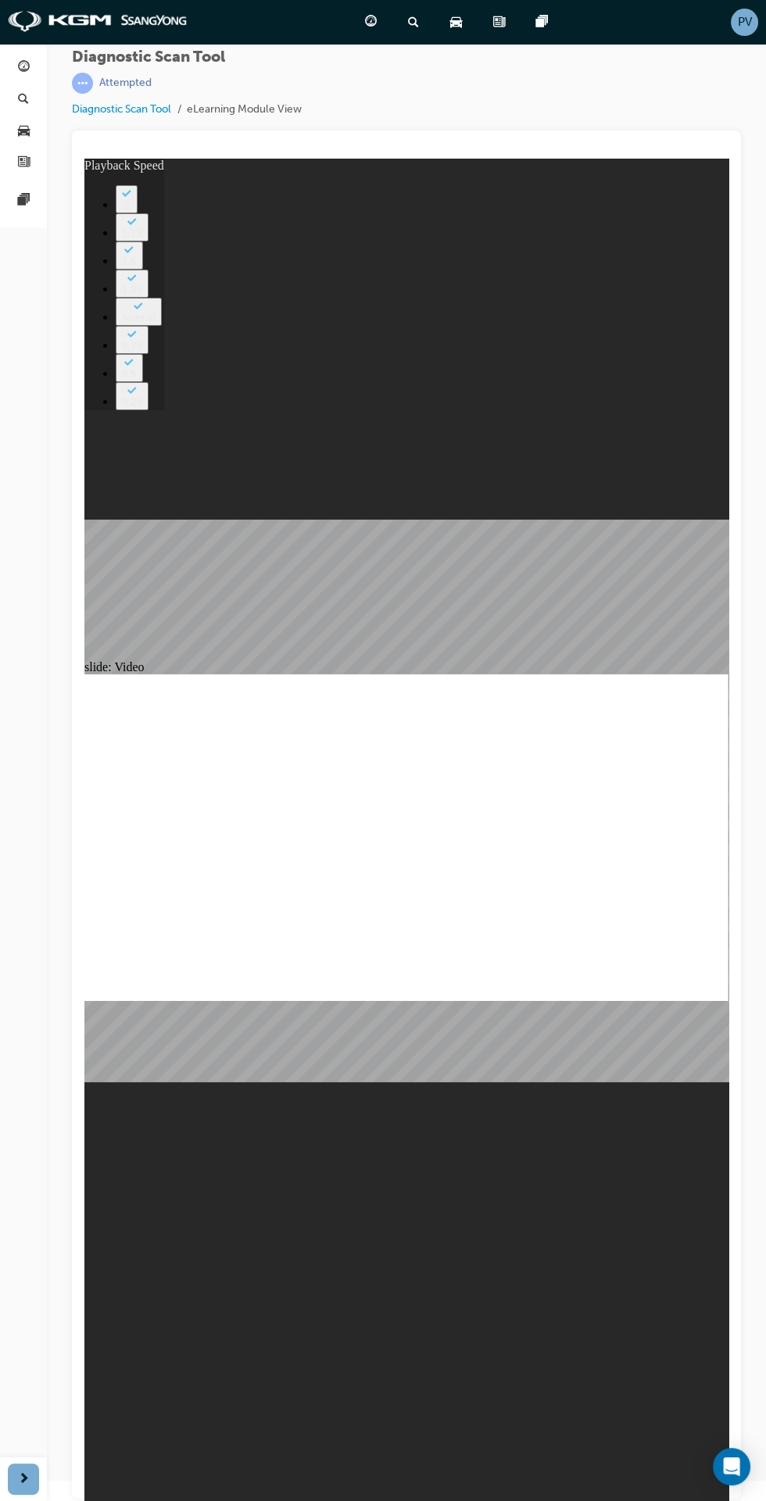
click at [19, 1156] on div "Dashboard Search Learning Product Hub News Pages Pages" at bounding box center [23, 731] width 47 height 1462
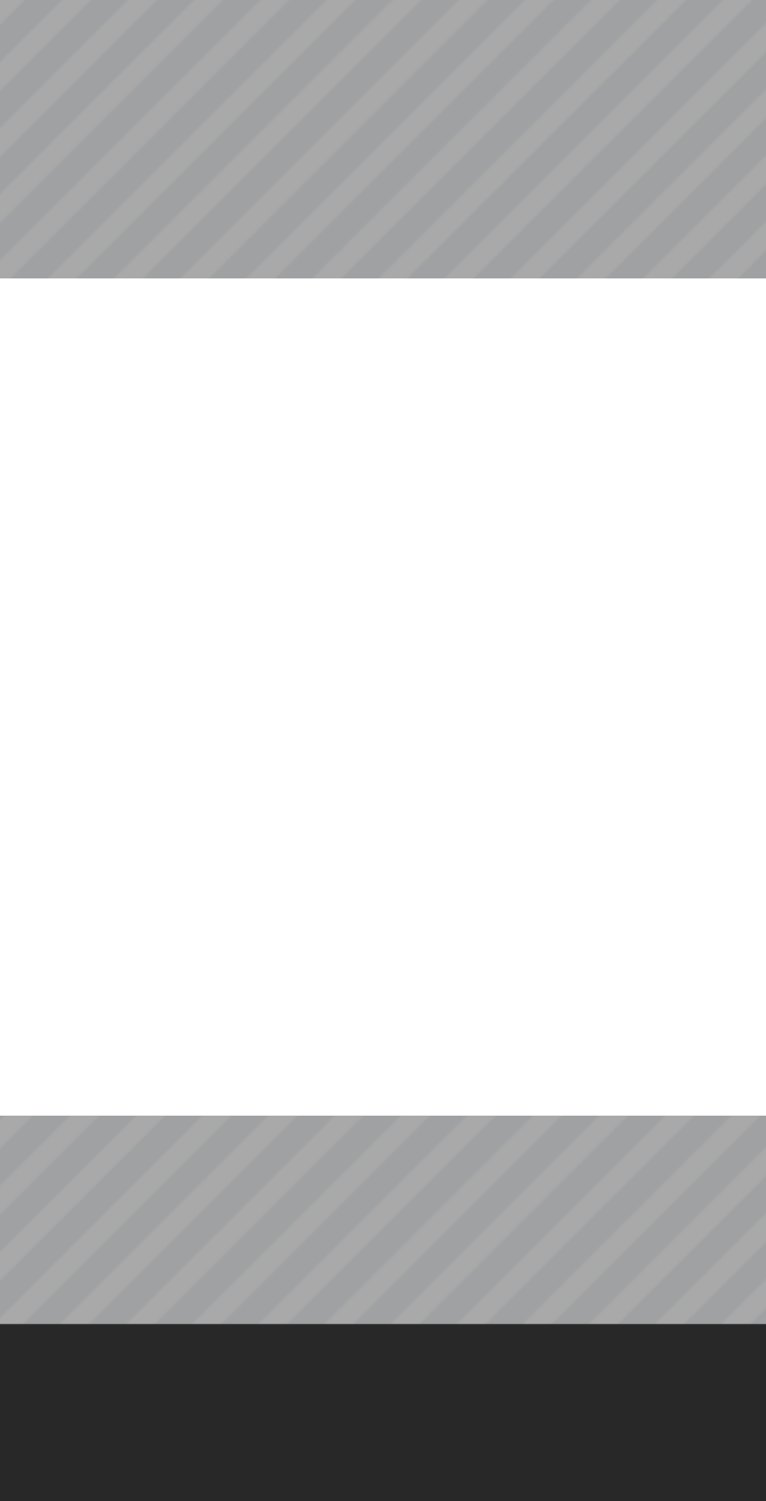
scroll to position [5, 0]
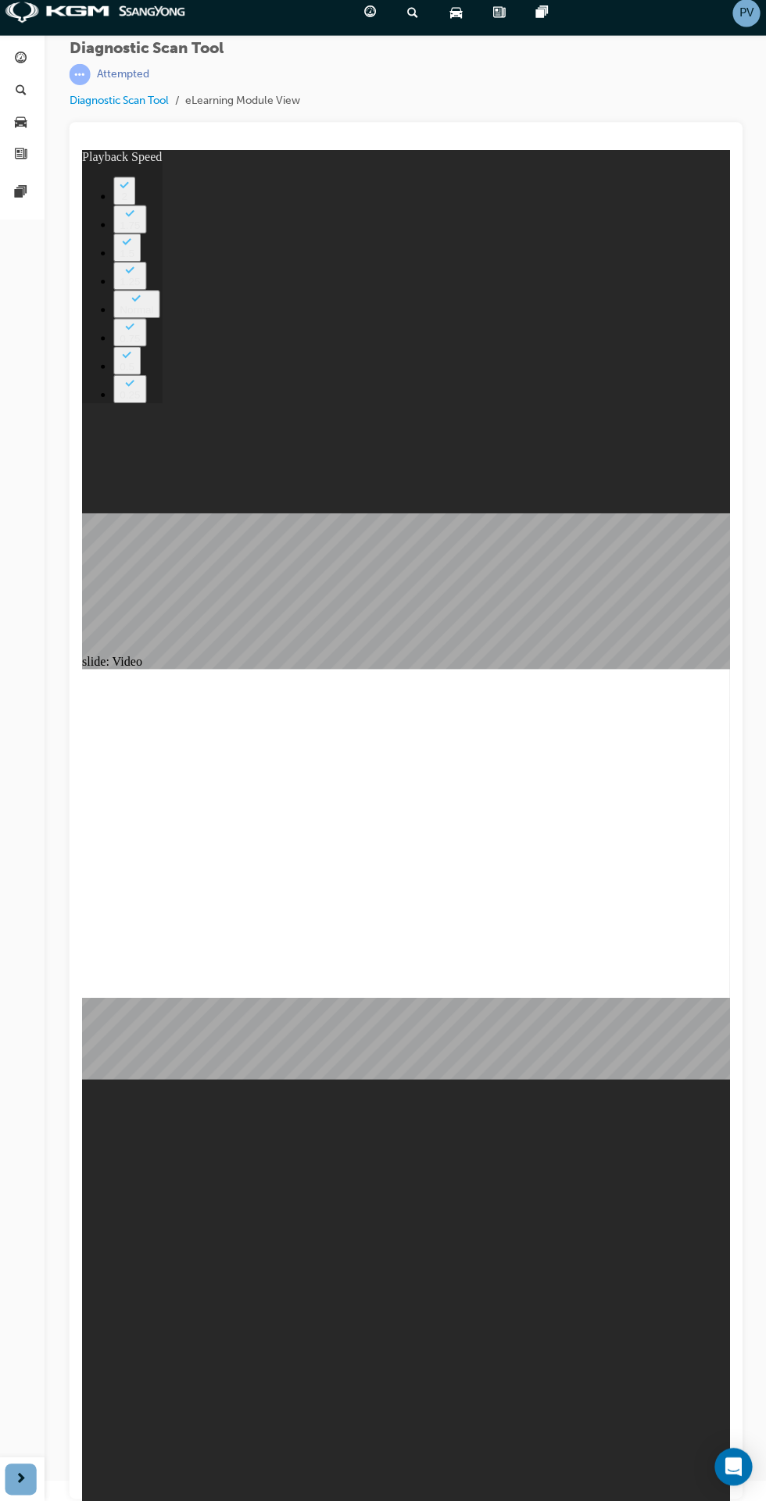
scroll to position [20, 0]
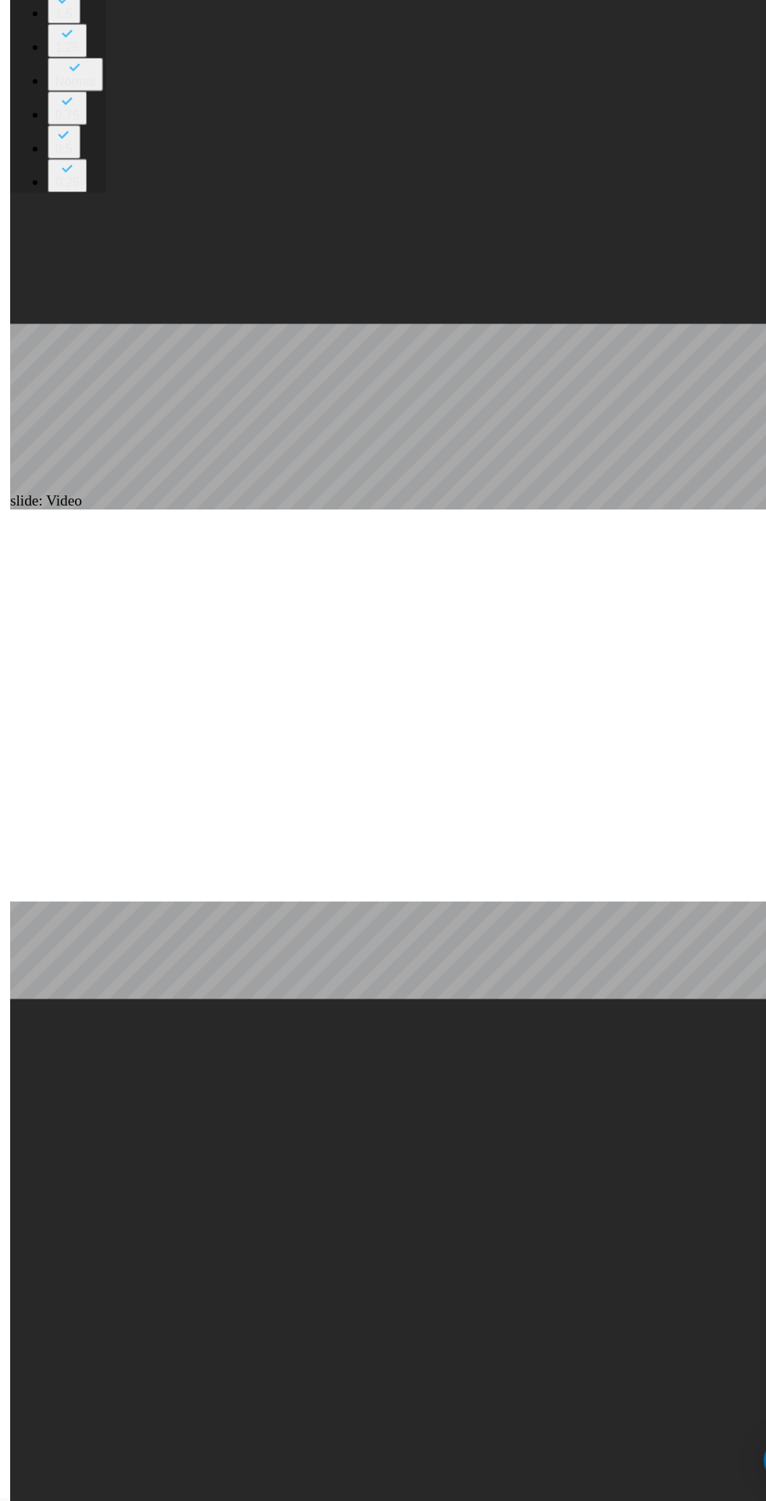
click at [285, 969] on div "slide: Video Rectangle Rectangle 1 playback speed 2 1.75 1.5 1.25 Normal 0.75 0…" at bounding box center [331, 563] width 644 height 1344
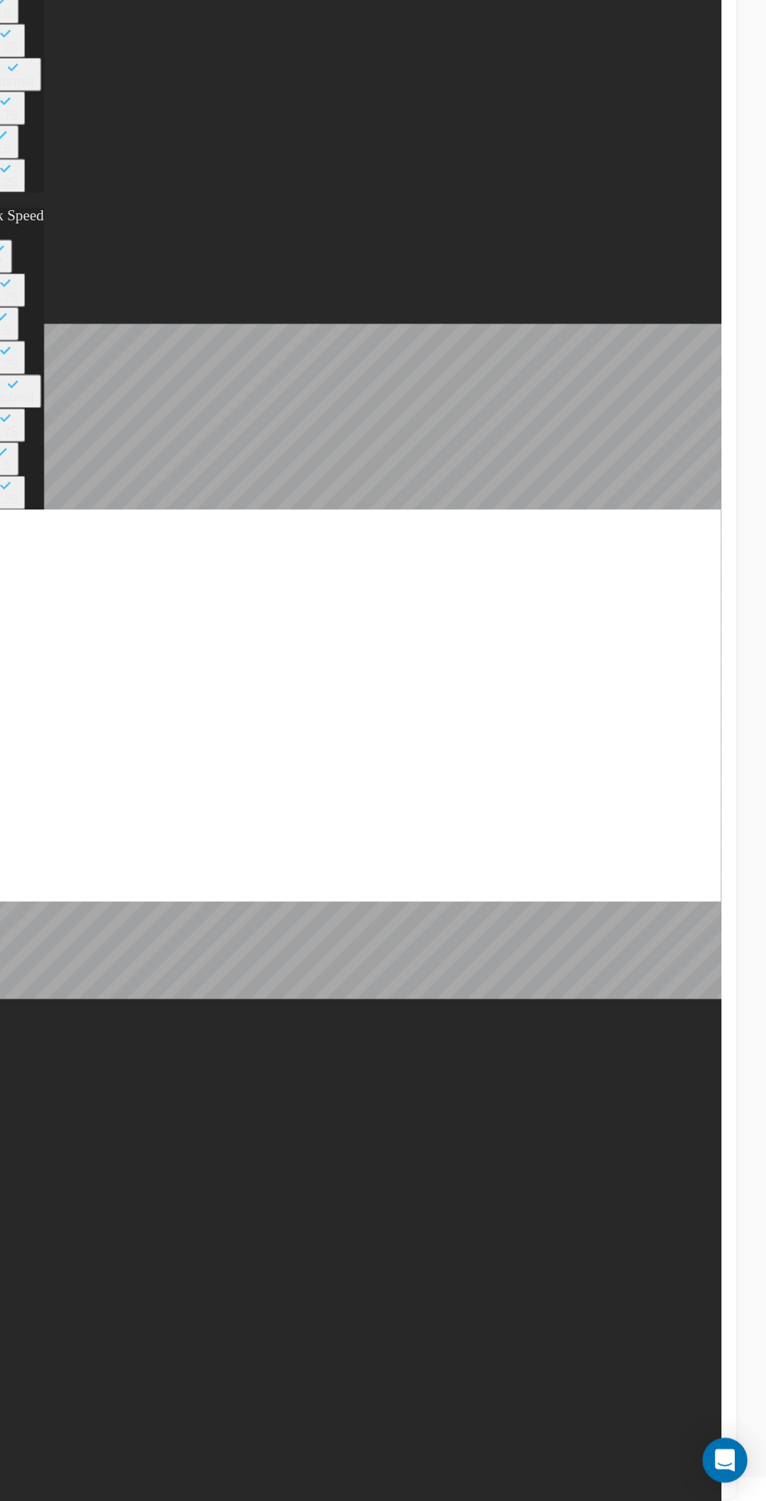
type input "155"
type input "126"
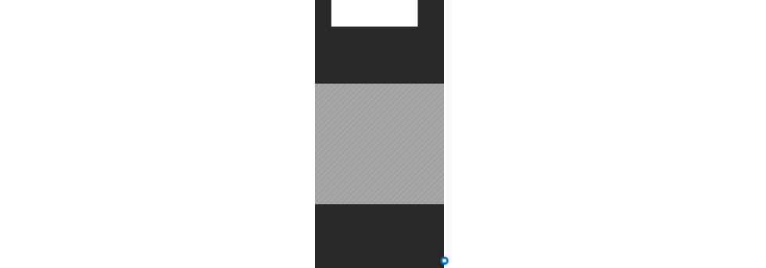
scroll to position [125, 0]
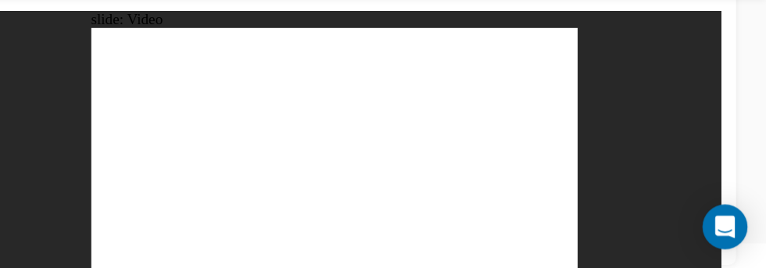
click at [512, 67] on div "slide: Video Rectangle Rectangle 1 Rectangle 3 Make sure to double click on the…" at bounding box center [270, 118] width 644 height 215
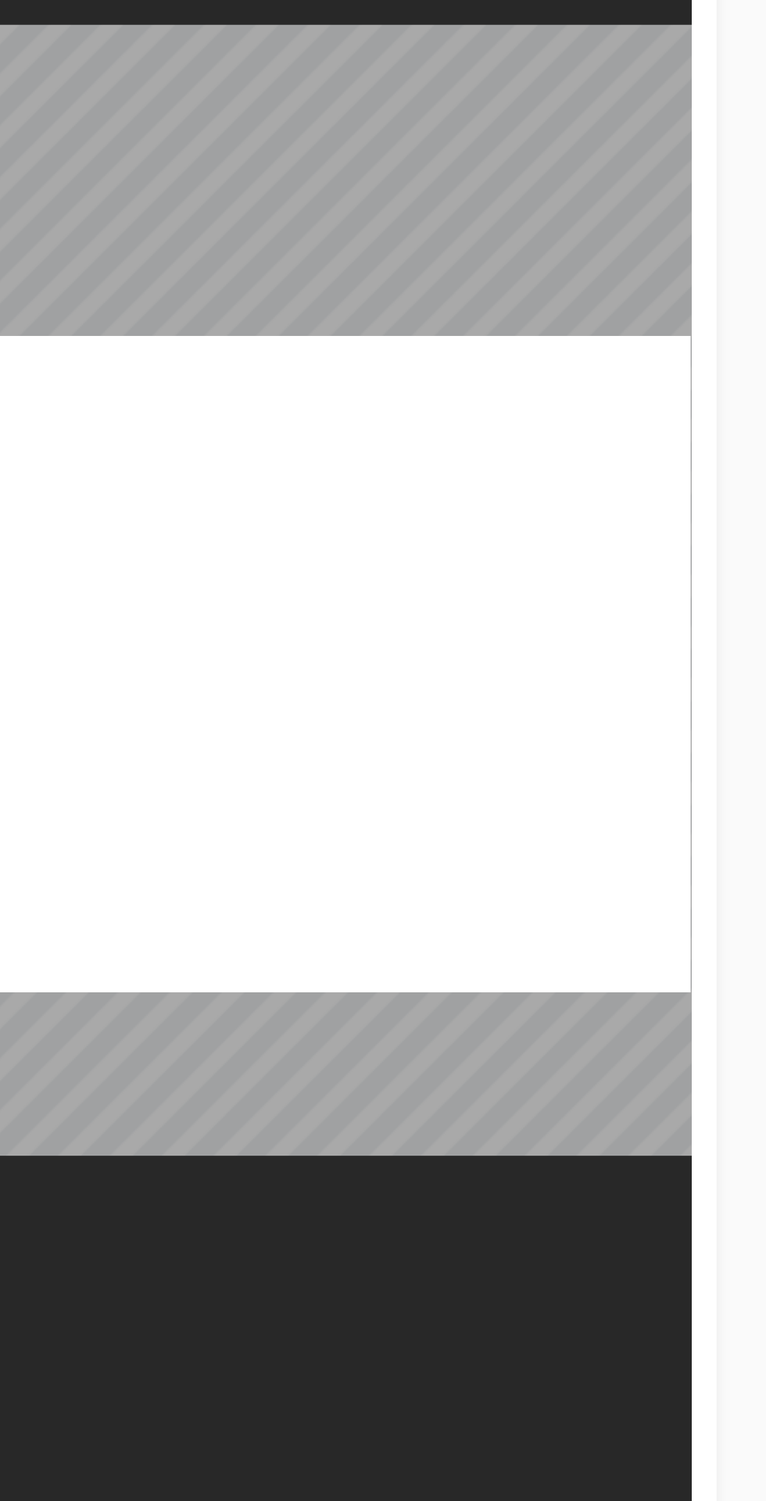
scroll to position [0, 0]
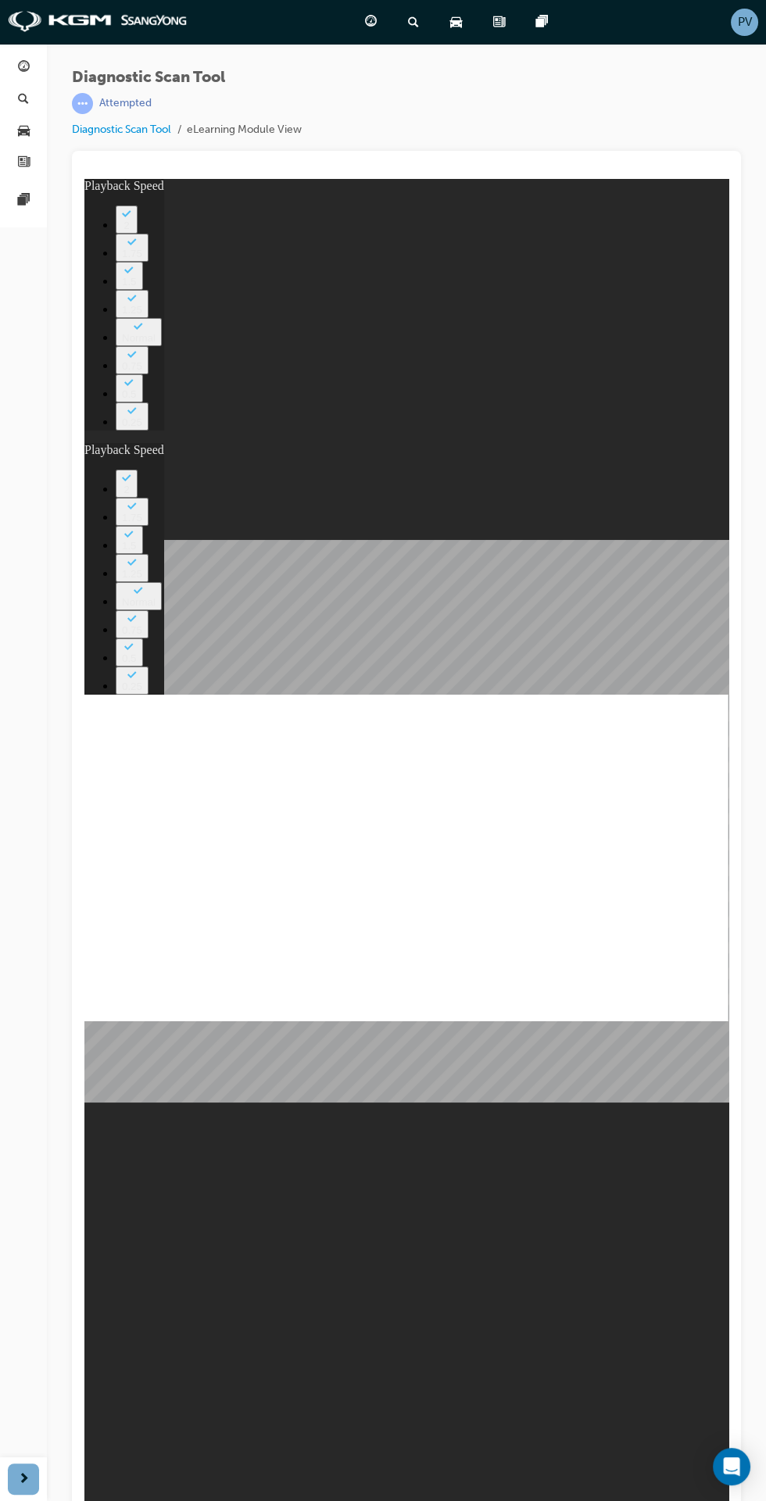
type input "145"
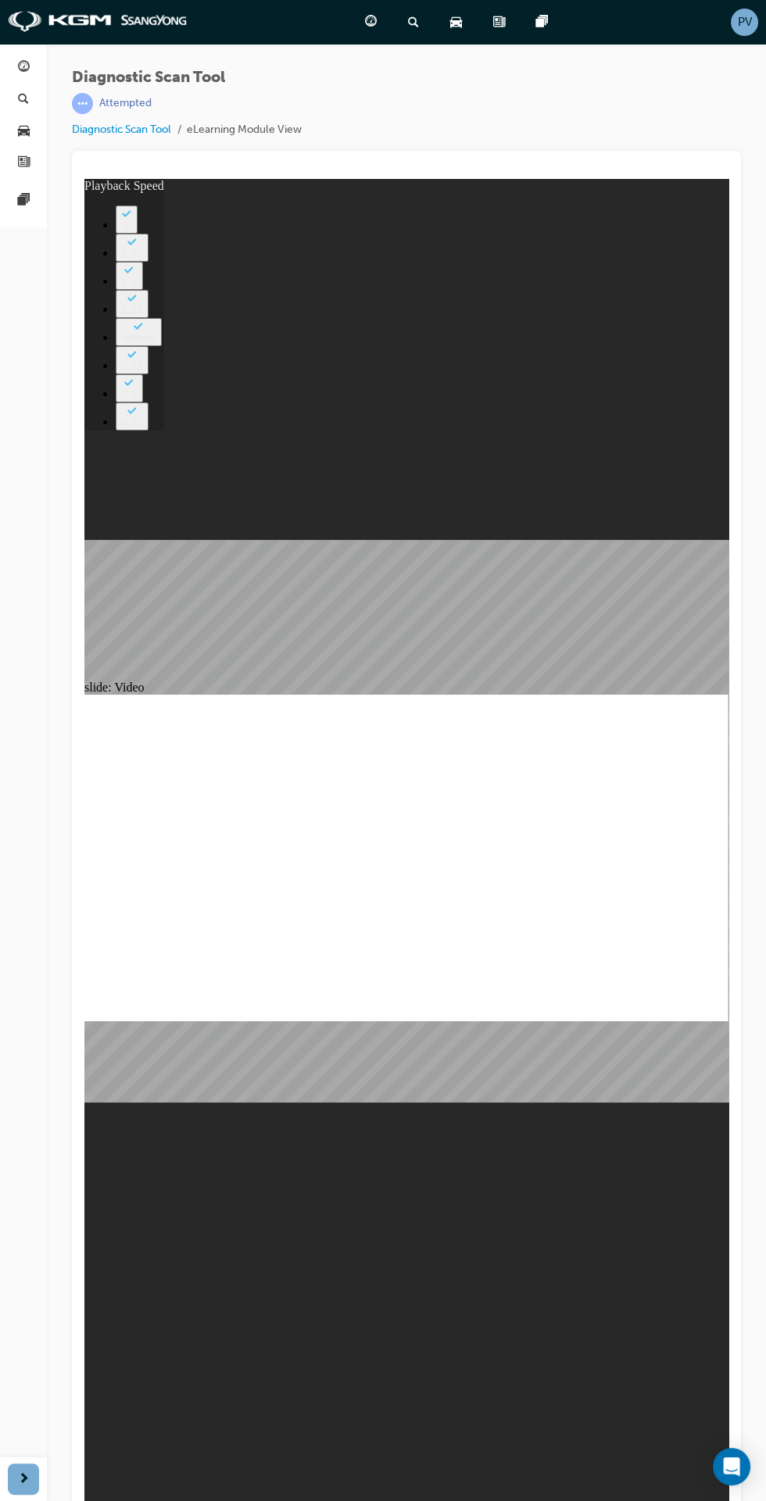
click at [537, 1163] on div "slide: Video Rectangle Rectangle 1 playback speed 2 1.75 1.5 1.25 Normal 0.75 0…" at bounding box center [406, 851] width 644 height 1344
click at [750, 986] on div "Diagnostic Scan Tool | Attempted Diagnostic Scan Tool eLearning Module View" at bounding box center [406, 753] width 719 height 1418
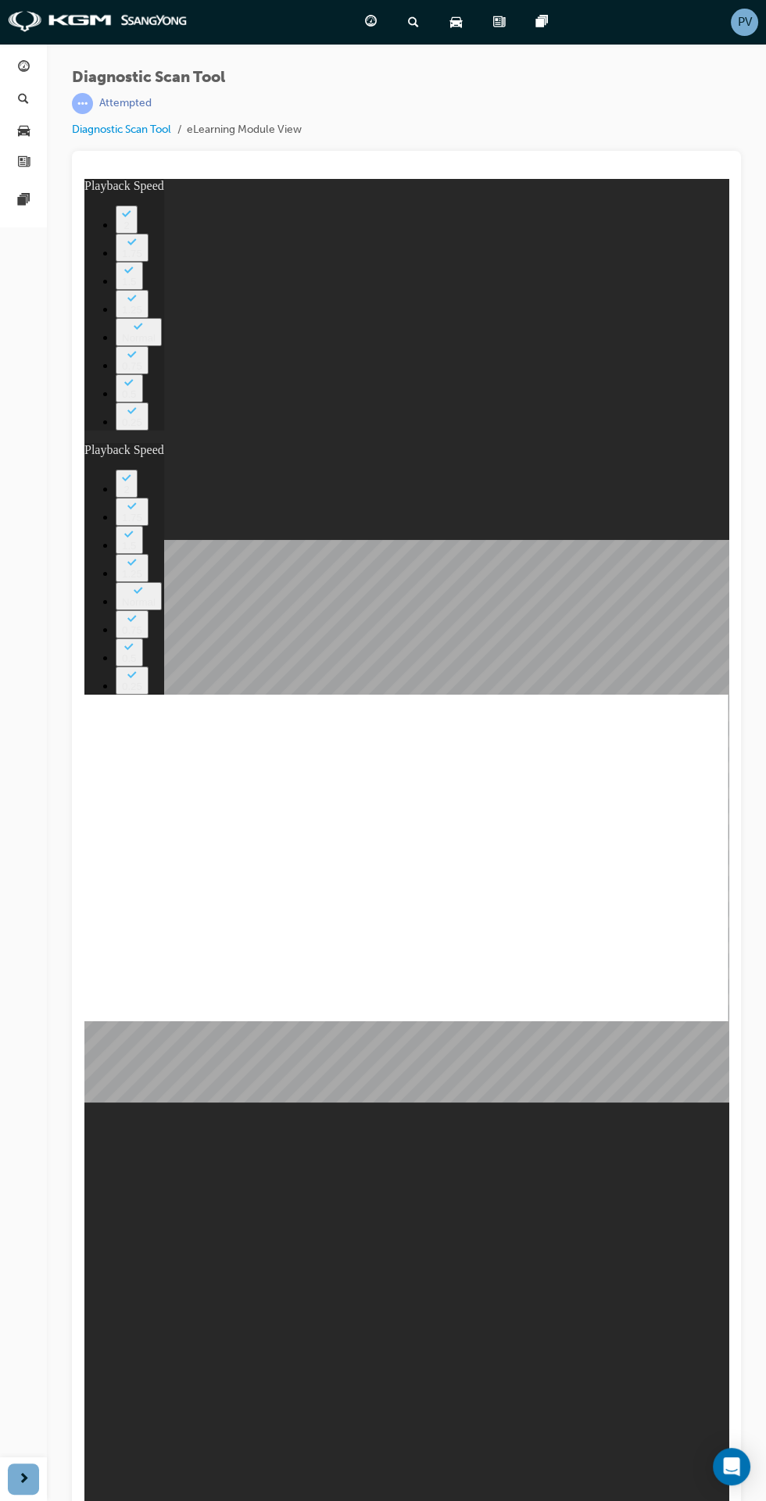
type input "139"
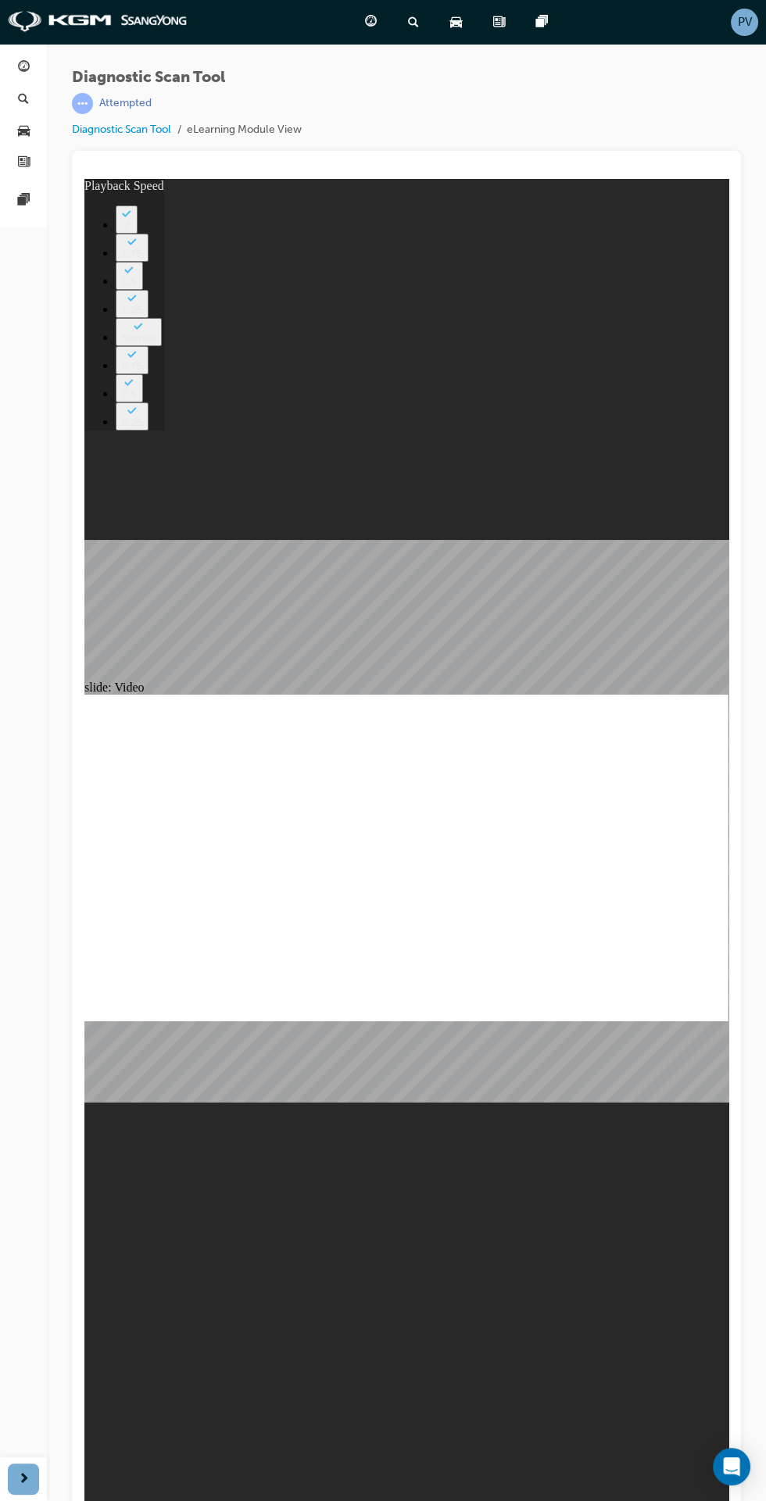
click at [598, 1073] on div "slide: Video Rectangle Rectangle 1 playback speed 2 1.75 1.5 1.25 Normal 0.75 0…" at bounding box center [406, 851] width 644 height 1344
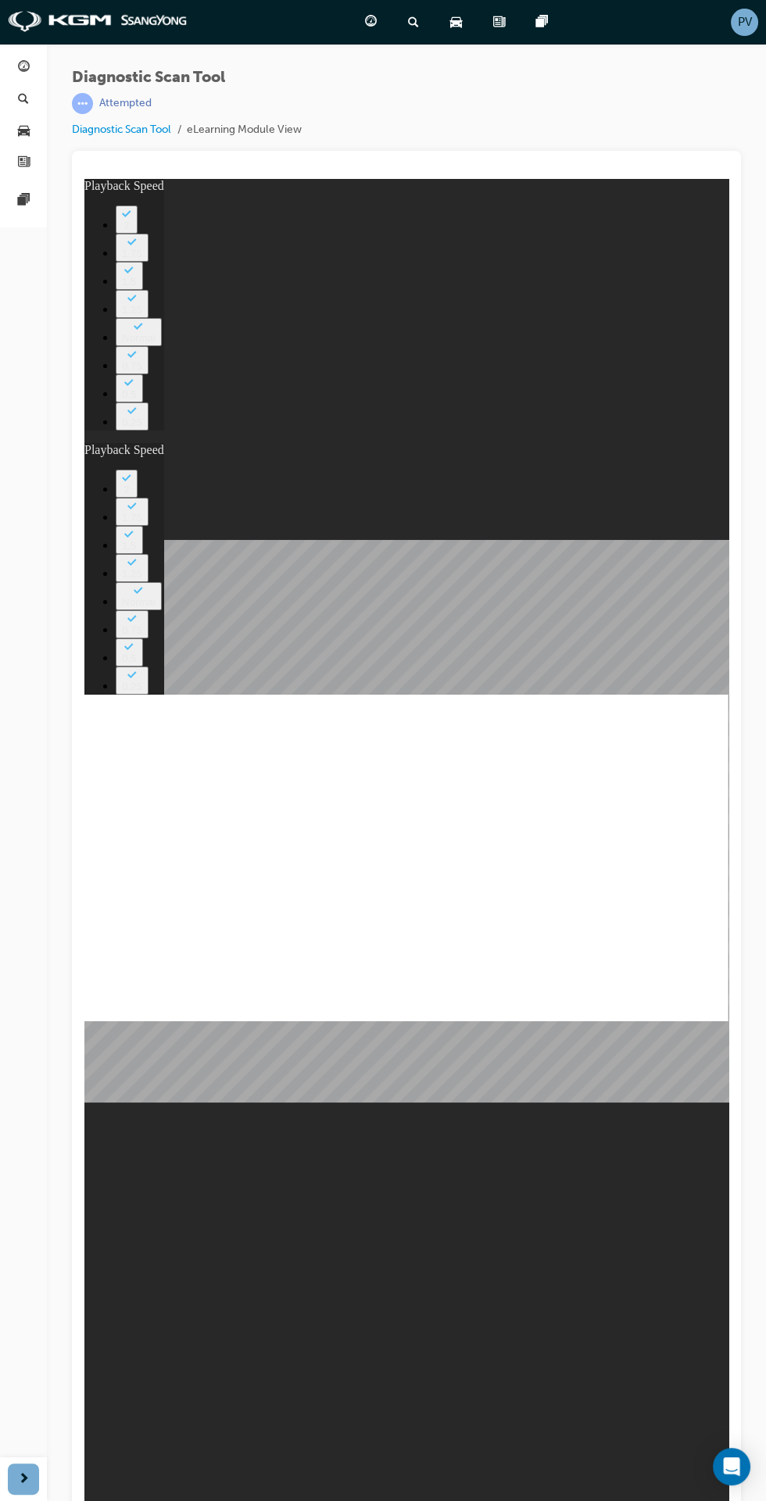
type input "75"
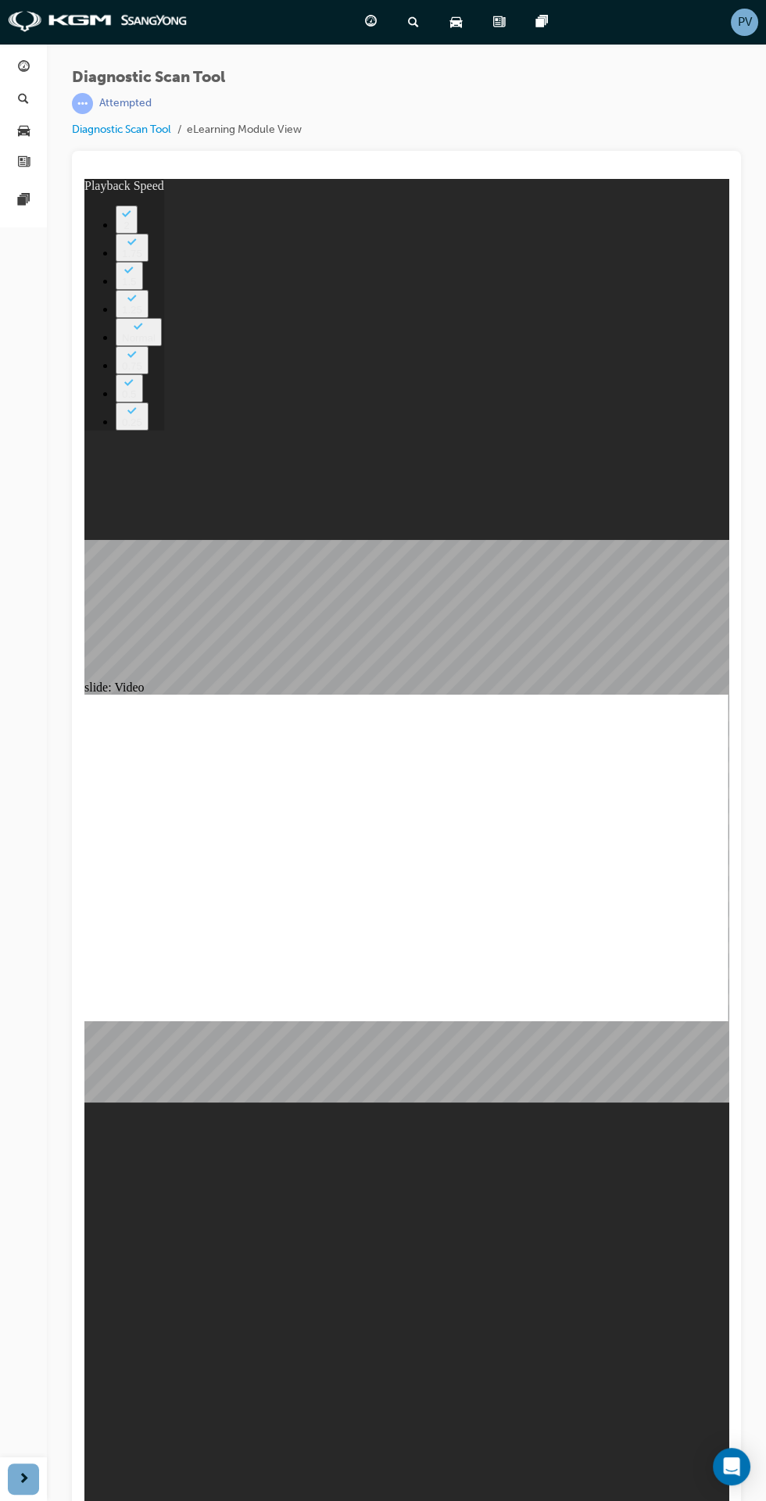
type input "78"
click at [747, 1495] on div "Diagnostic Scan Tool | Attempted Diagnostic Scan Tool eLearning Module View" at bounding box center [383, 750] width 766 height 1501
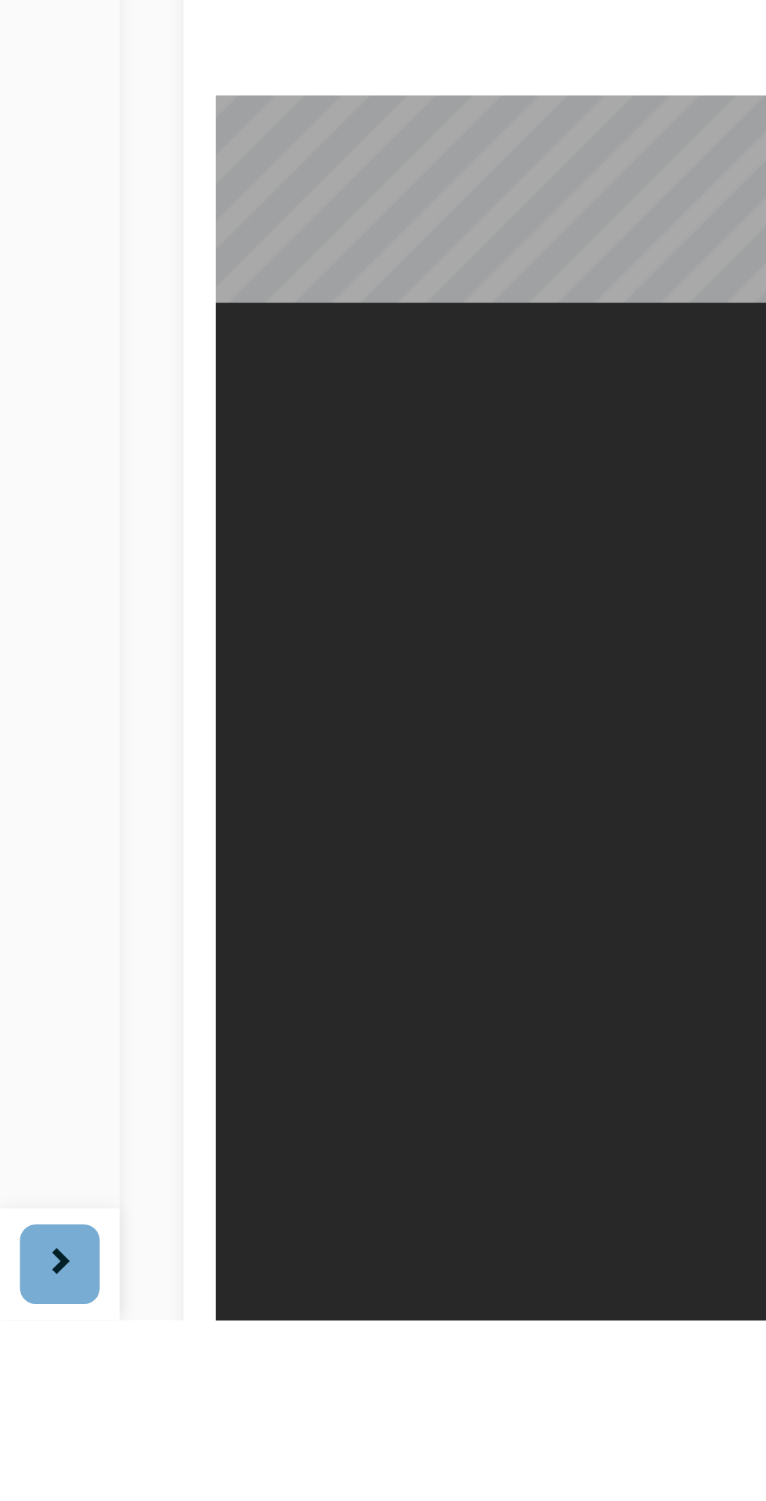
click at [299, 1500] on html "Your version of Internet Explorer is outdated and not supported. Please upgrade…" at bounding box center [383, 750] width 766 height 1501
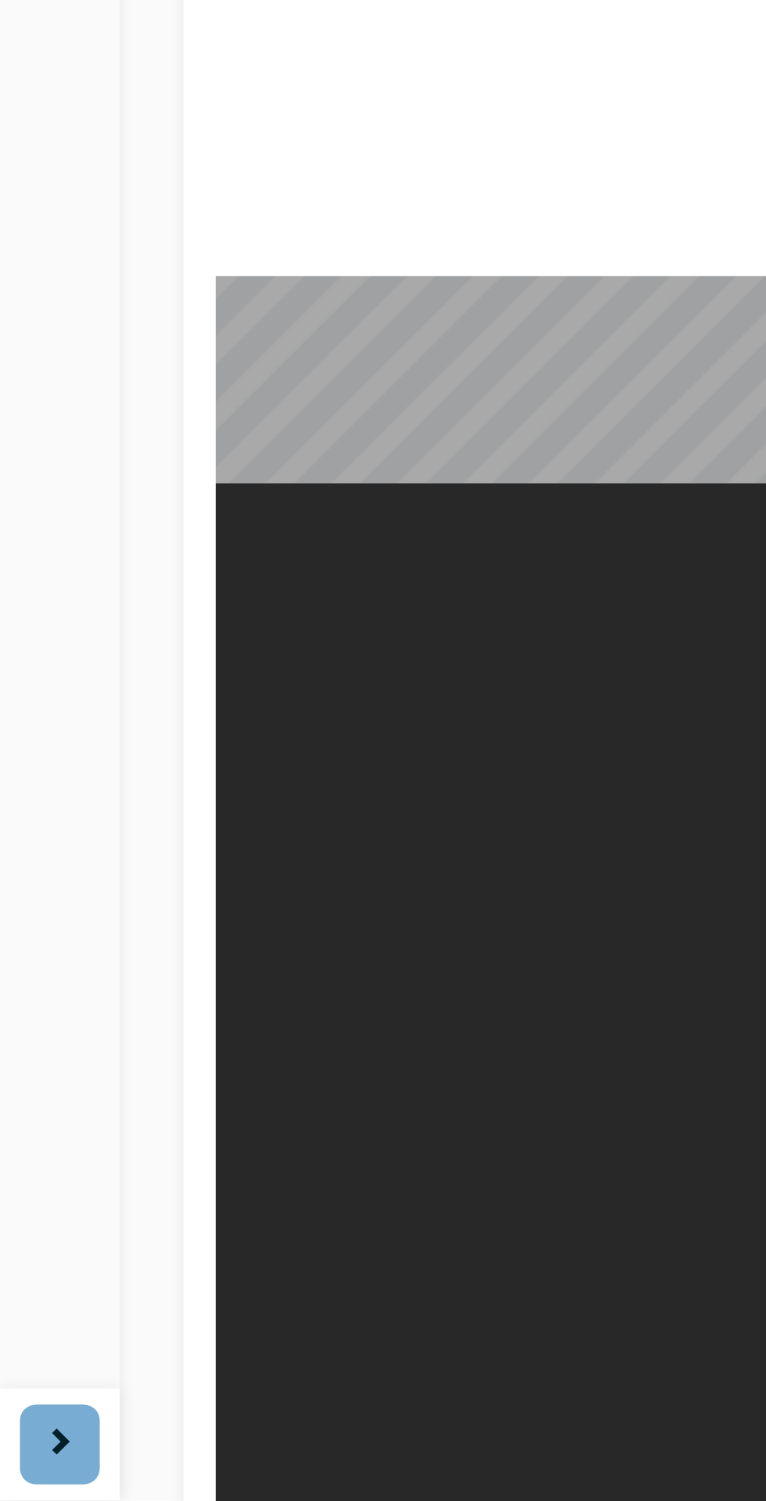
scroll to position [18, 0]
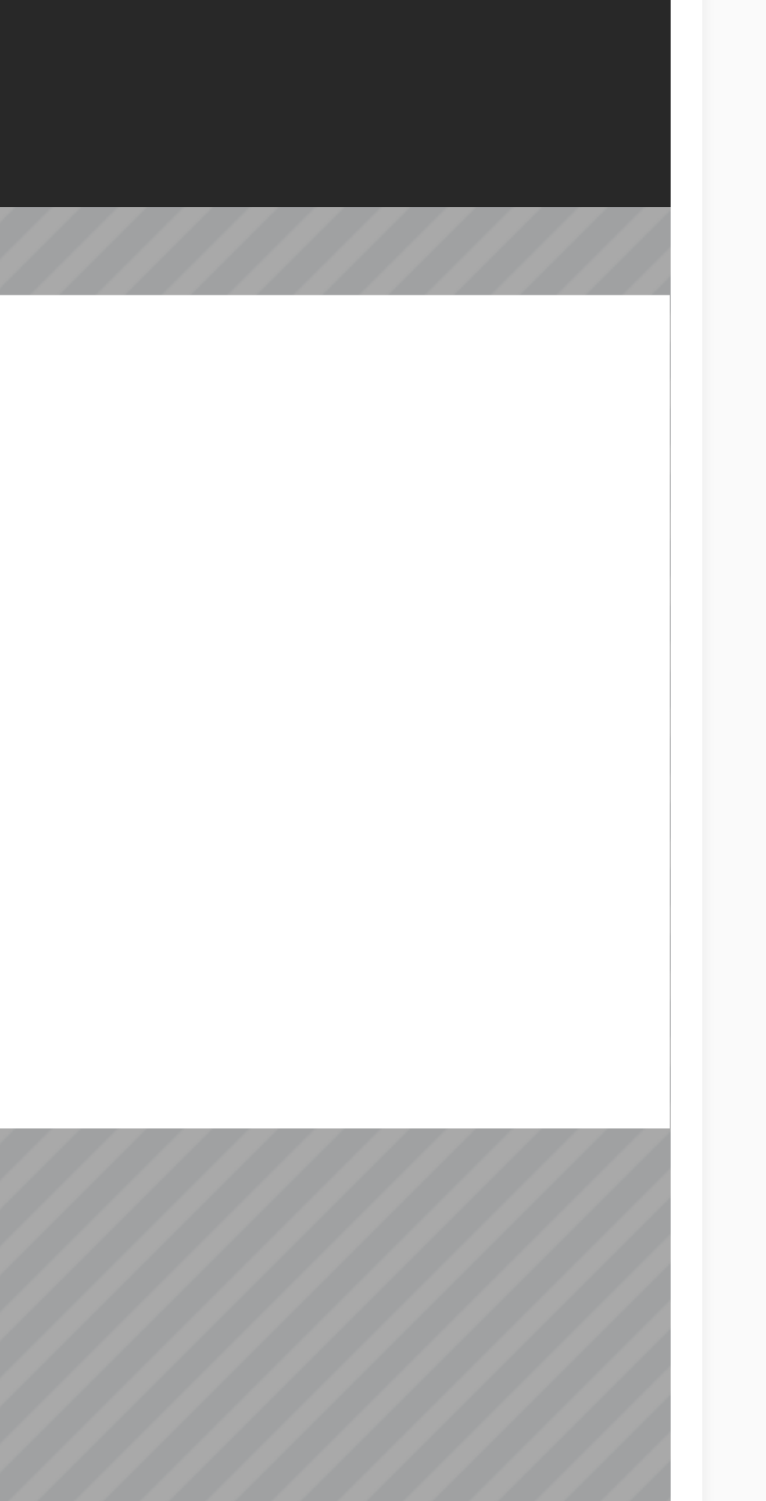
checkbox input "false"
checkbox input "true"
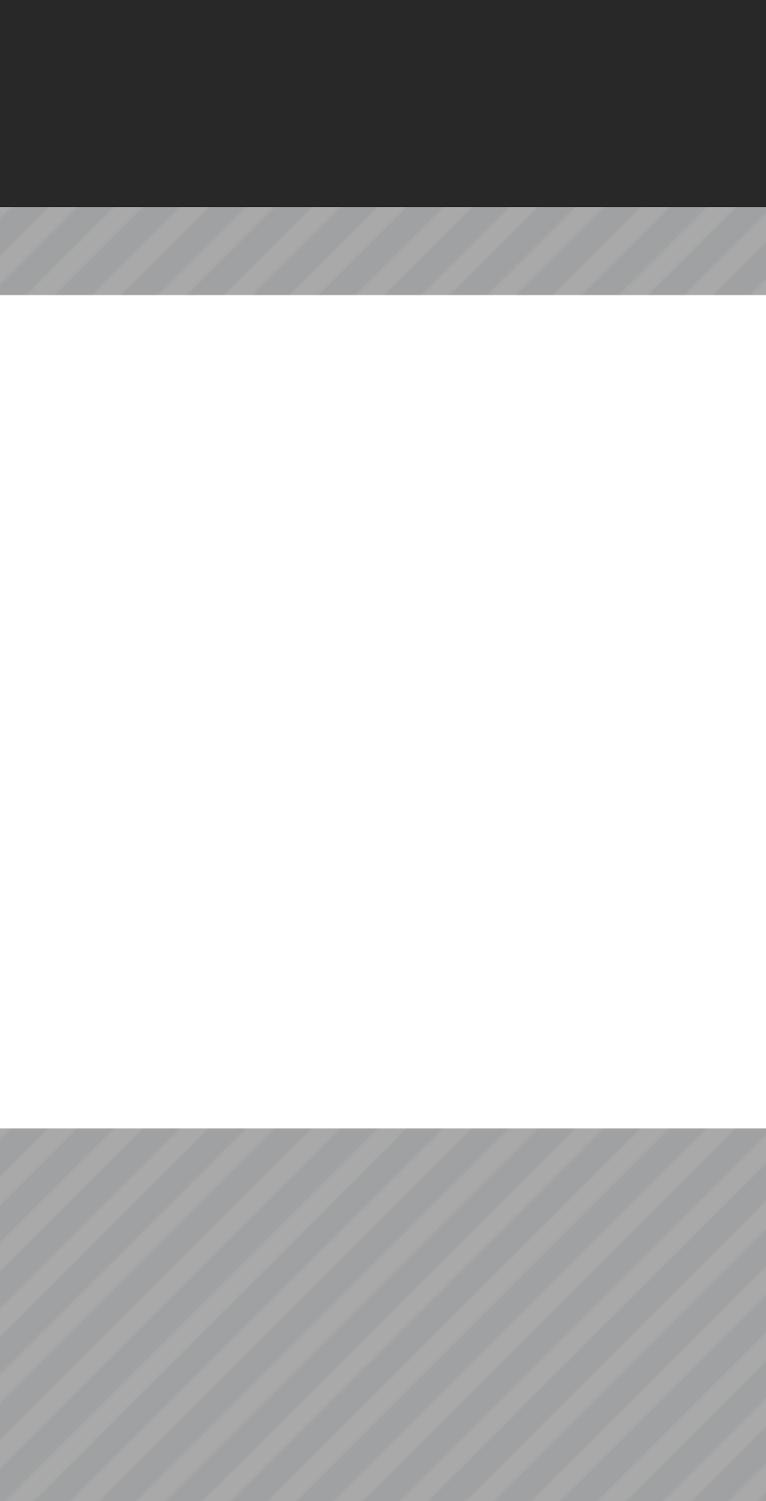
radio input "true"
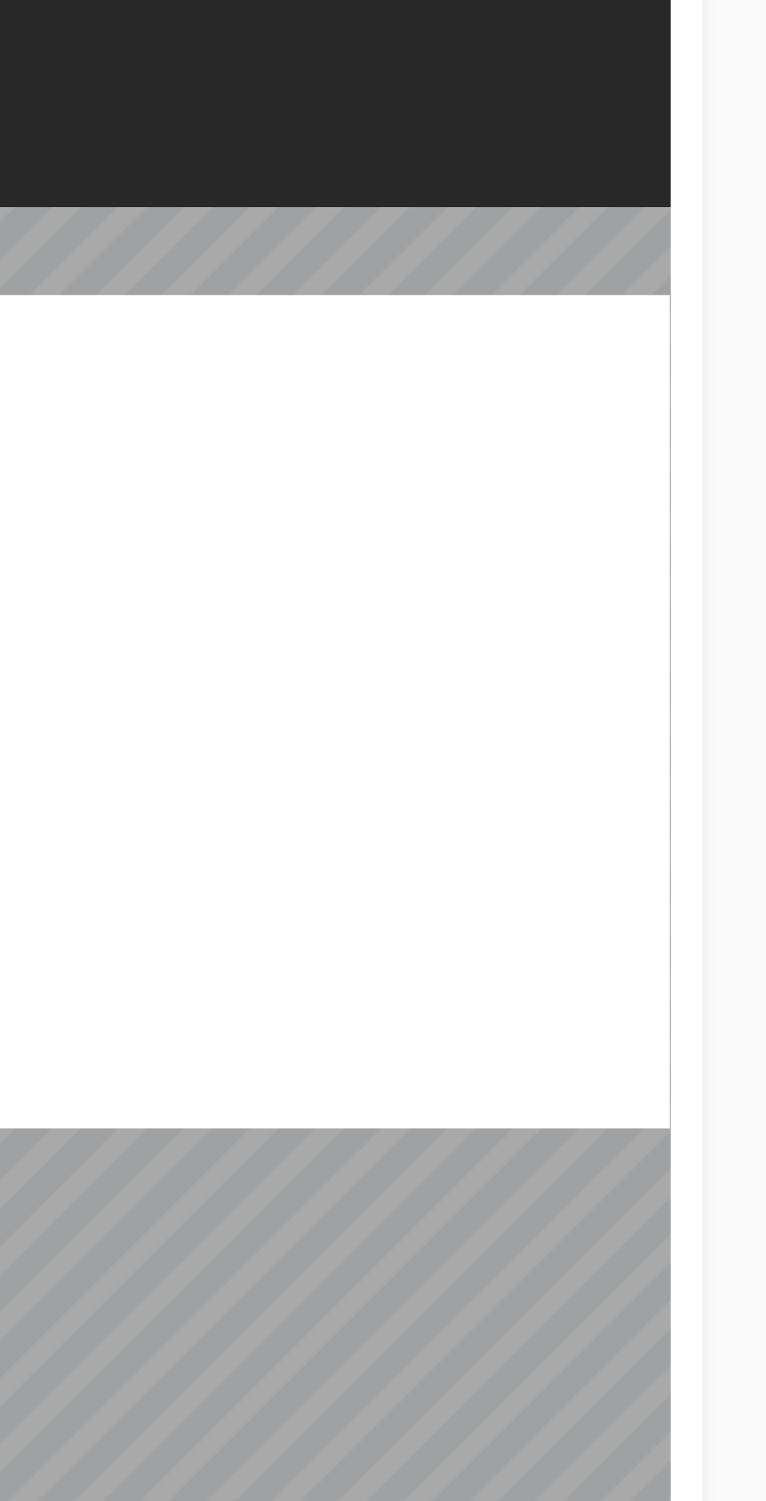
radio input "true"
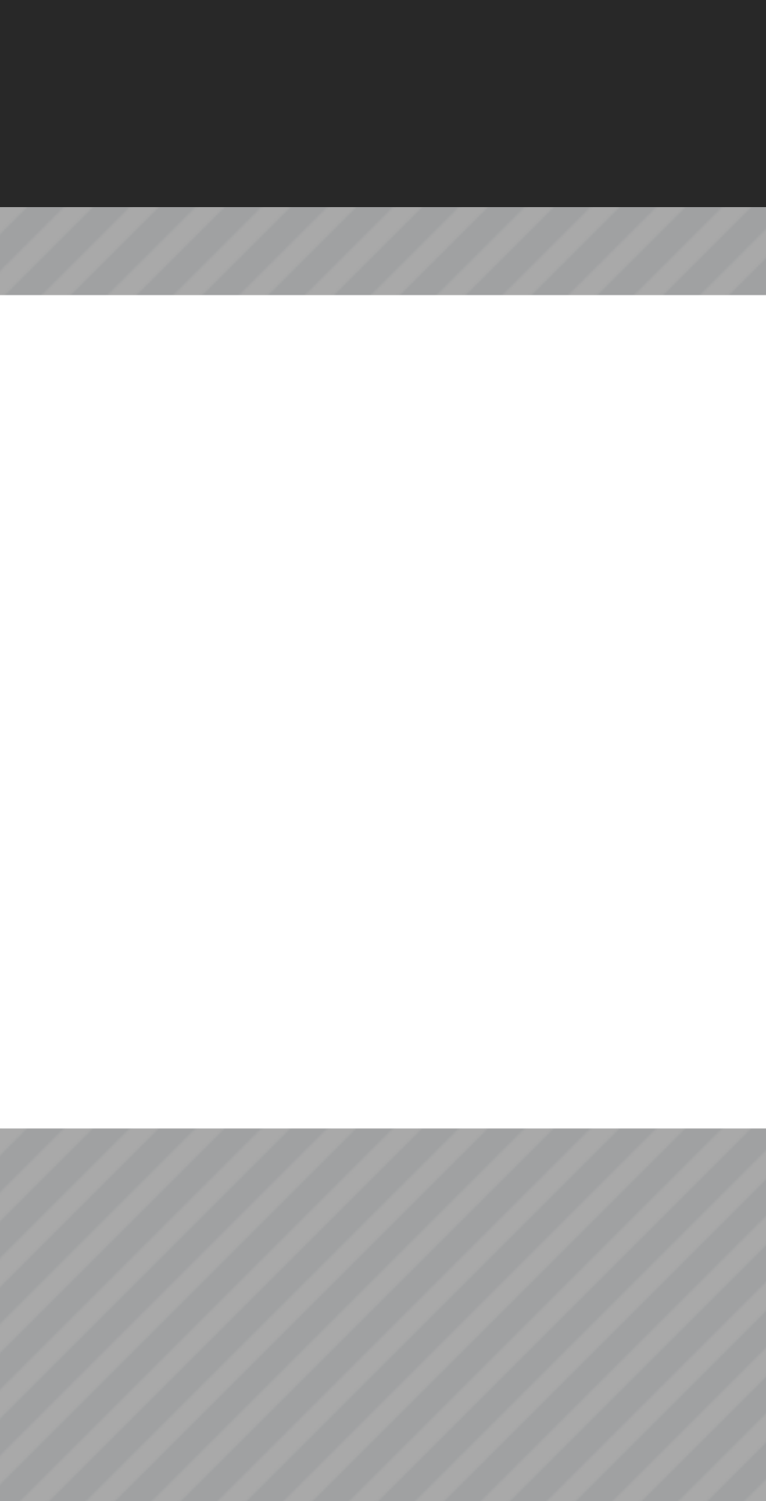
radio input "true"
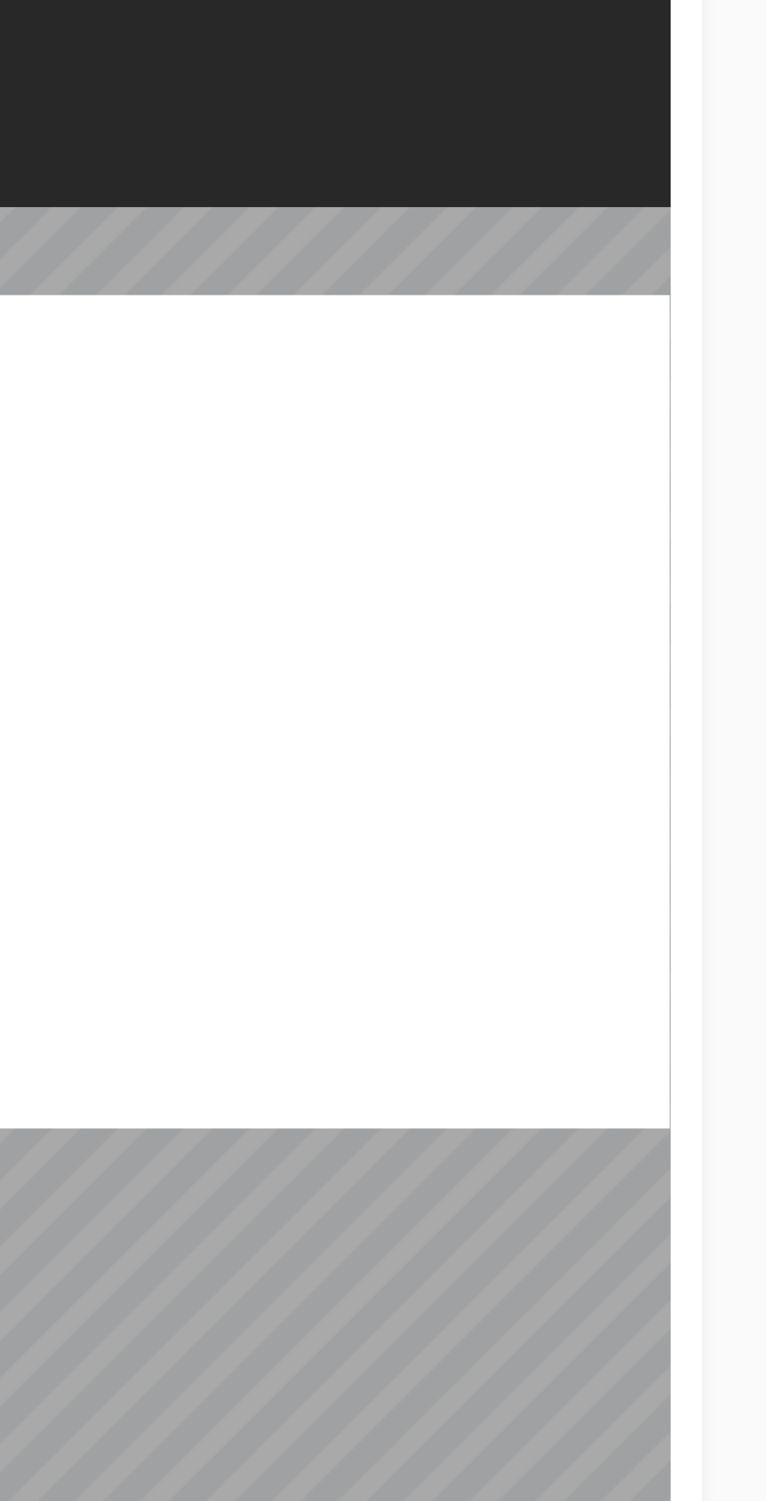
radio input "true"
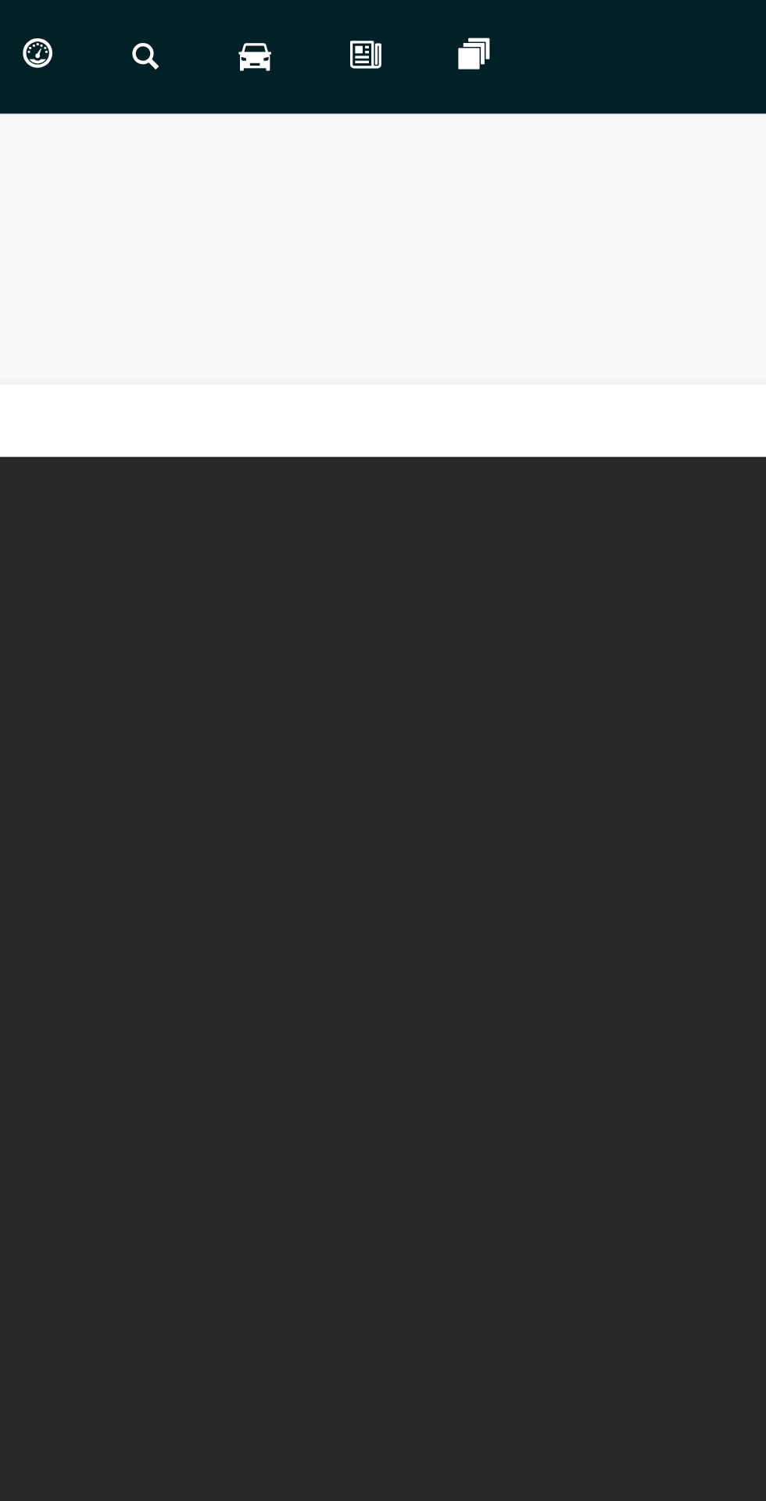
scroll to position [0, 0]
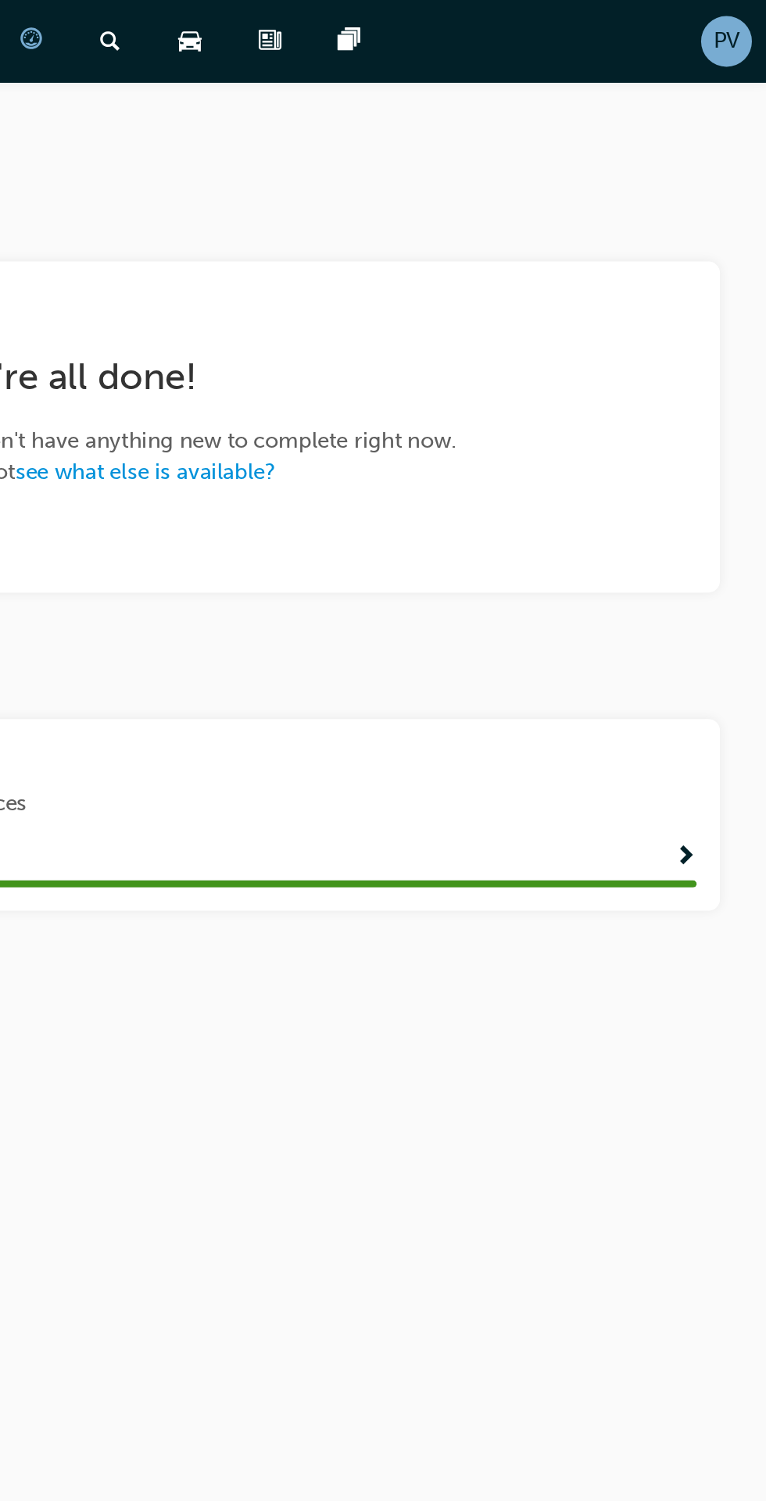
click at [716, 456] on span "Show Progress" at bounding box center [722, 462] width 12 height 14
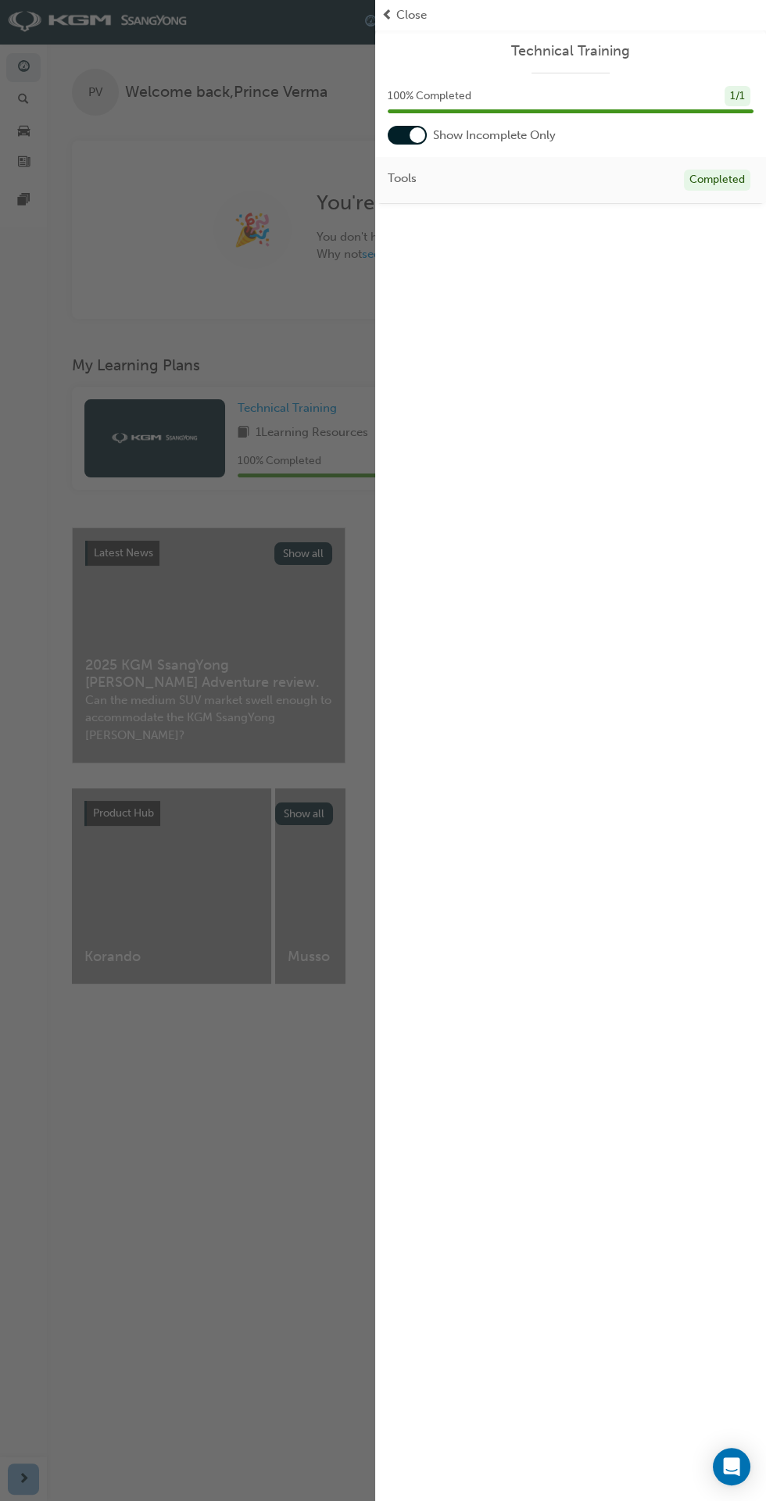
click at [213, 984] on div "button" at bounding box center [187, 750] width 375 height 1501
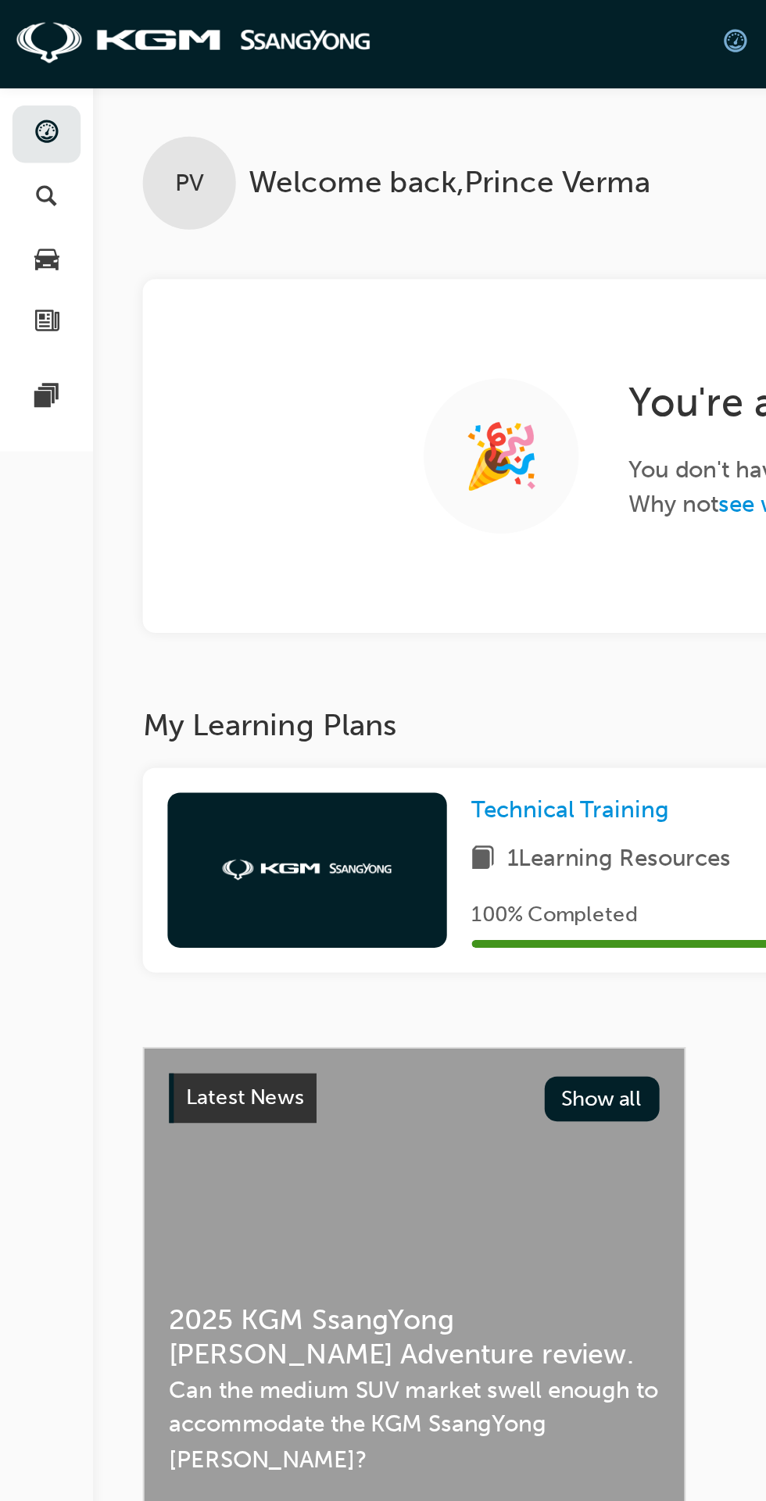
click at [27, 206] on span "pages-icon" at bounding box center [24, 201] width 12 height 14
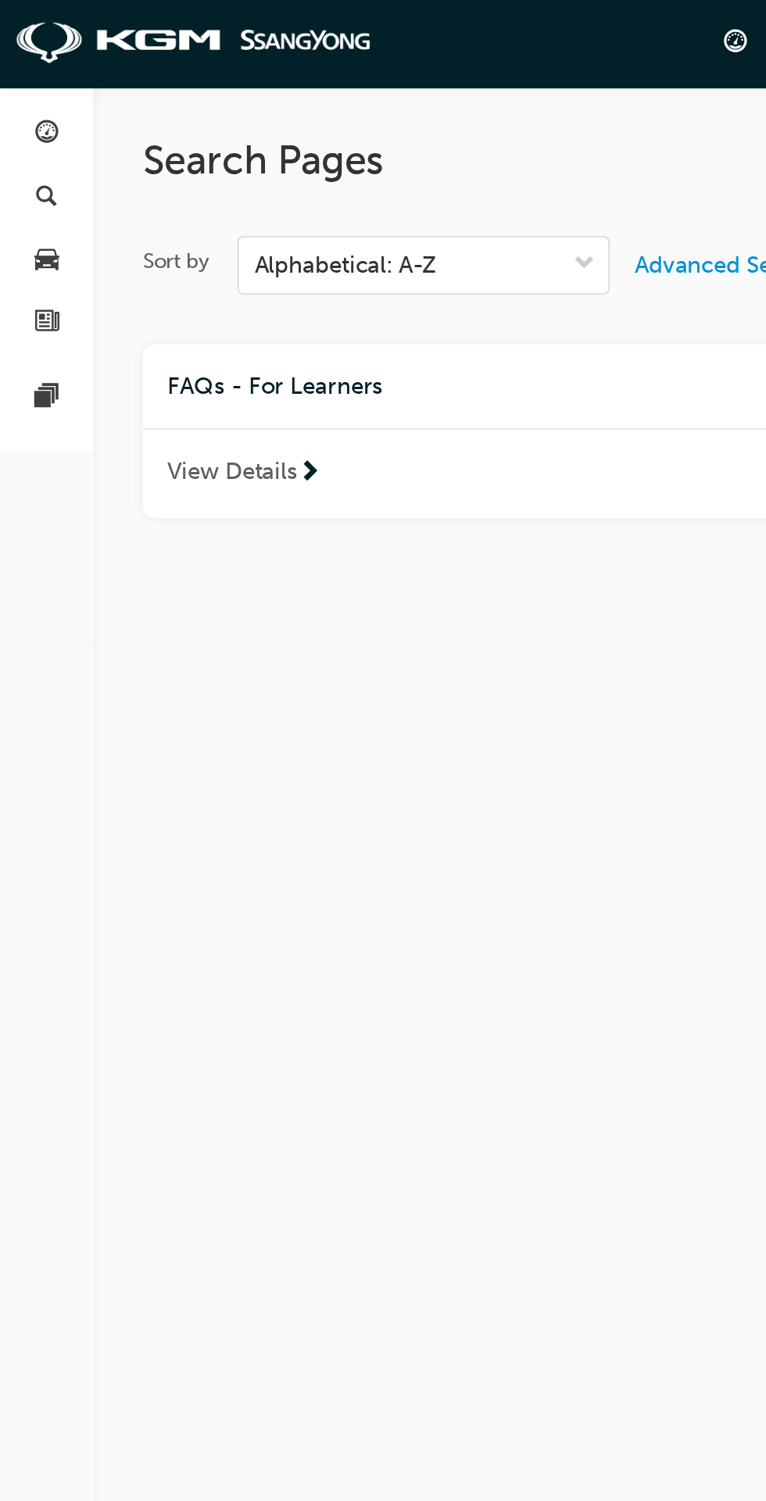
click at [140, 248] on div "View Details" at bounding box center [236, 238] width 328 height 45
click at [20, 151] on link "button" at bounding box center [23, 162] width 34 height 29
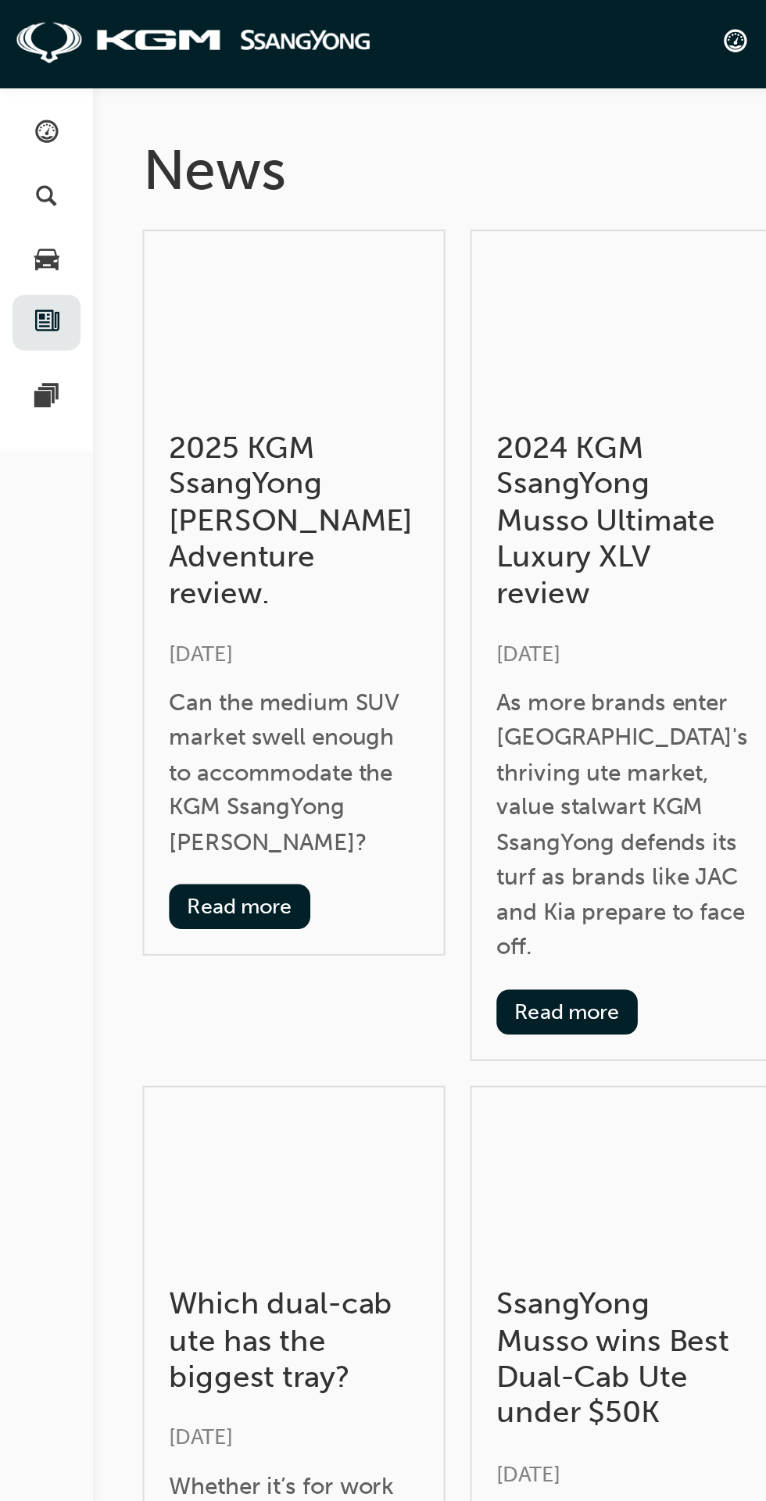
click at [26, 127] on span "car-icon" at bounding box center [24, 131] width 12 height 14
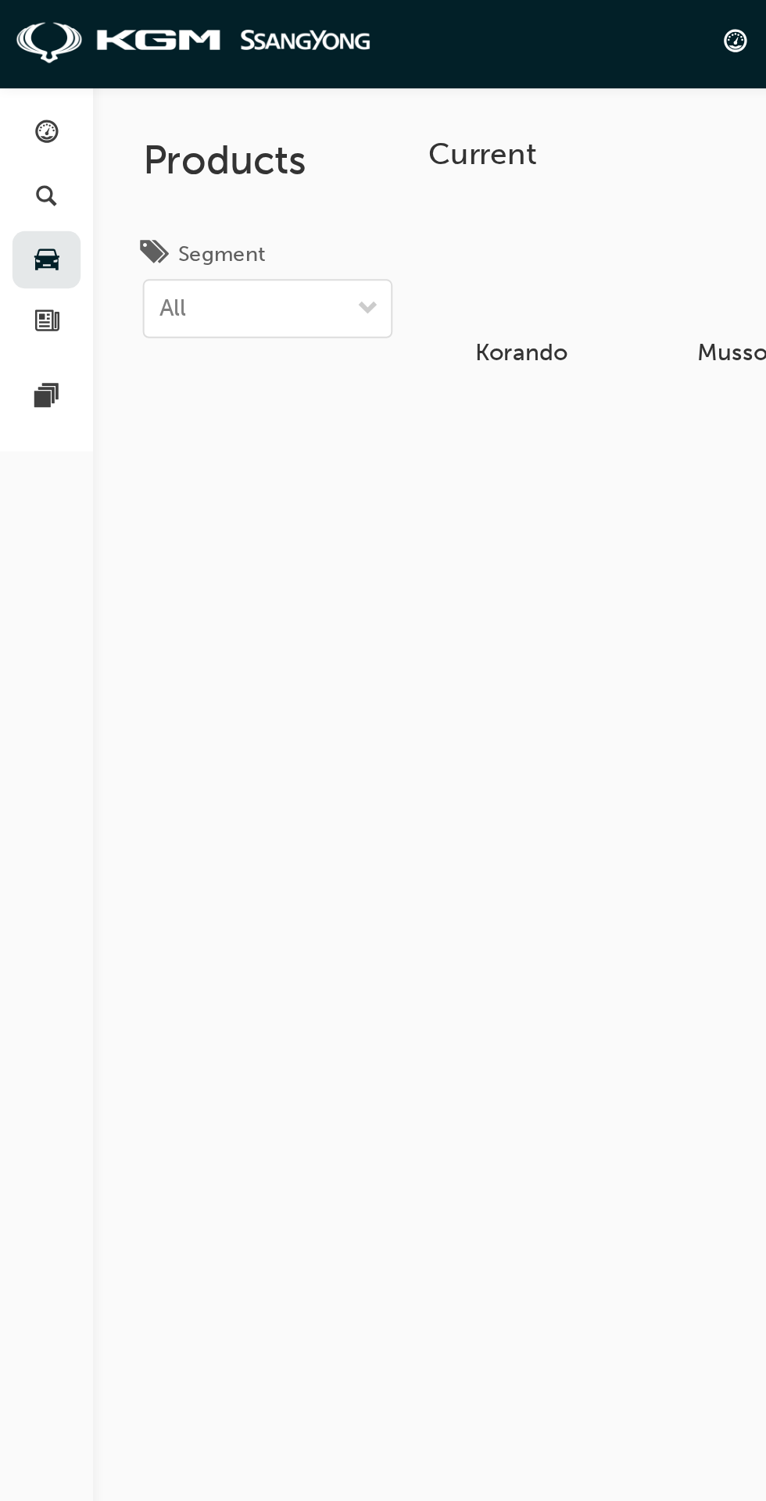
click at [32, 97] on div "button" at bounding box center [23, 100] width 19 height 20
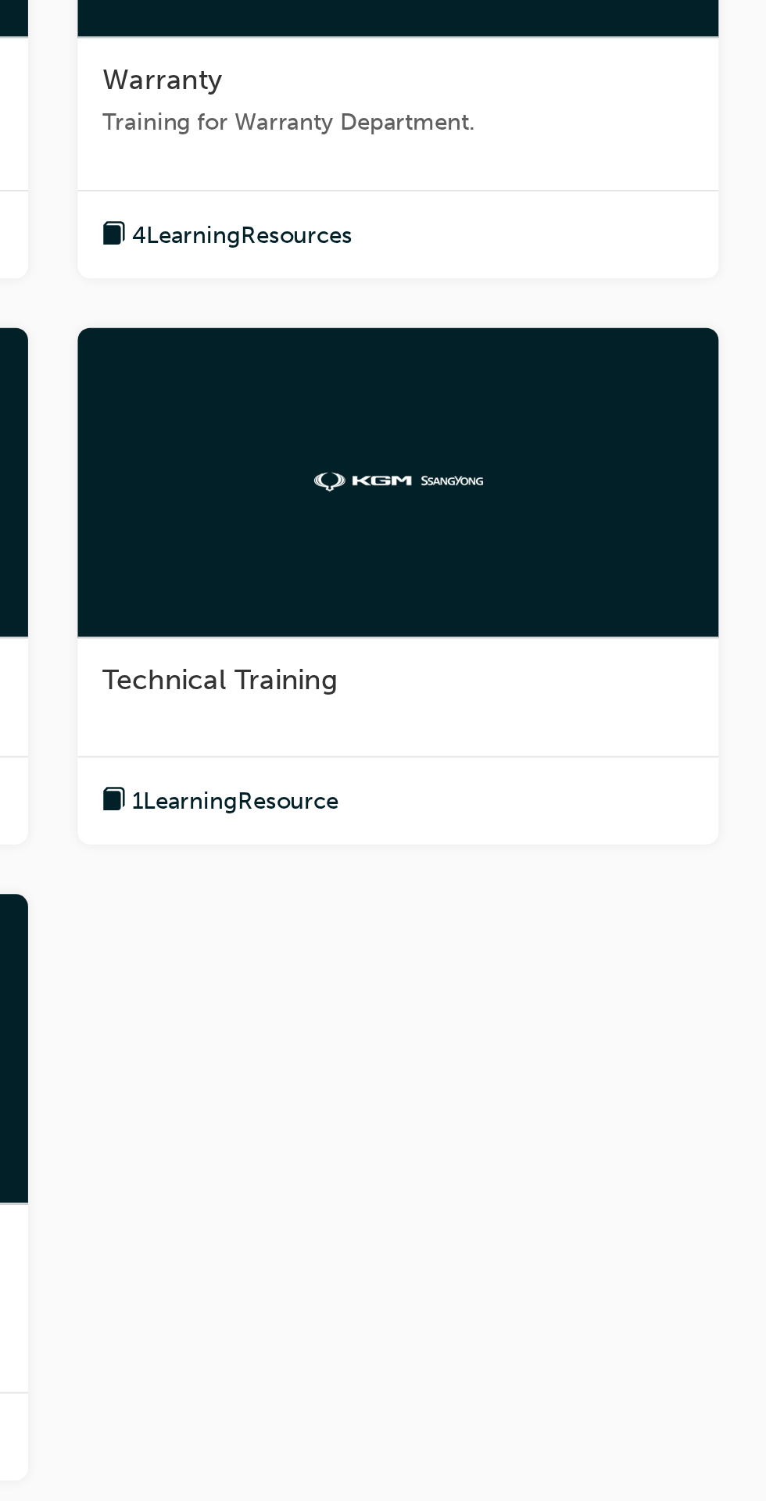
click at [644, 796] on div at bounding box center [580, 742] width 323 height 156
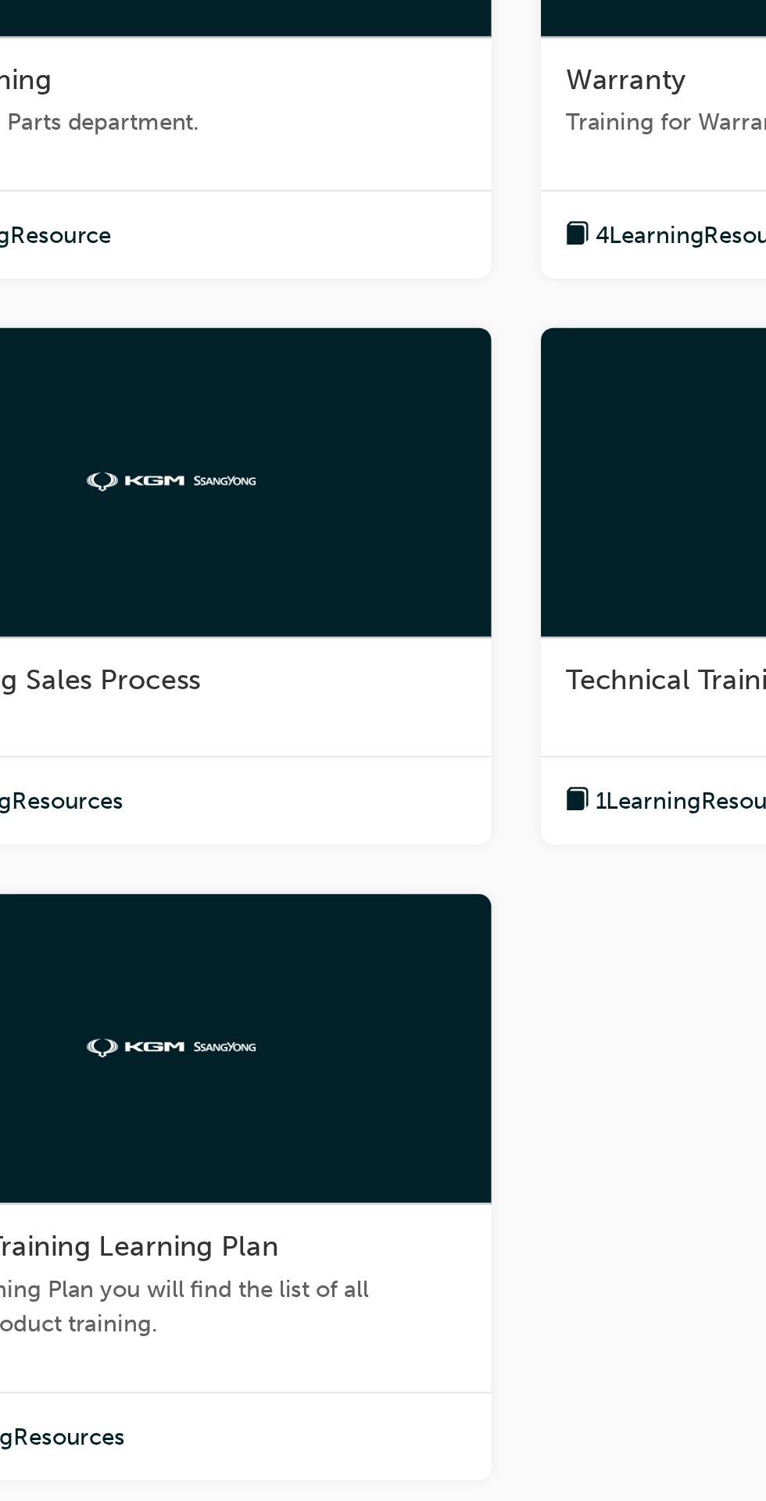
click at [457, 909] on span "1 Learning Resource" at bounding box center [498, 903] width 104 height 18
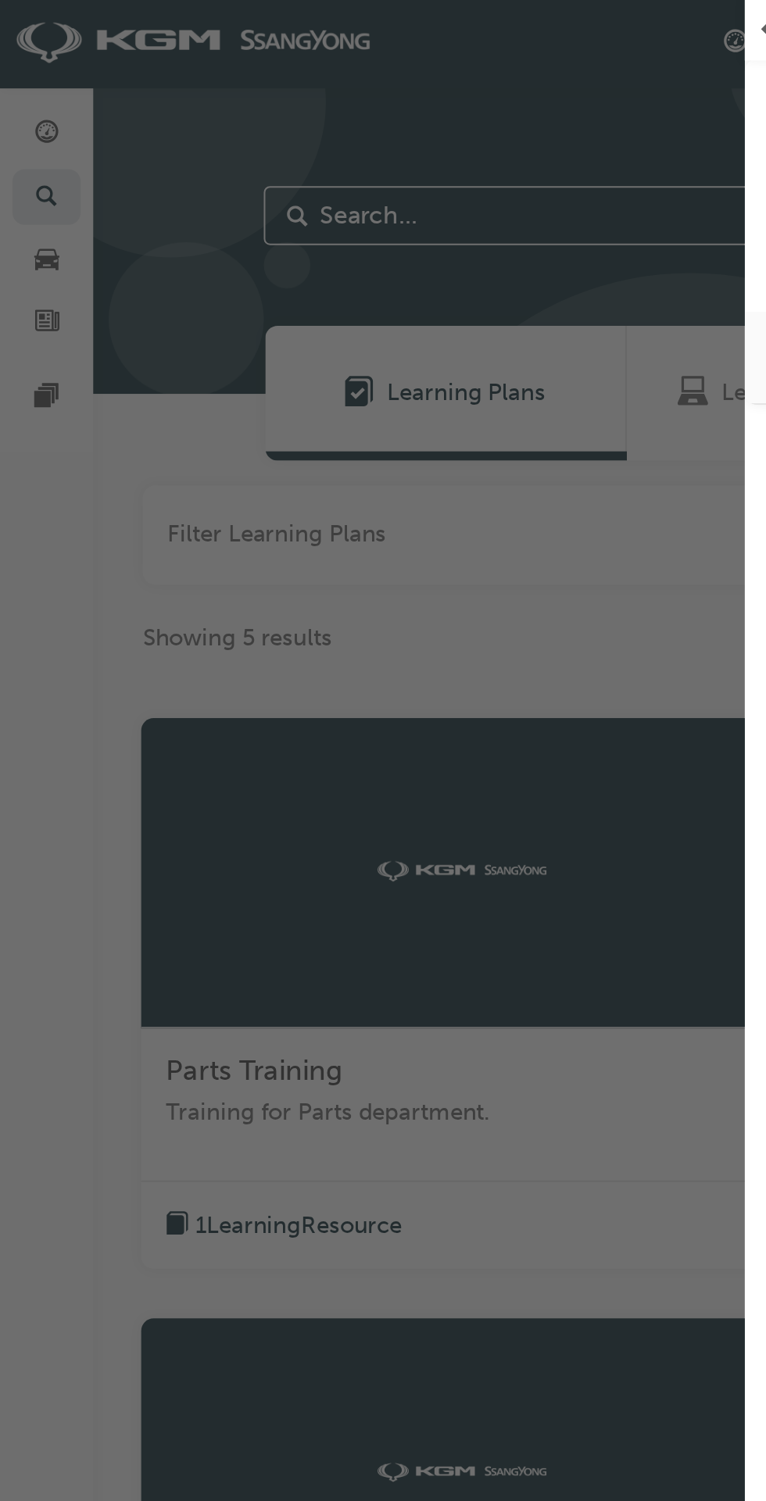
click at [241, 451] on div "button" at bounding box center [187, 750] width 375 height 1501
